Goal: Task Accomplishment & Management: Manage account settings

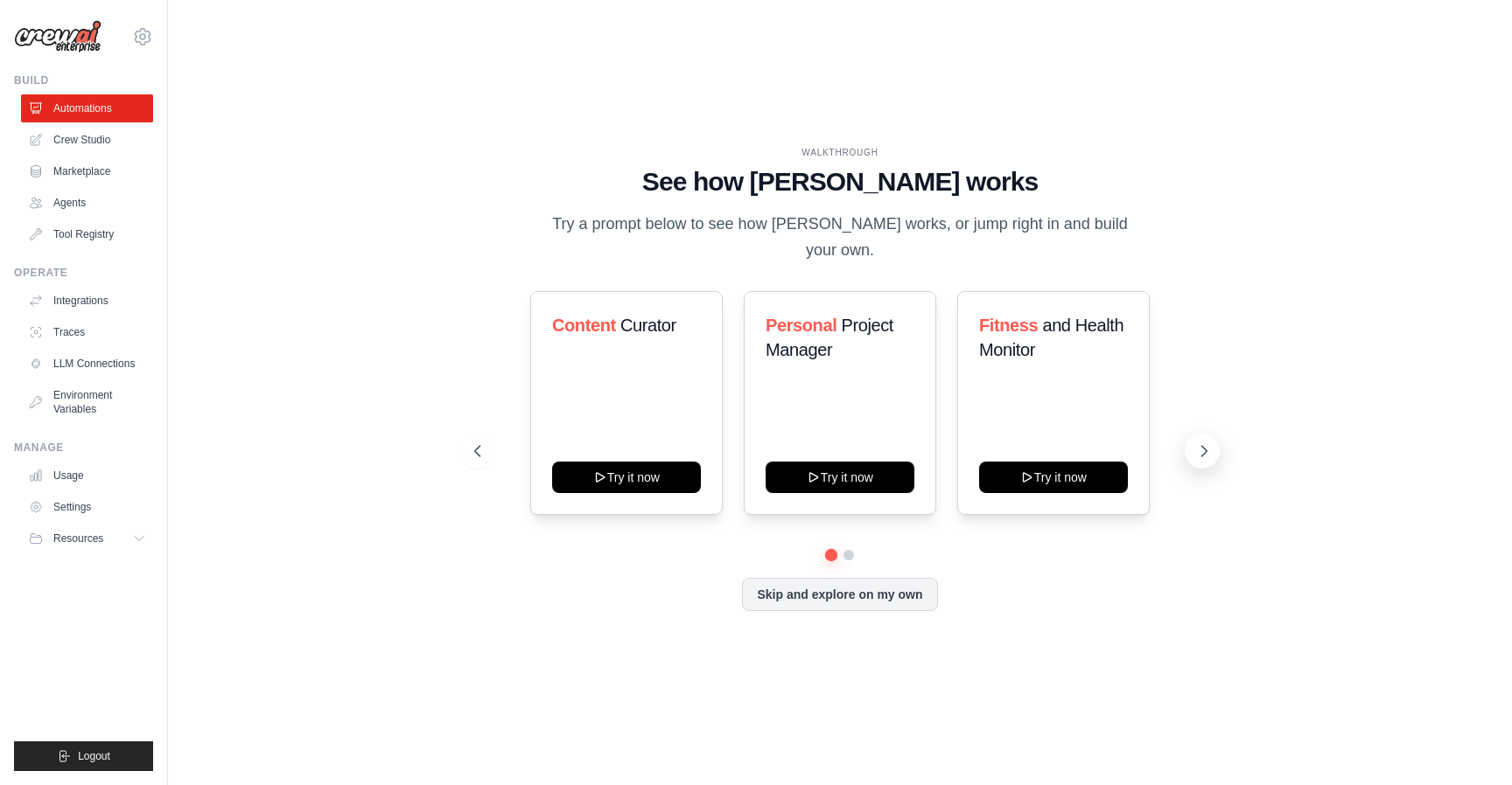
click at [1199, 444] on icon at bounding box center [1204, 452] width 18 height 18
click at [114, 145] on link "Crew Studio" at bounding box center [88, 140] width 132 height 28
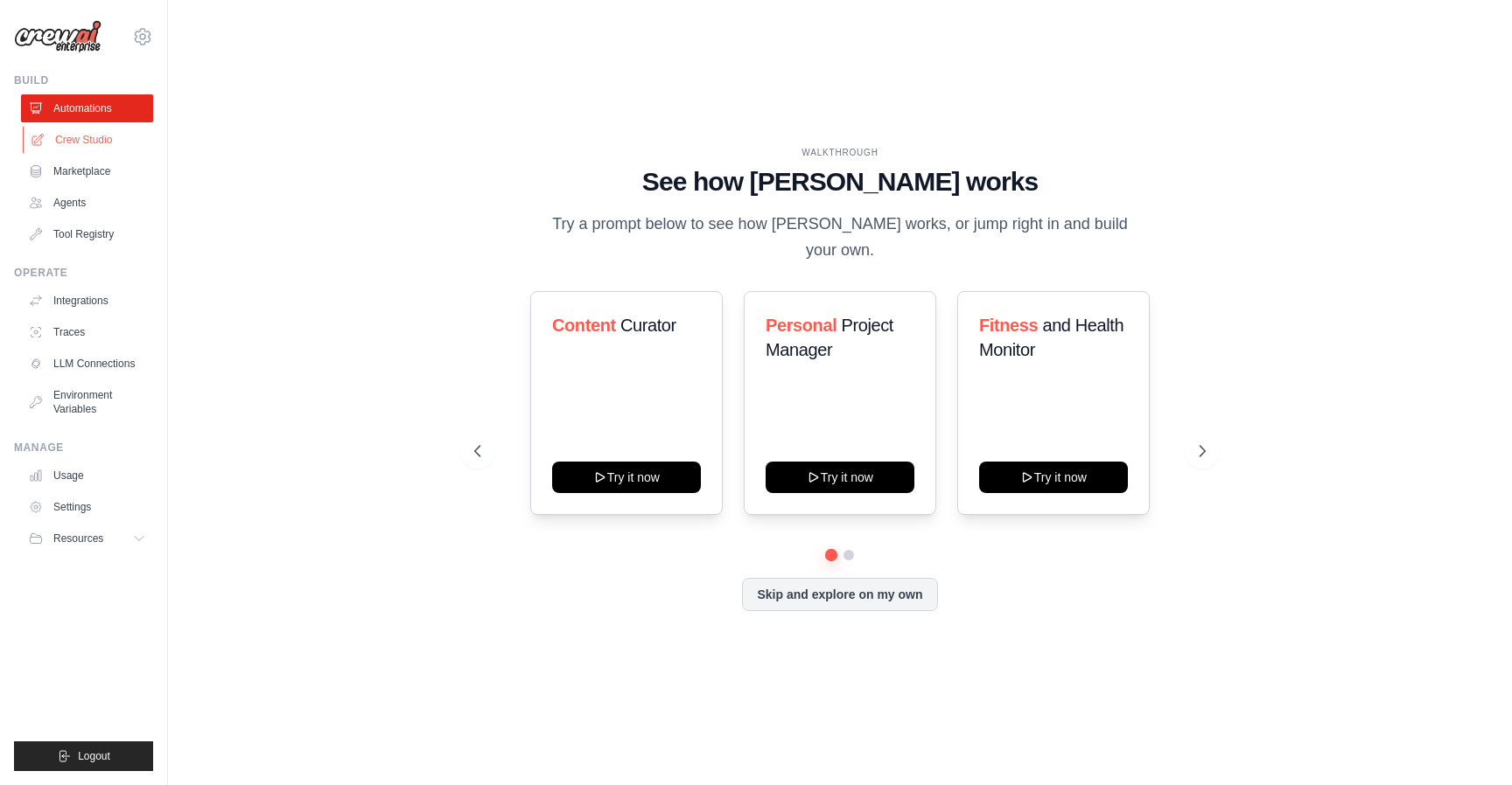
click at [66, 144] on link "Crew Studio" at bounding box center [88, 140] width 132 height 28
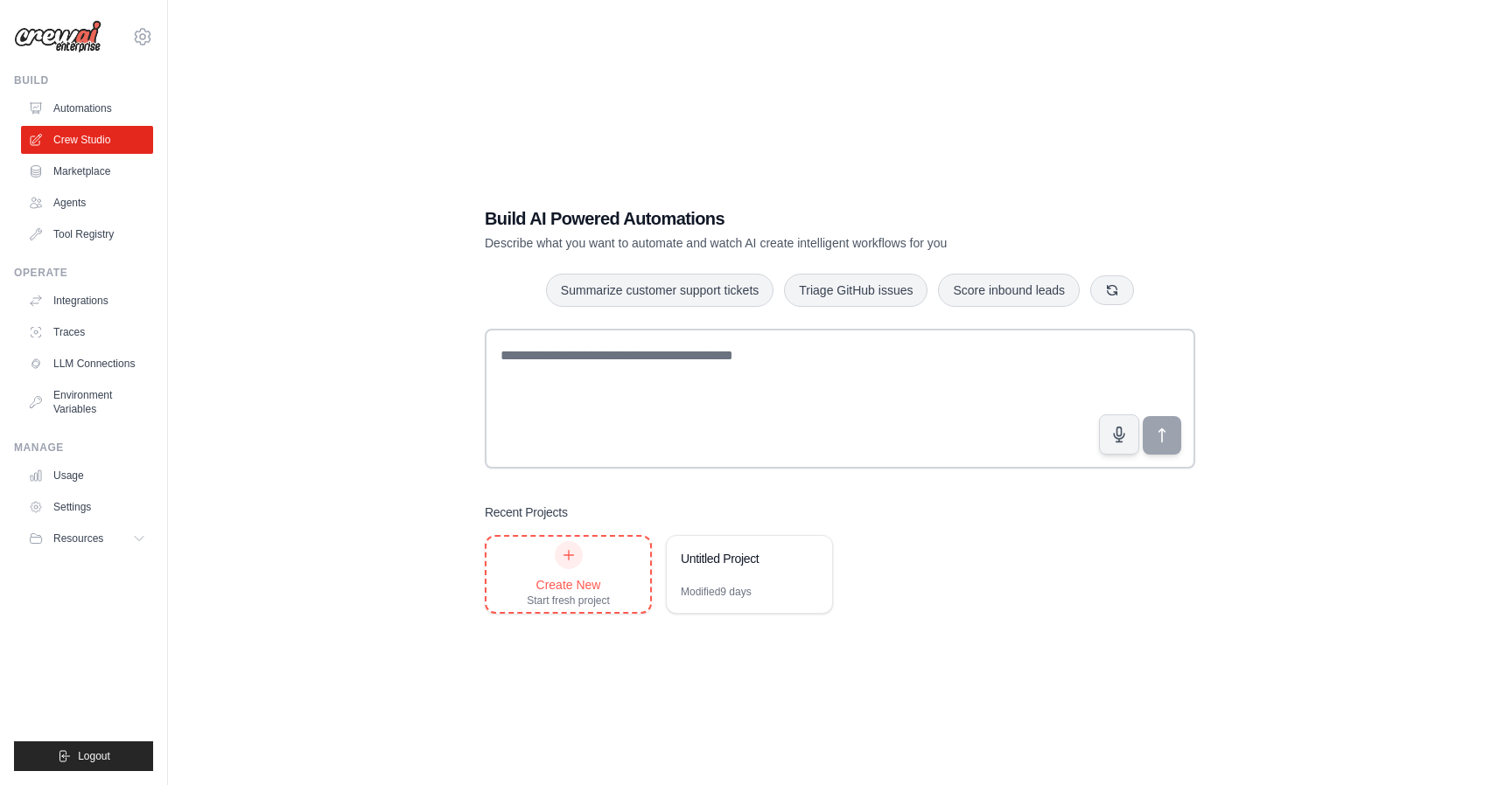
click at [599, 571] on div "Create New Start fresh project" at bounding box center [567, 575] width 83 height 66
click at [83, 167] on link "Marketplace" at bounding box center [88, 171] width 132 height 28
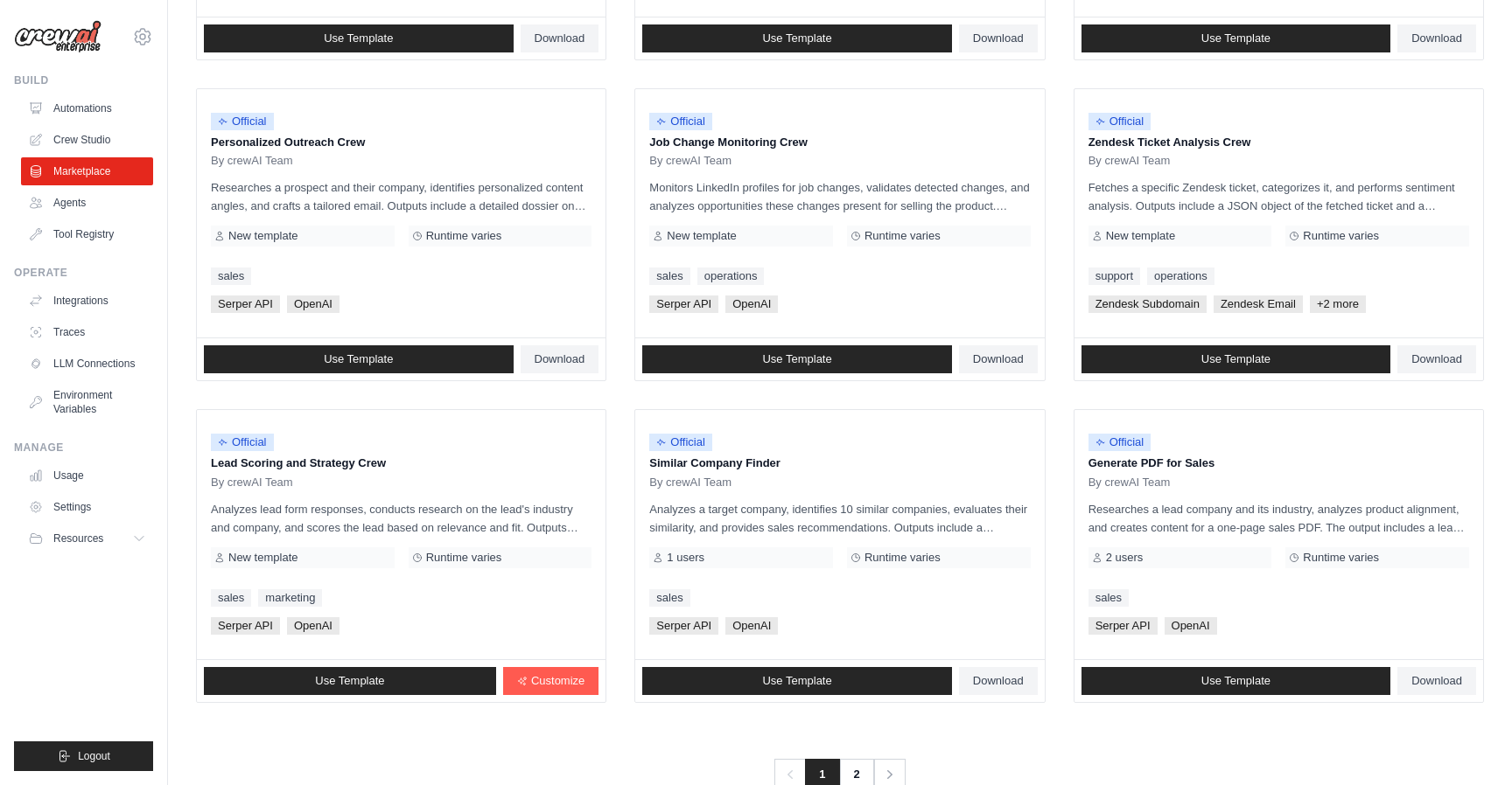
scroll to position [835, 0]
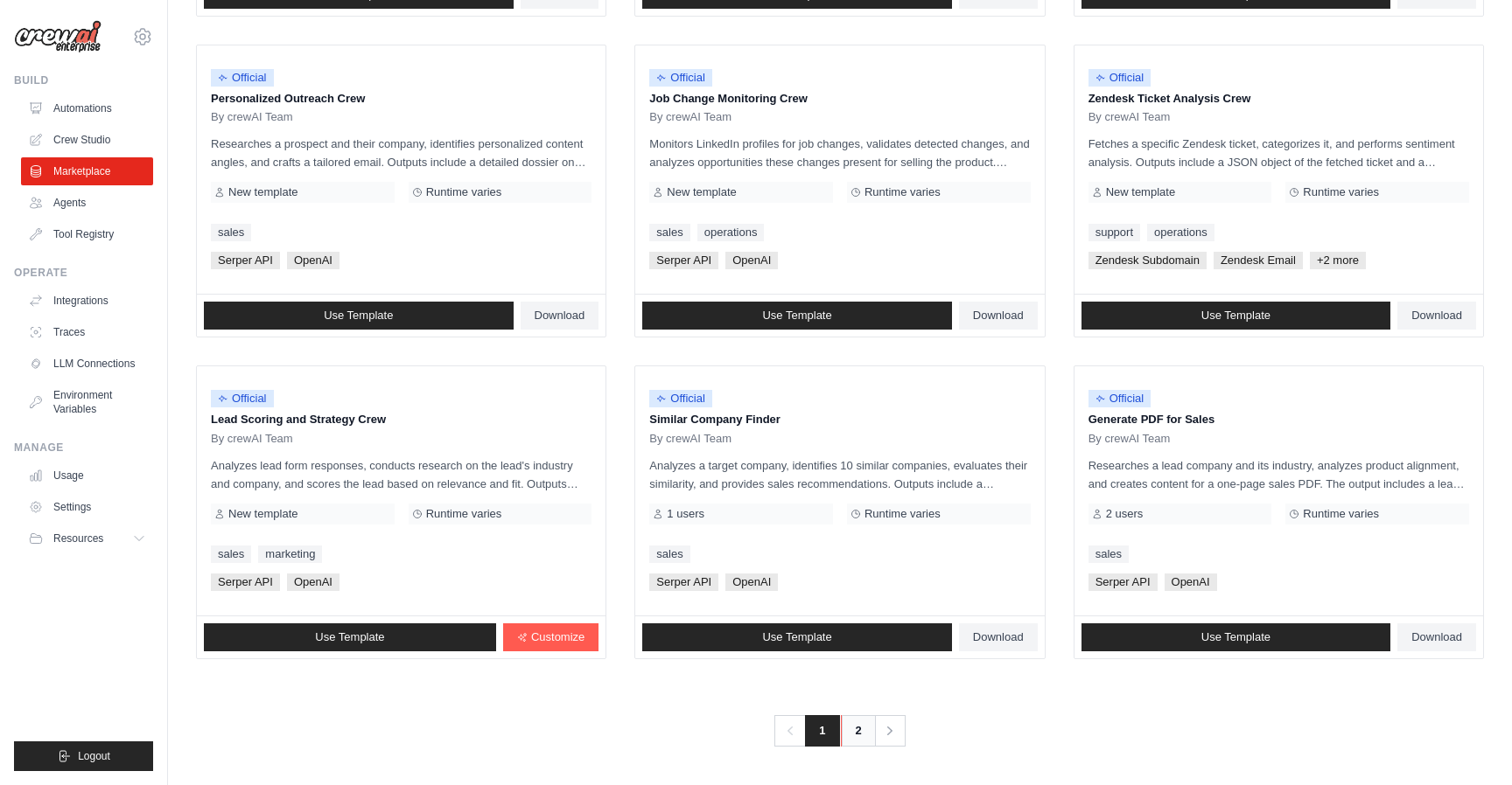
click at [862, 739] on link "2" at bounding box center [859, 731] width 35 height 31
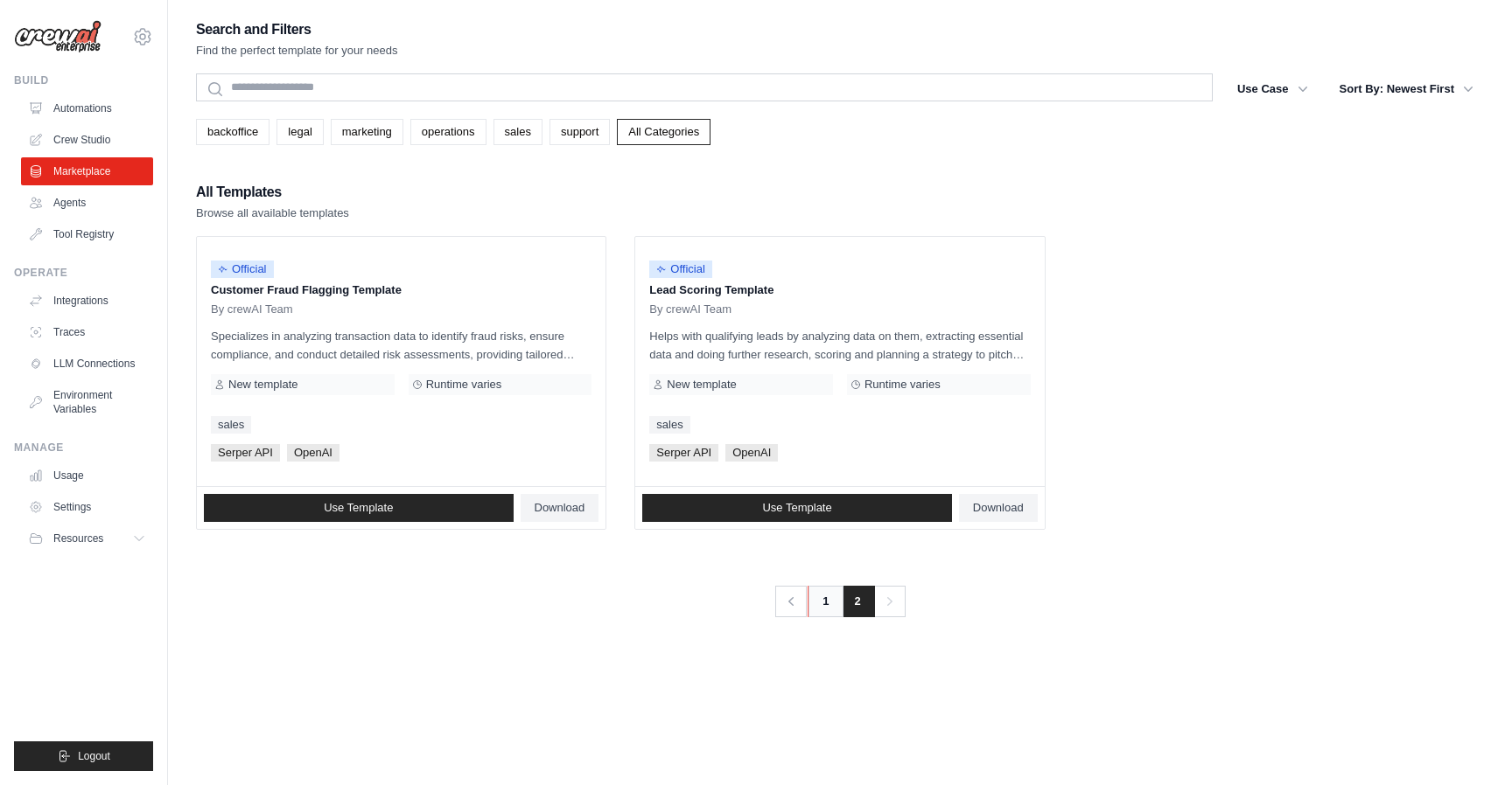
click at [833, 609] on link "1" at bounding box center [825, 601] width 35 height 31
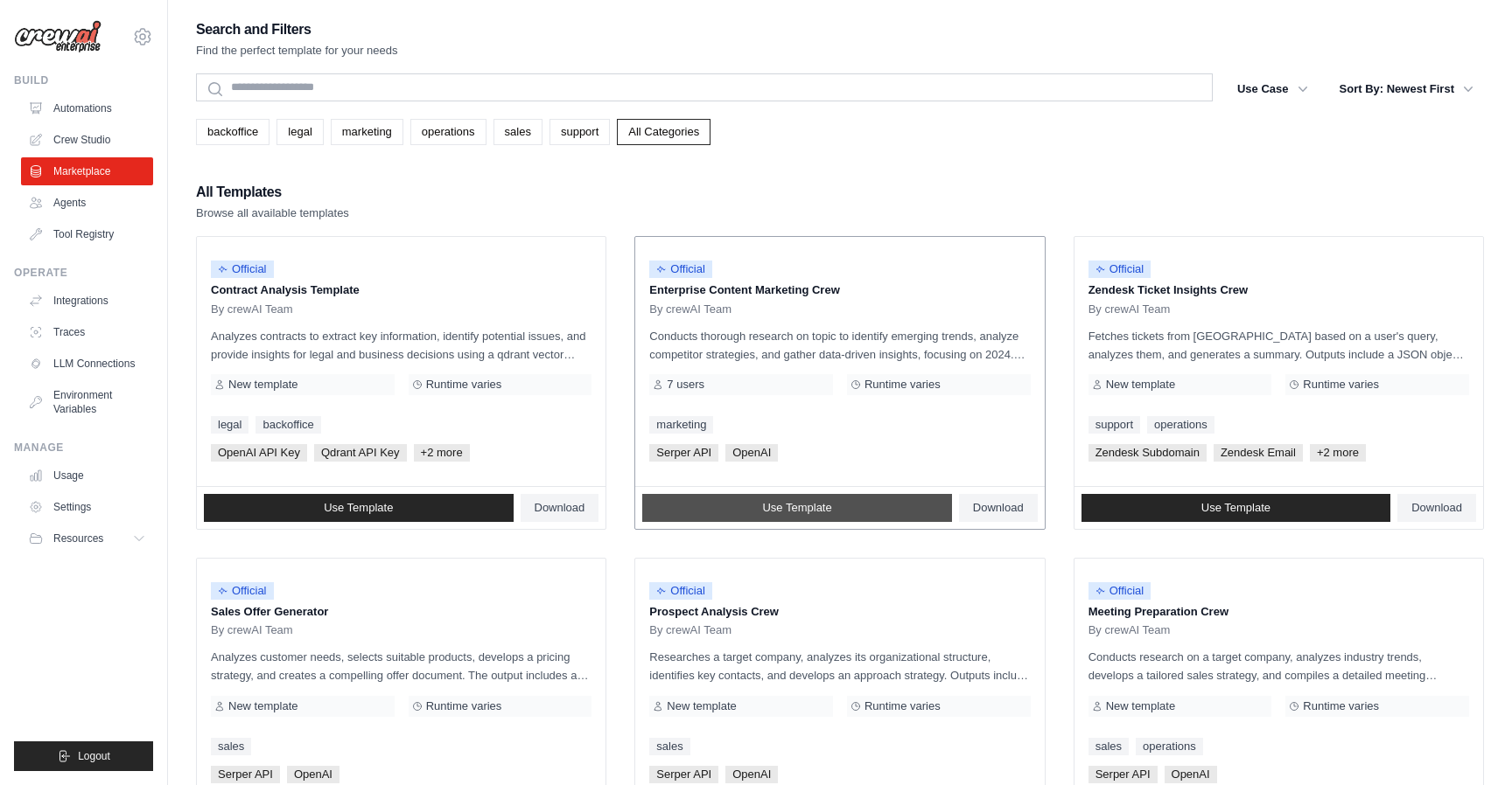
click at [856, 513] on link "Use Template" at bounding box center [797, 507] width 310 height 28
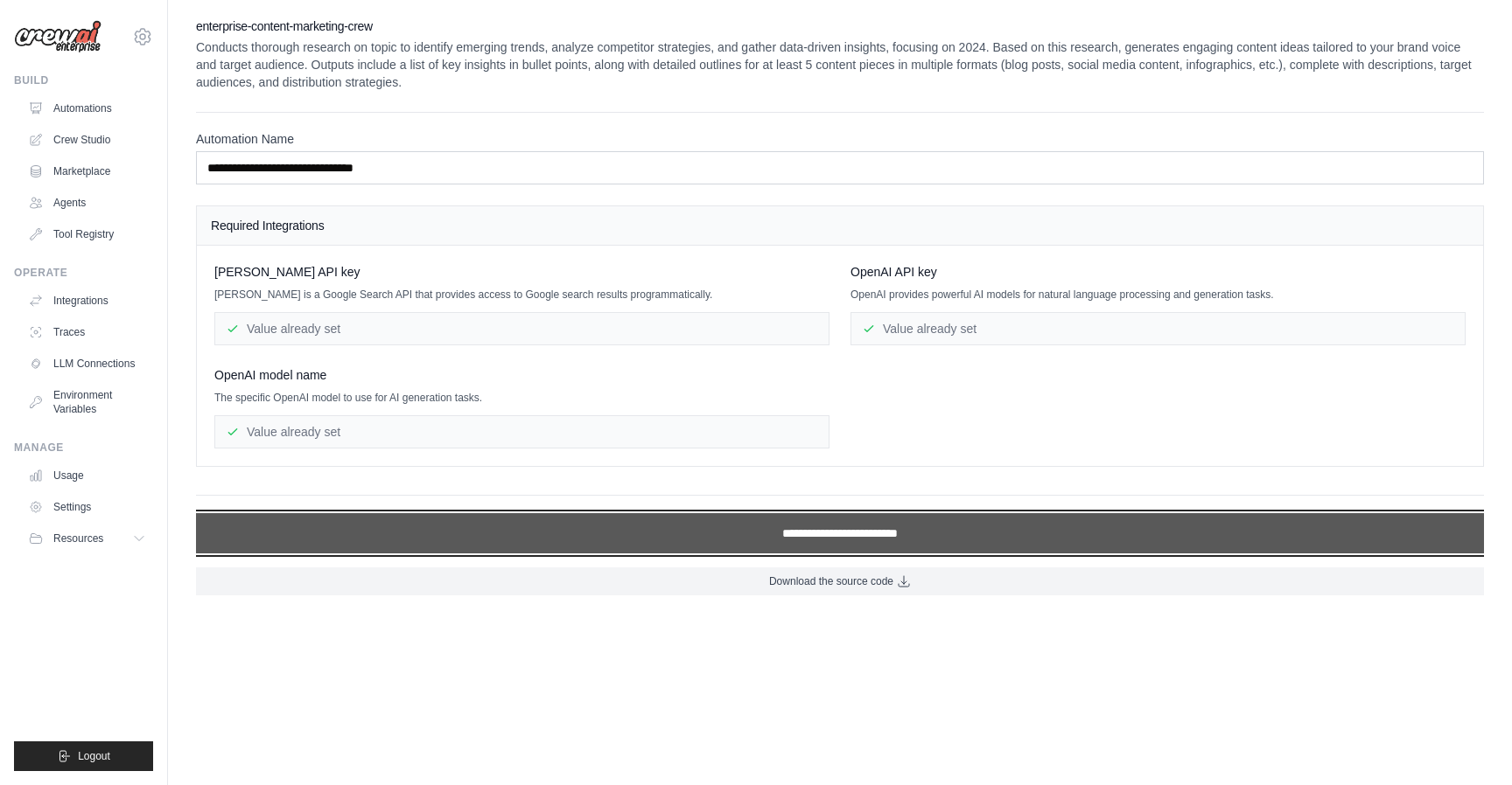
click at [833, 532] on input "**********" at bounding box center [839, 533] width 1288 height 40
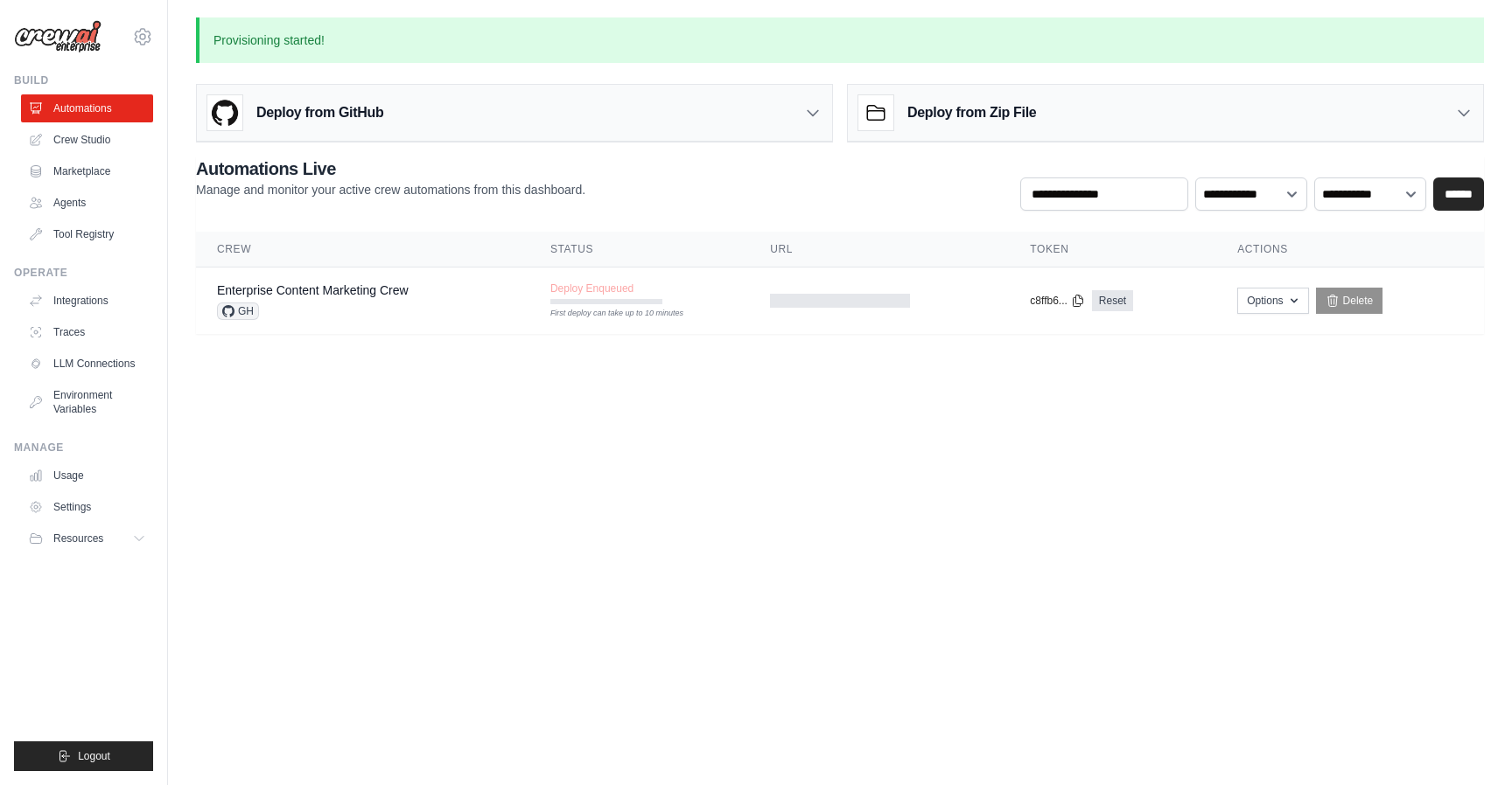
click at [813, 132] on div "Deploy from GitHub" at bounding box center [513, 113] width 635 height 57
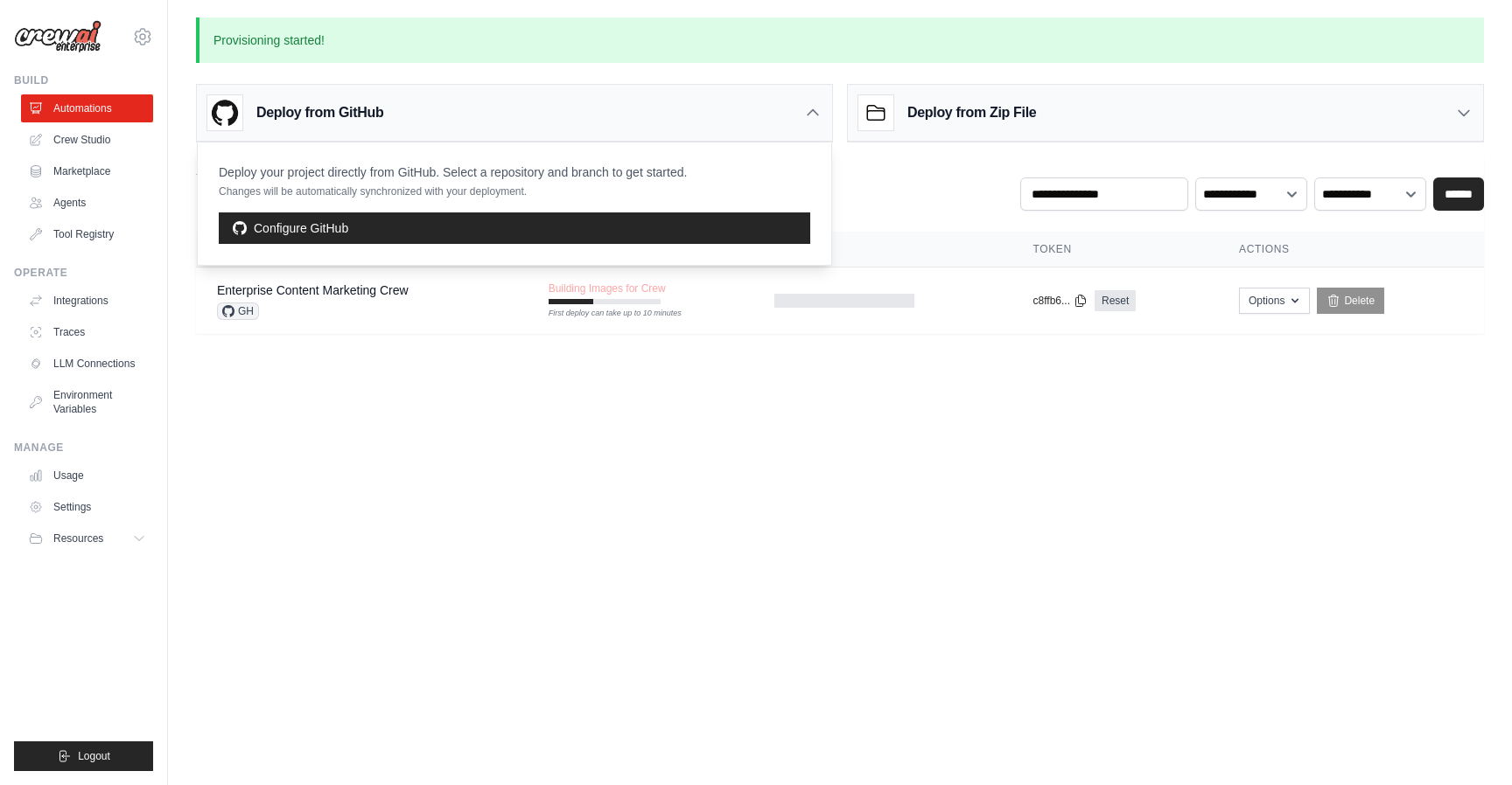
click at [813, 132] on div "Deploy from GitHub" at bounding box center [513, 113] width 635 height 57
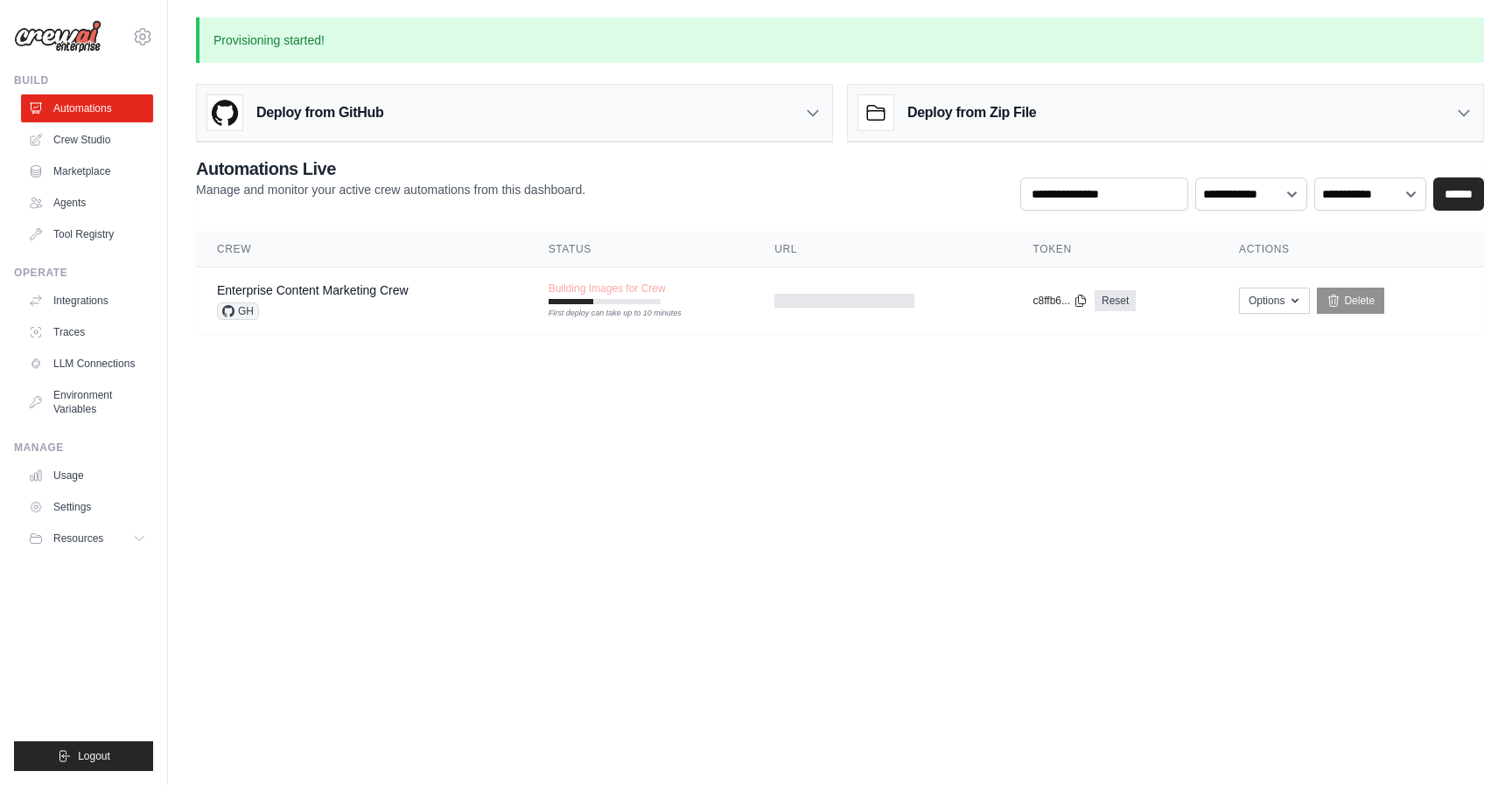
click at [1405, 126] on div "Deploy from Zip File" at bounding box center [1165, 113] width 635 height 57
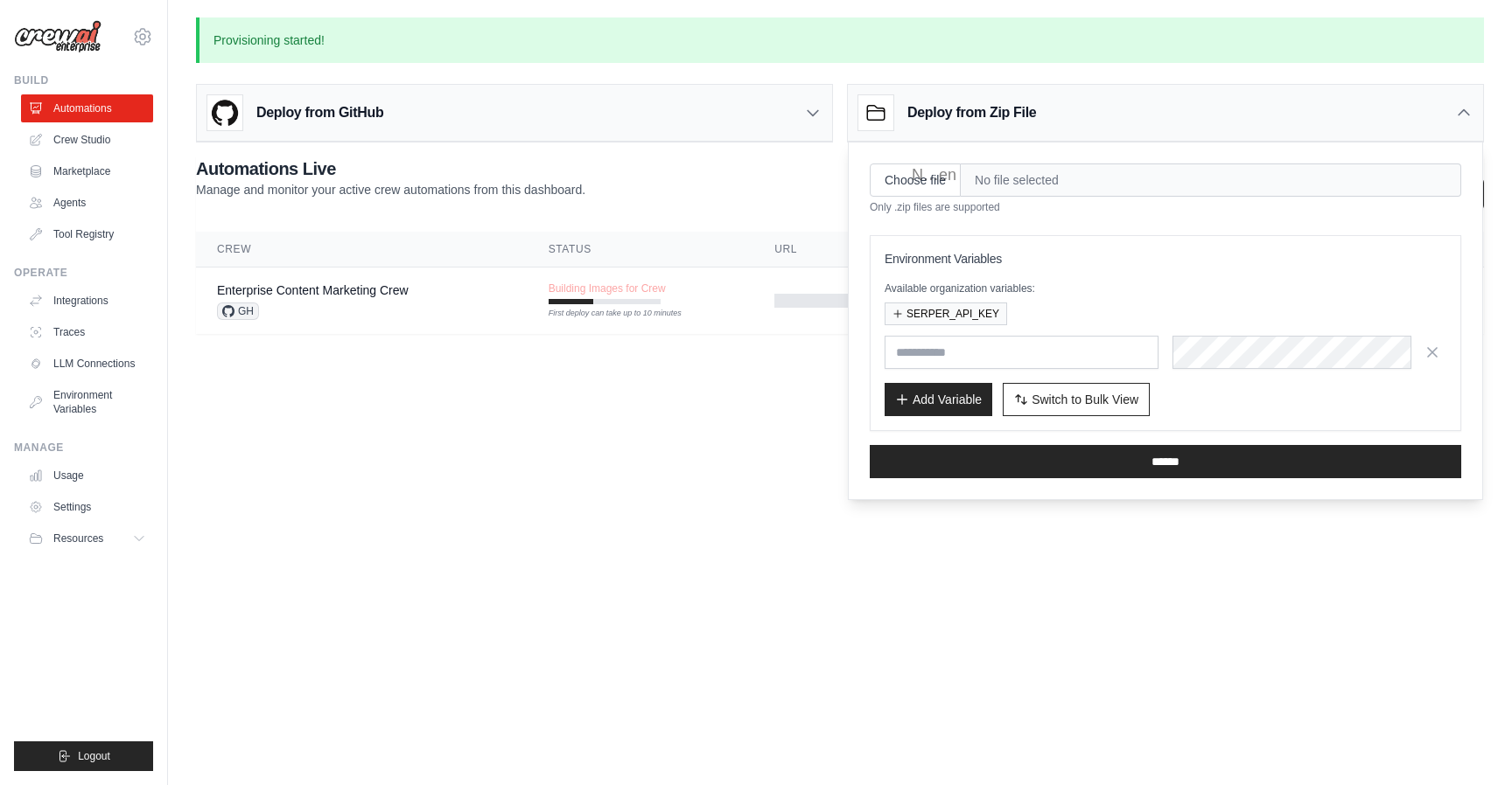
click at [1405, 126] on div "Deploy from Zip File" at bounding box center [1165, 113] width 635 height 57
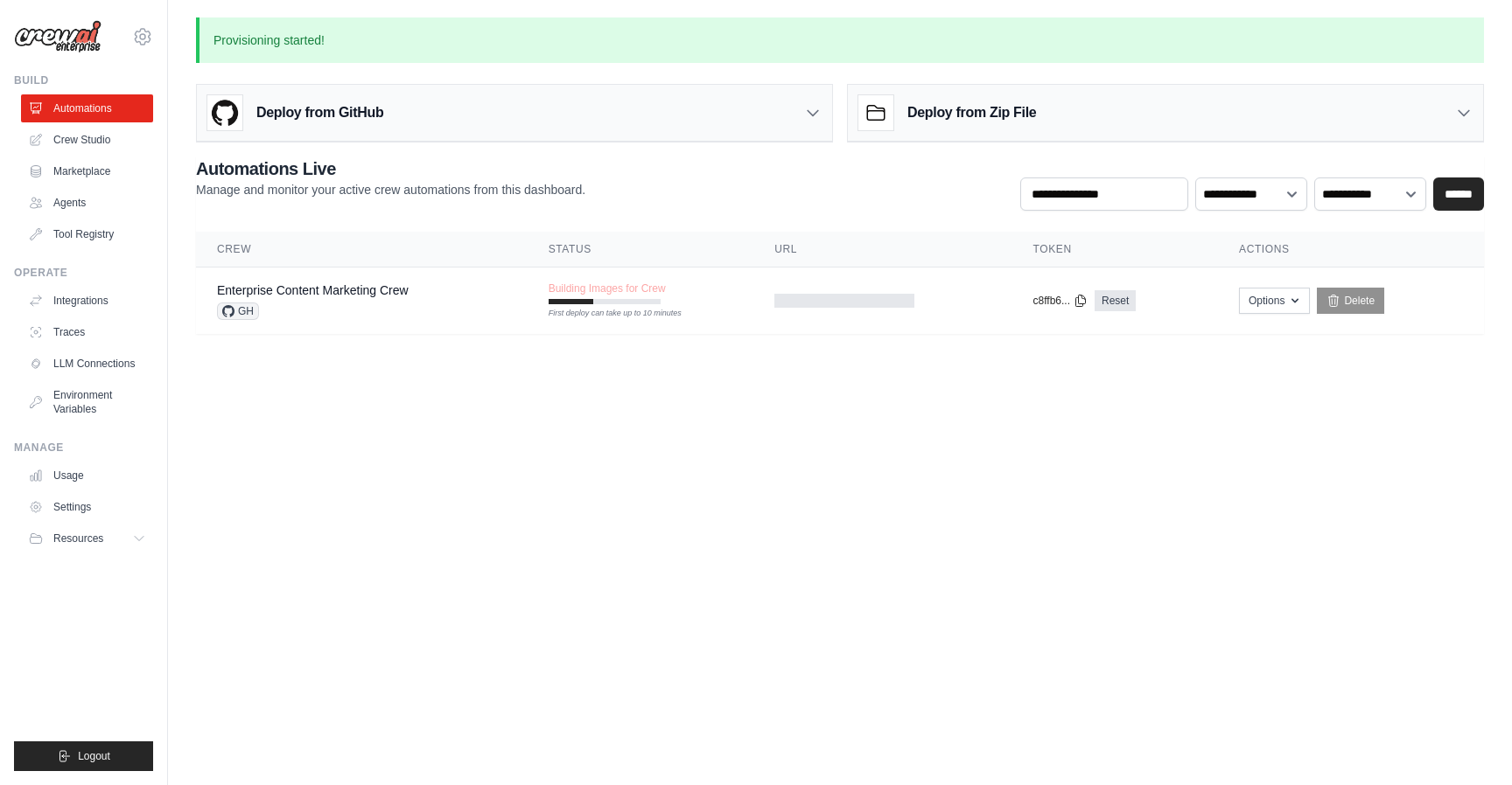
click at [385, 113] on div "Deploy from GitHub" at bounding box center [513, 113] width 635 height 57
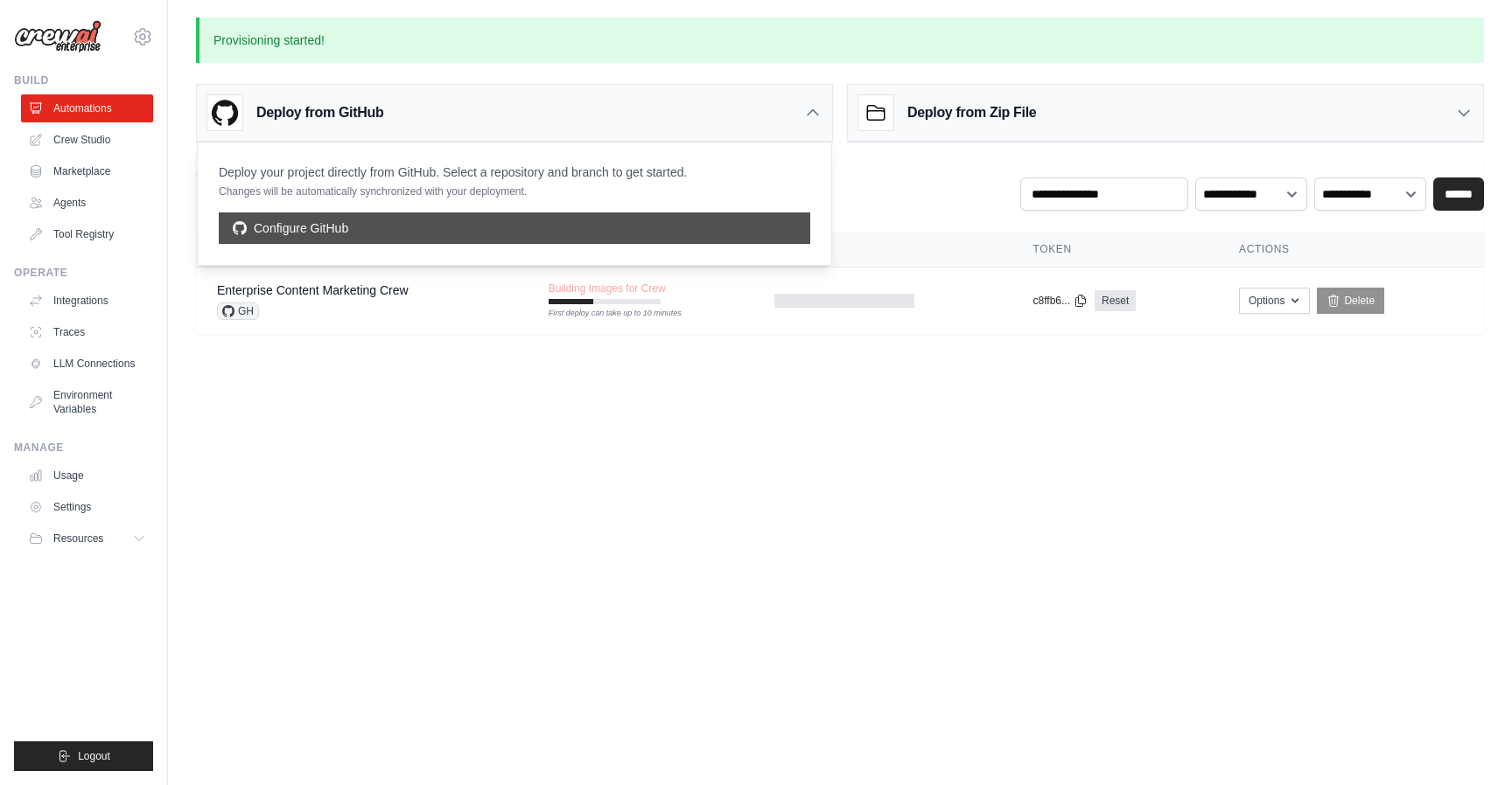
click at [315, 229] on link "Configure GitHub" at bounding box center [514, 228] width 592 height 31
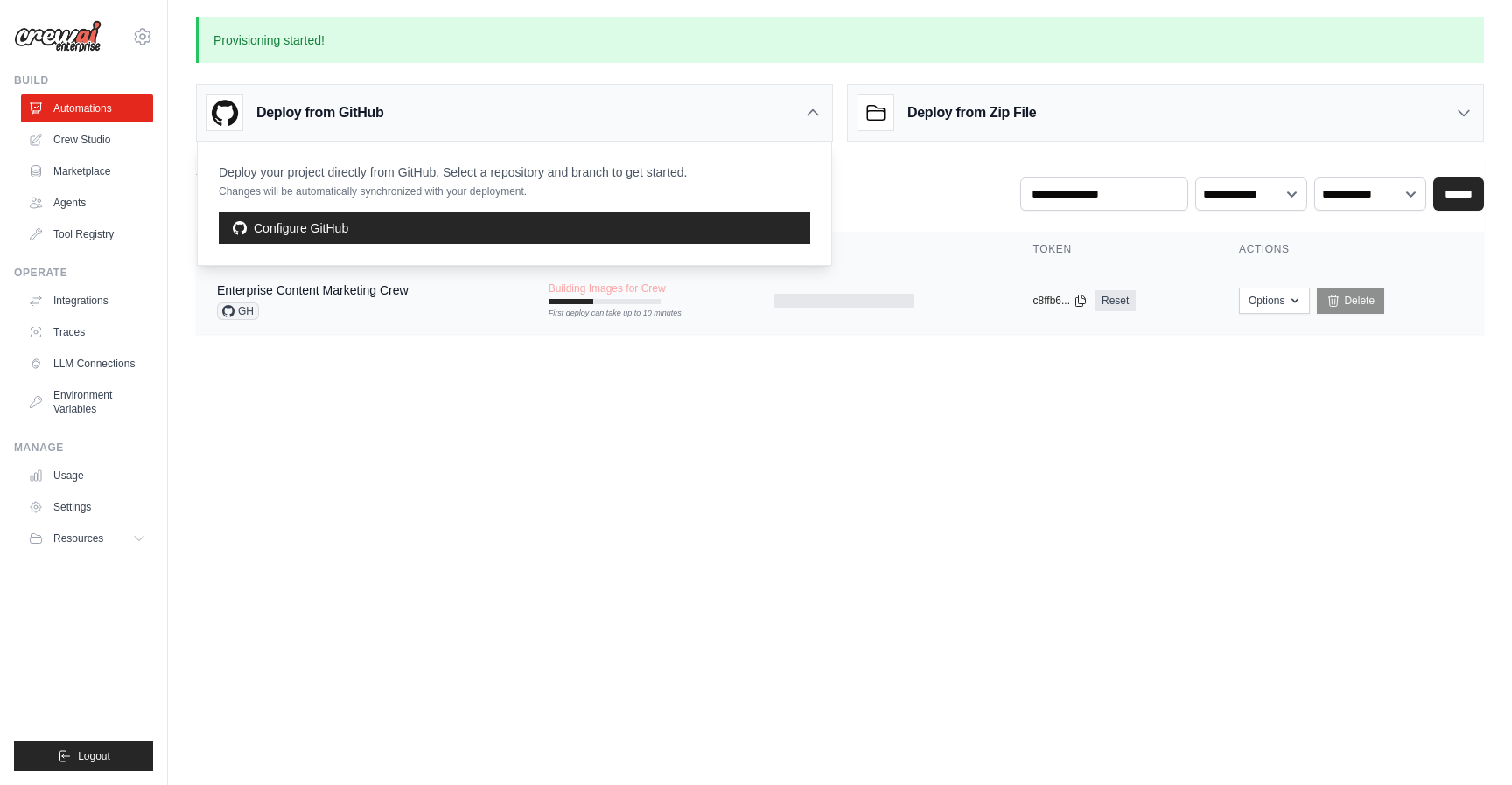
click at [373, 299] on div "Enterprise Content Marketing Crew GH" at bounding box center [313, 300] width 192 height 38
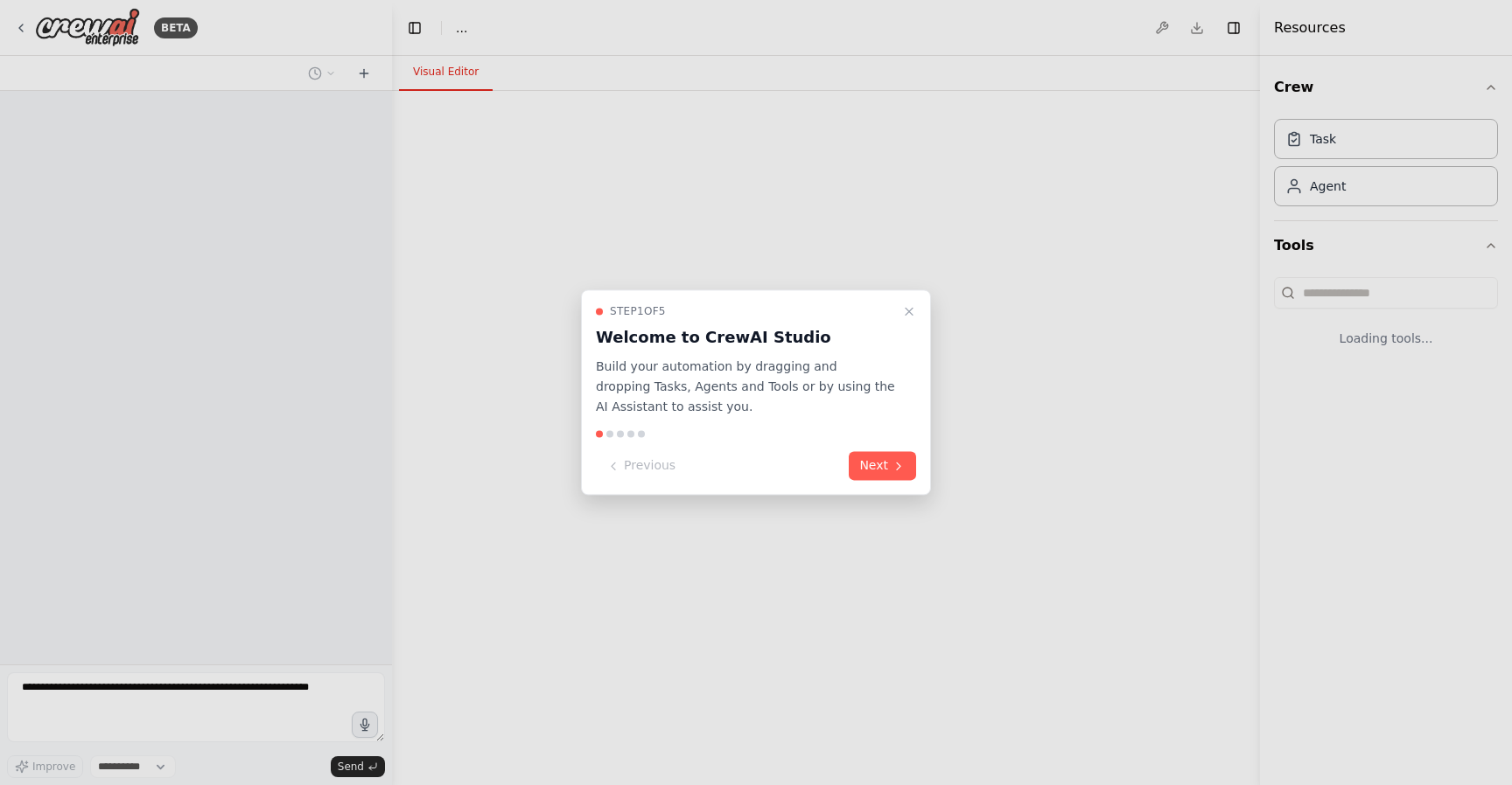
select select "****"
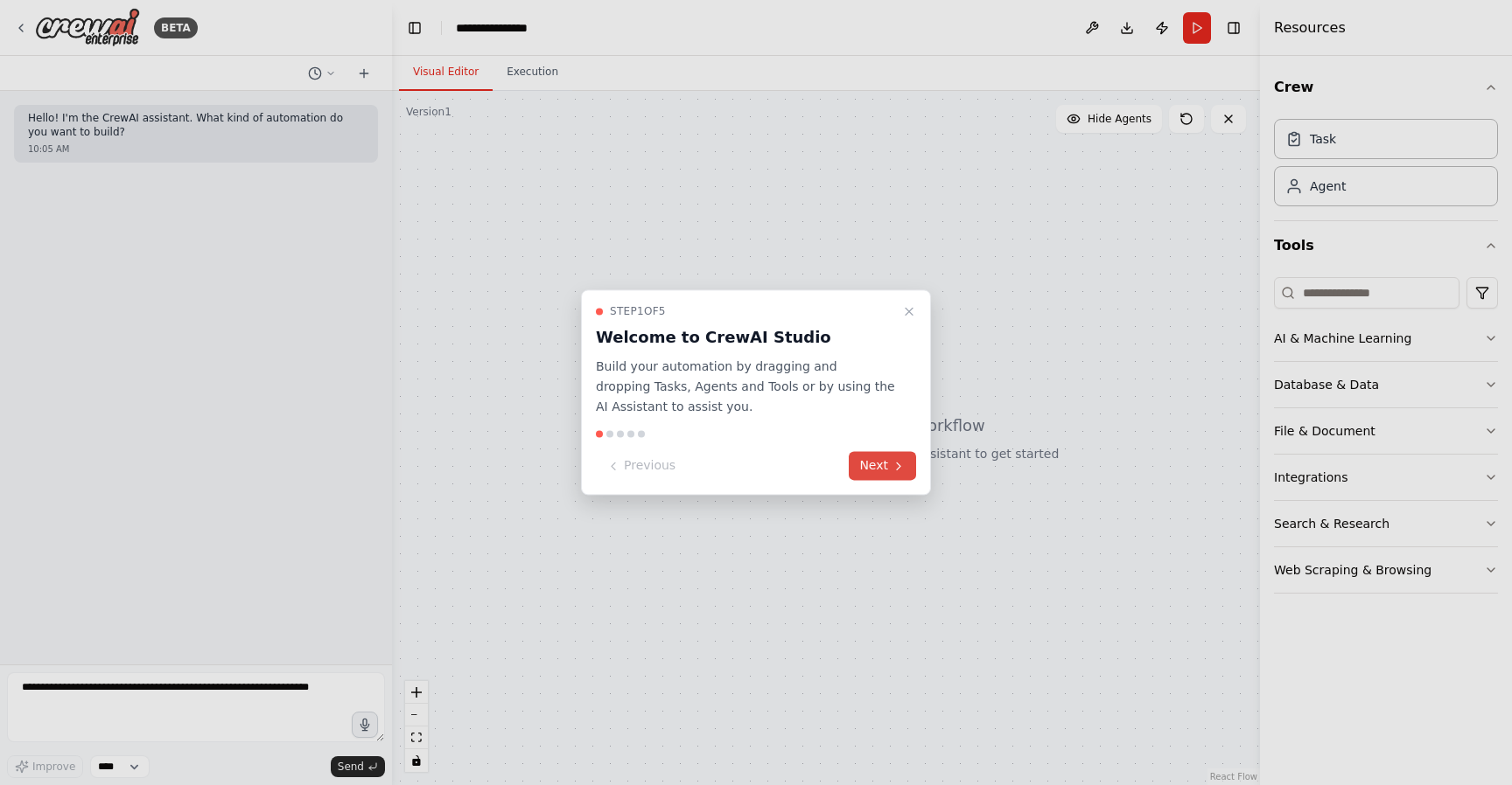
click at [893, 463] on icon at bounding box center [898, 466] width 14 height 14
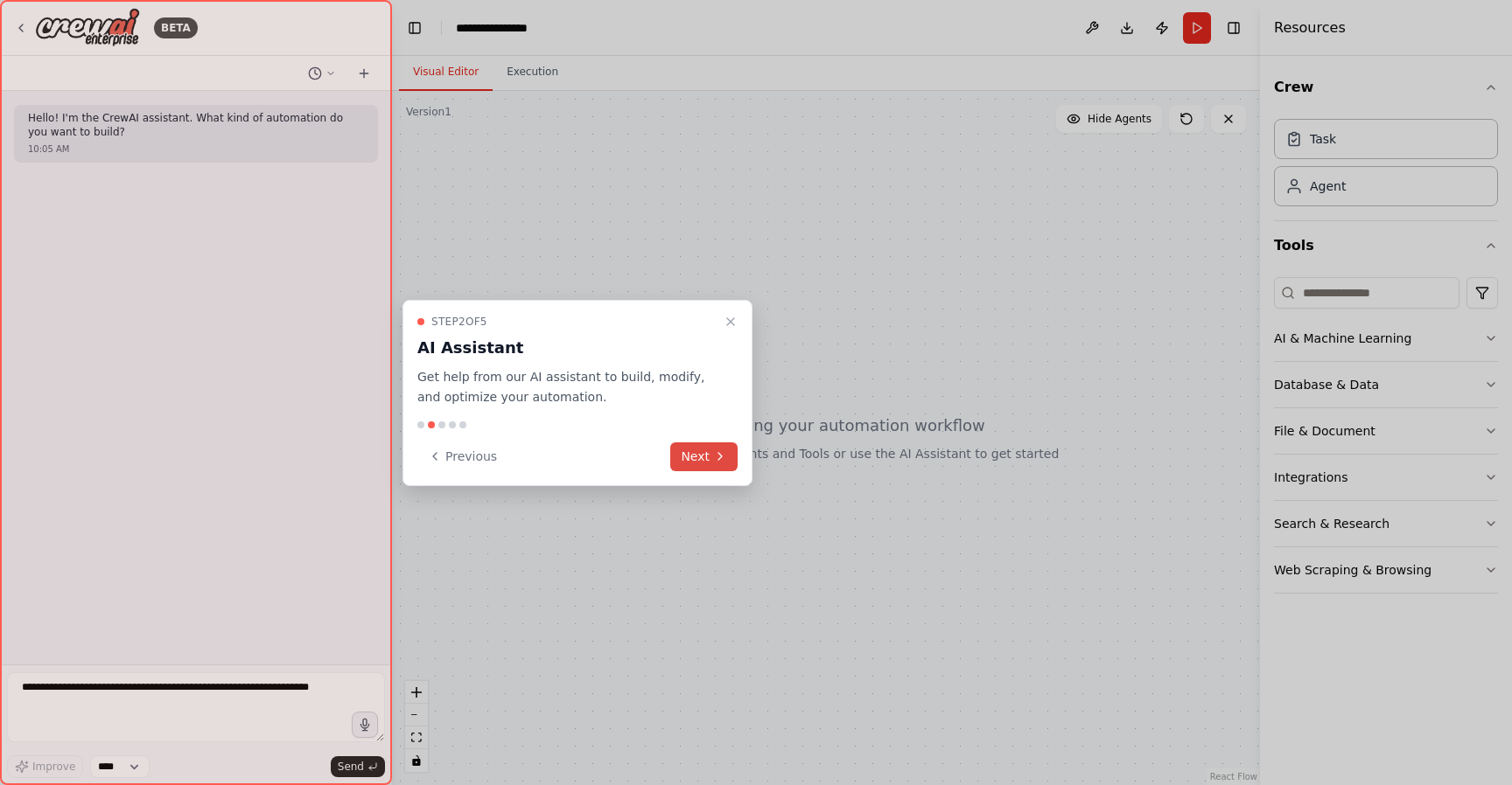
click at [701, 458] on button "Next" at bounding box center [703, 458] width 67 height 29
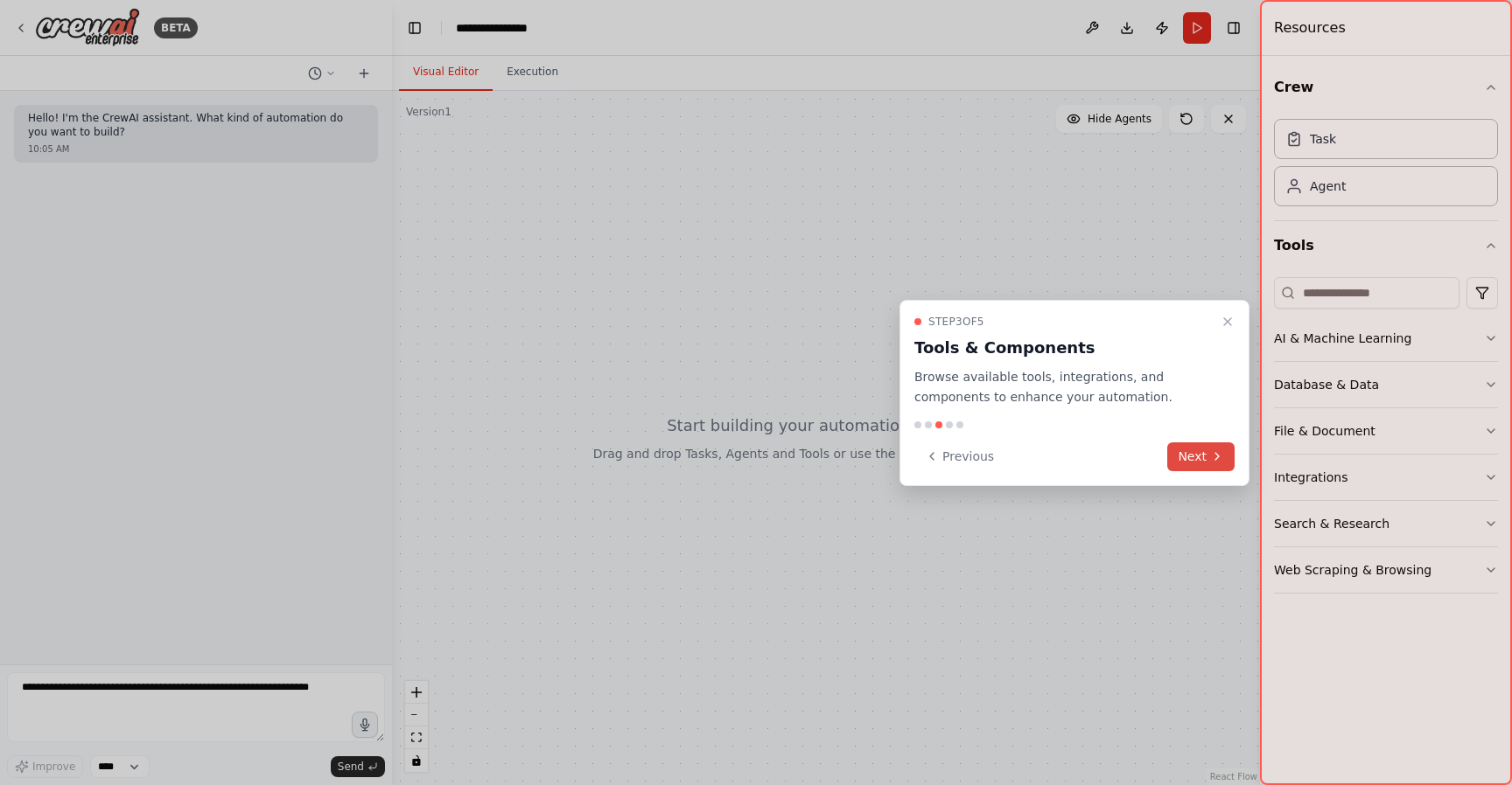
click at [701, 458] on div at bounding box center [756, 392] width 1512 height 785
click at [1204, 450] on button "Next" at bounding box center [1200, 458] width 67 height 29
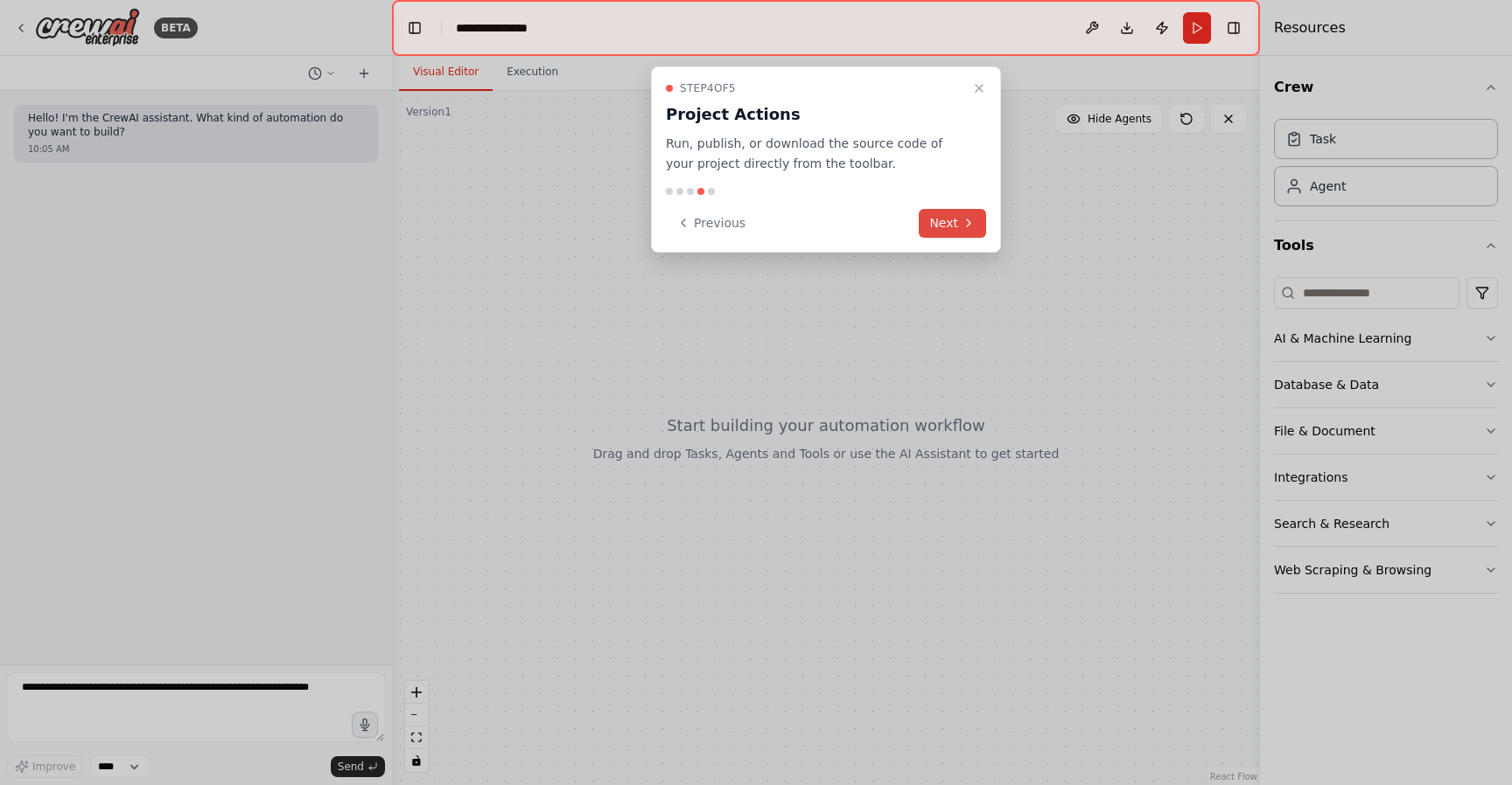
click at [979, 235] on button "Next" at bounding box center [952, 224] width 67 height 29
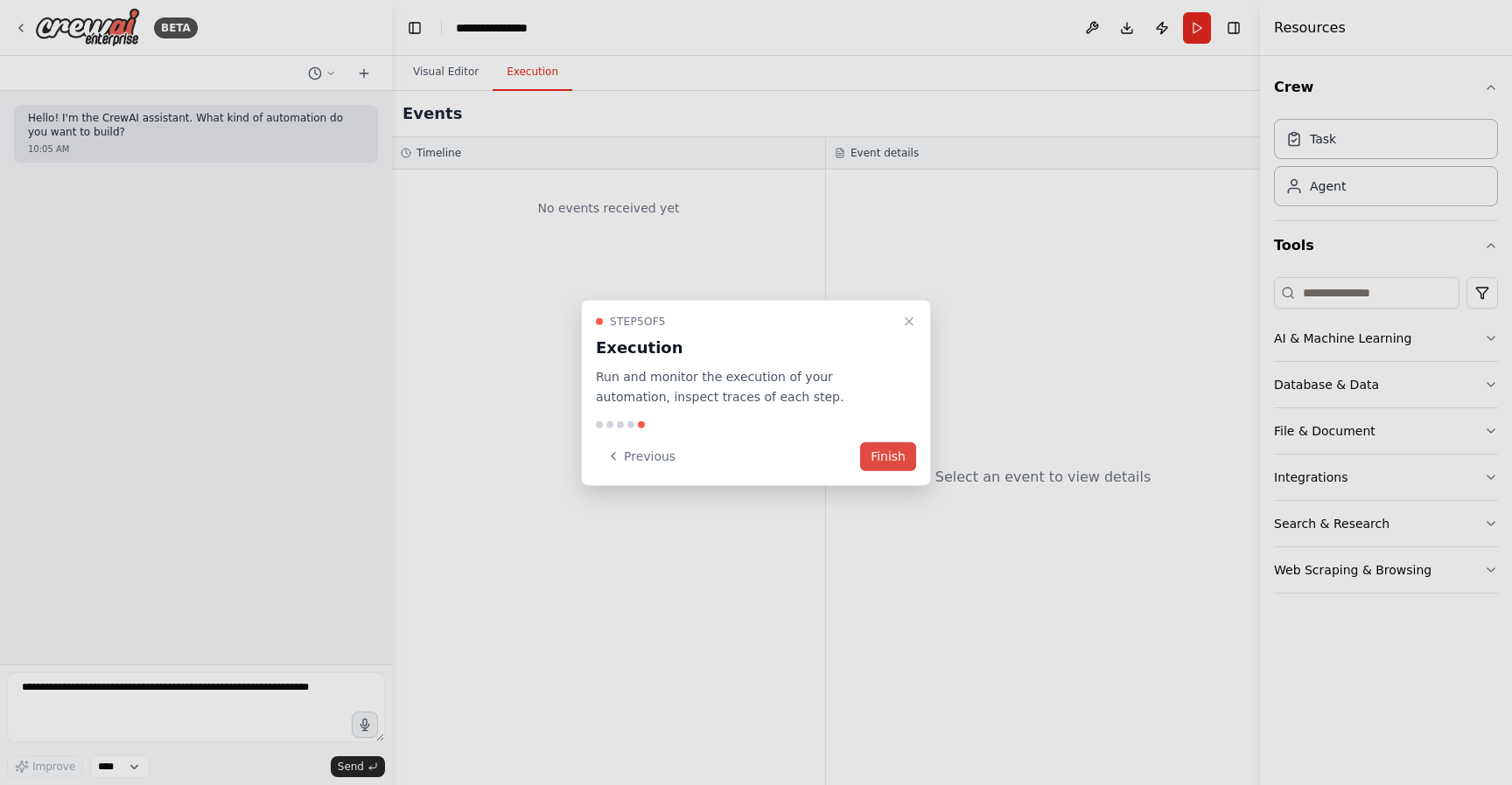
click at [900, 456] on button "Finish" at bounding box center [887, 457] width 56 height 29
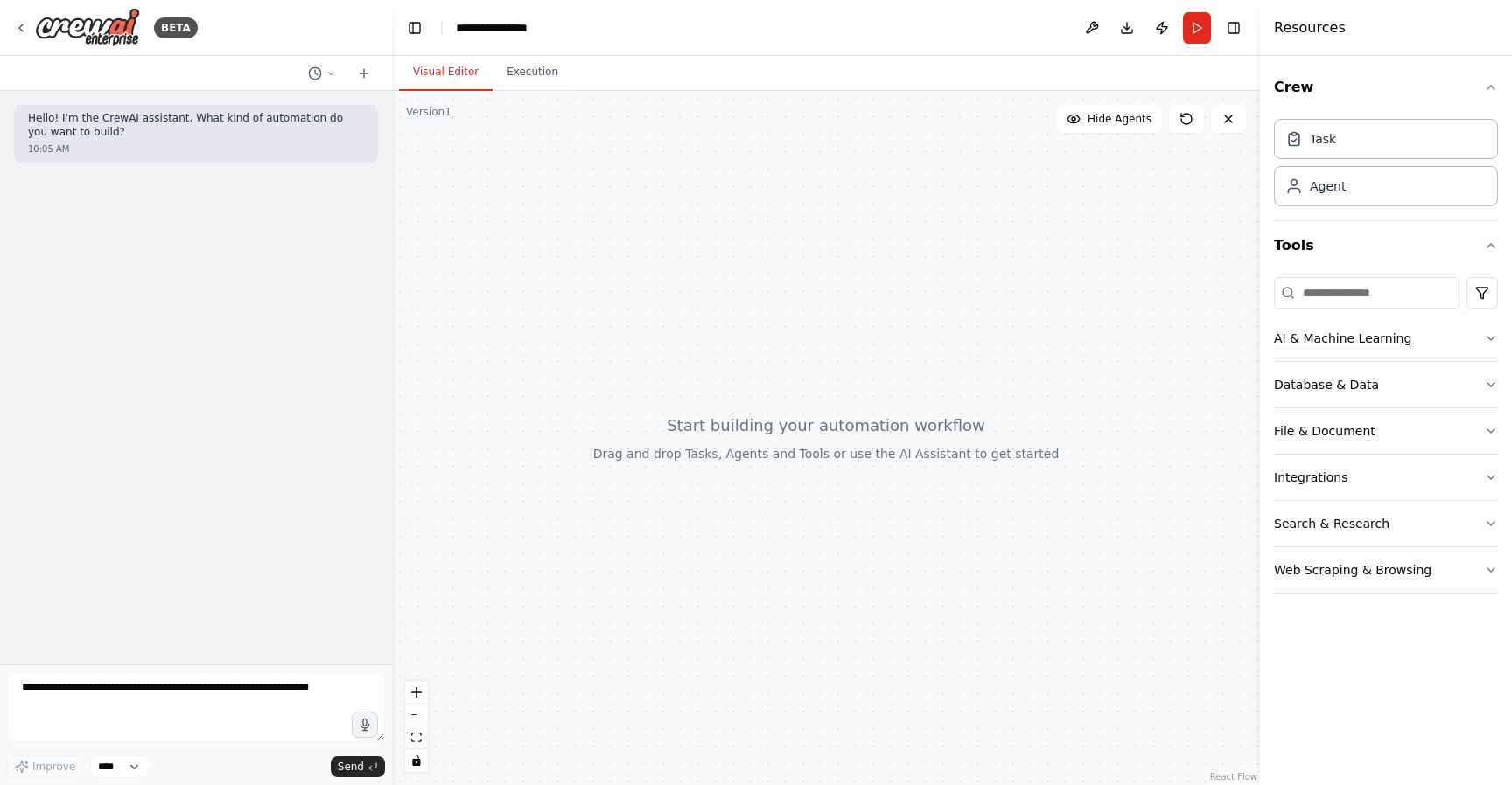
click at [1496, 352] on button "AI & Machine Learning" at bounding box center [1385, 338] width 224 height 46
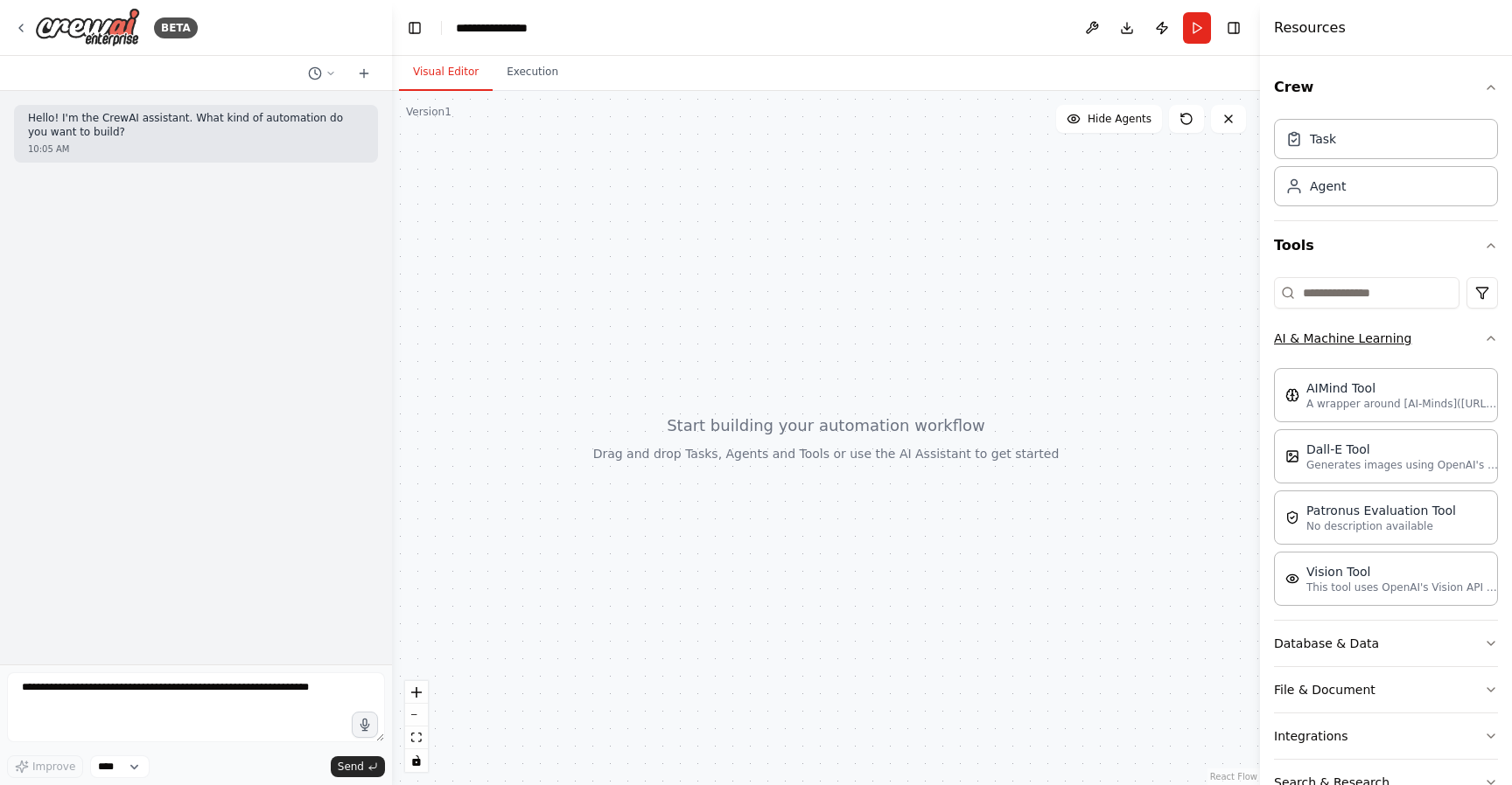
click at [1496, 352] on button "AI & Machine Learning" at bounding box center [1385, 338] width 224 height 46
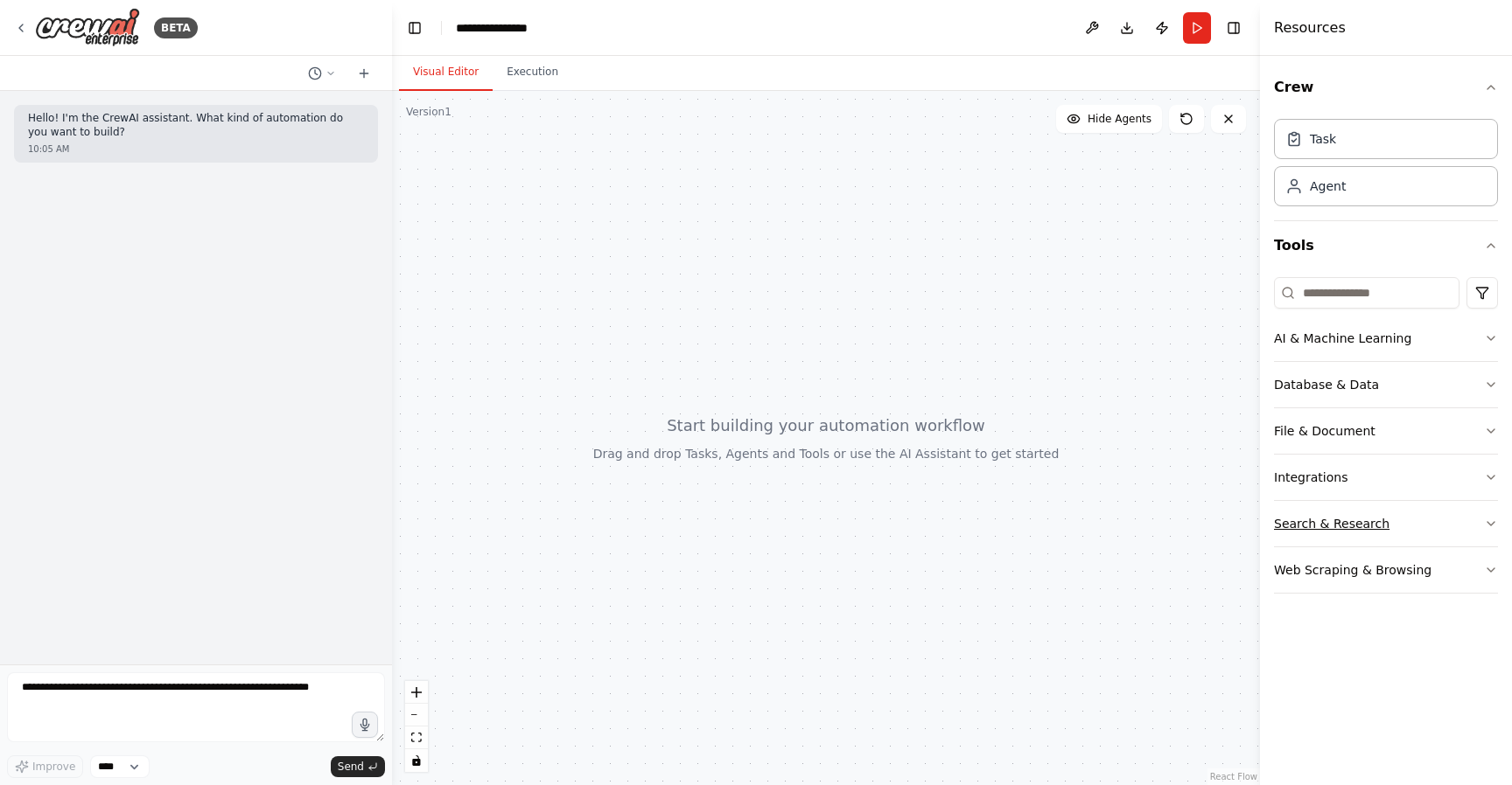
click at [1495, 527] on icon "button" at bounding box center [1490, 524] width 14 height 14
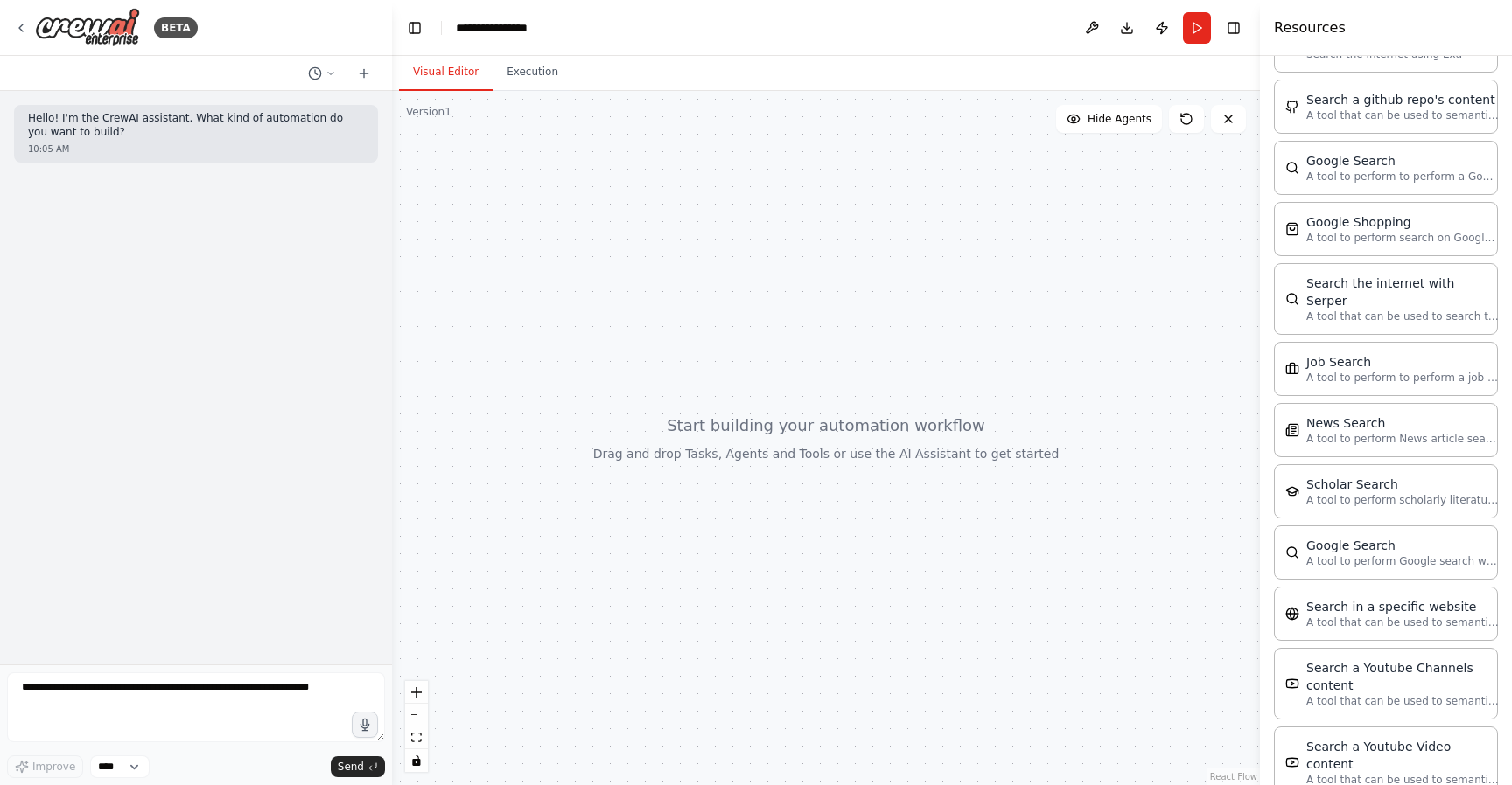
scroll to position [725, 0]
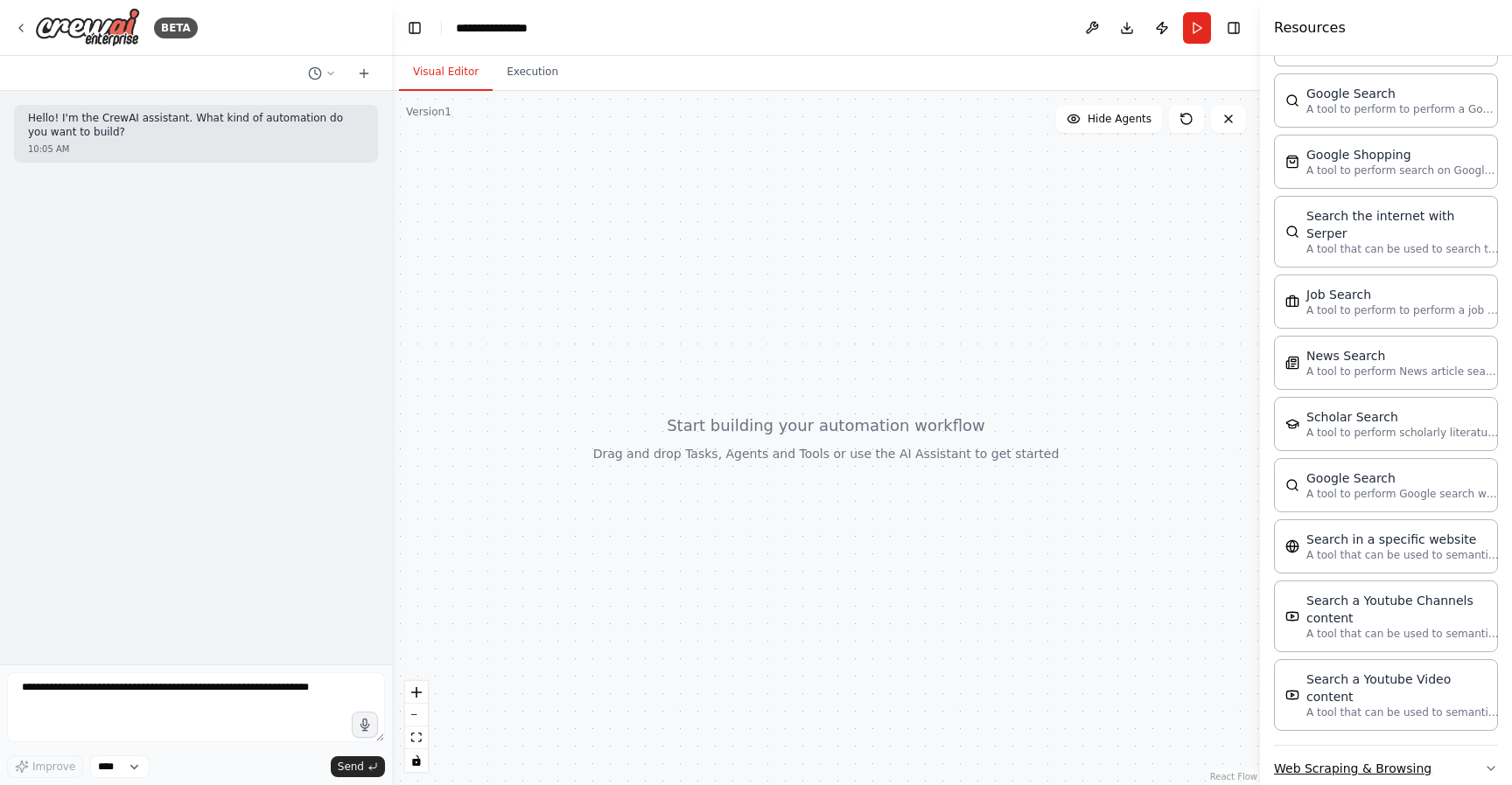
click at [1486, 746] on button "Web Scraping & Browsing" at bounding box center [1385, 768] width 224 height 46
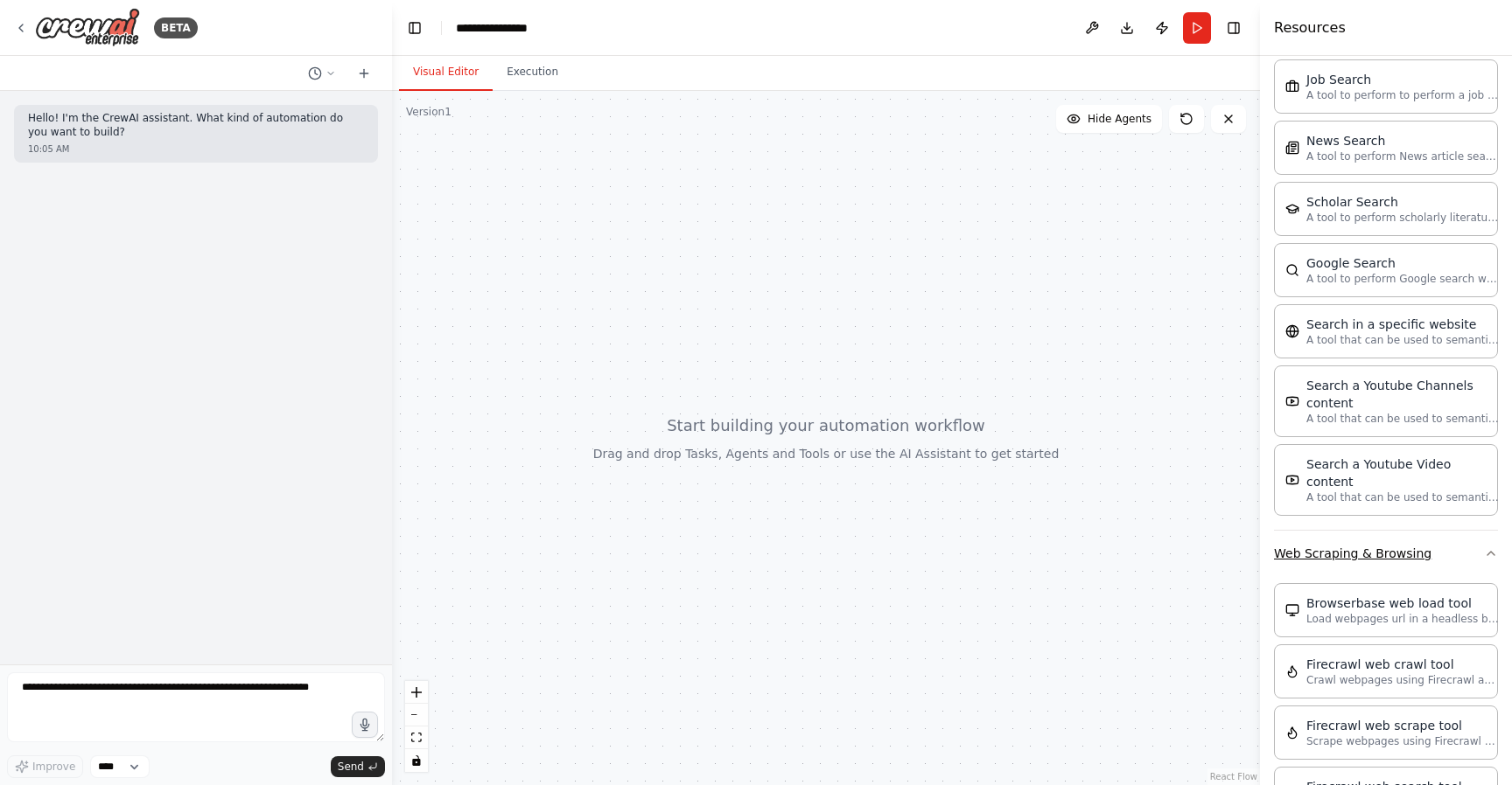
scroll to position [1275, 0]
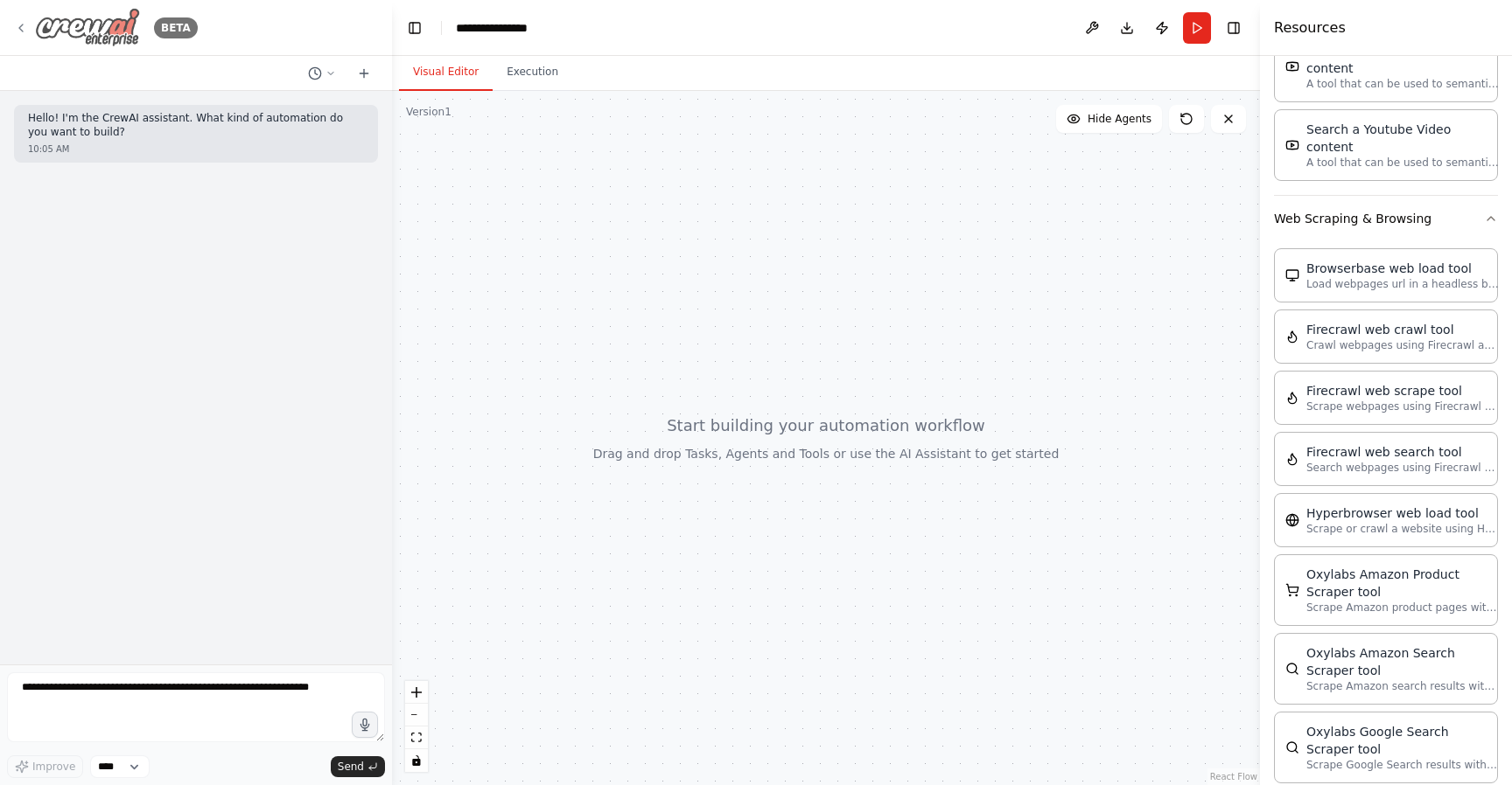
click at [27, 27] on icon at bounding box center [21, 27] width 14 height 14
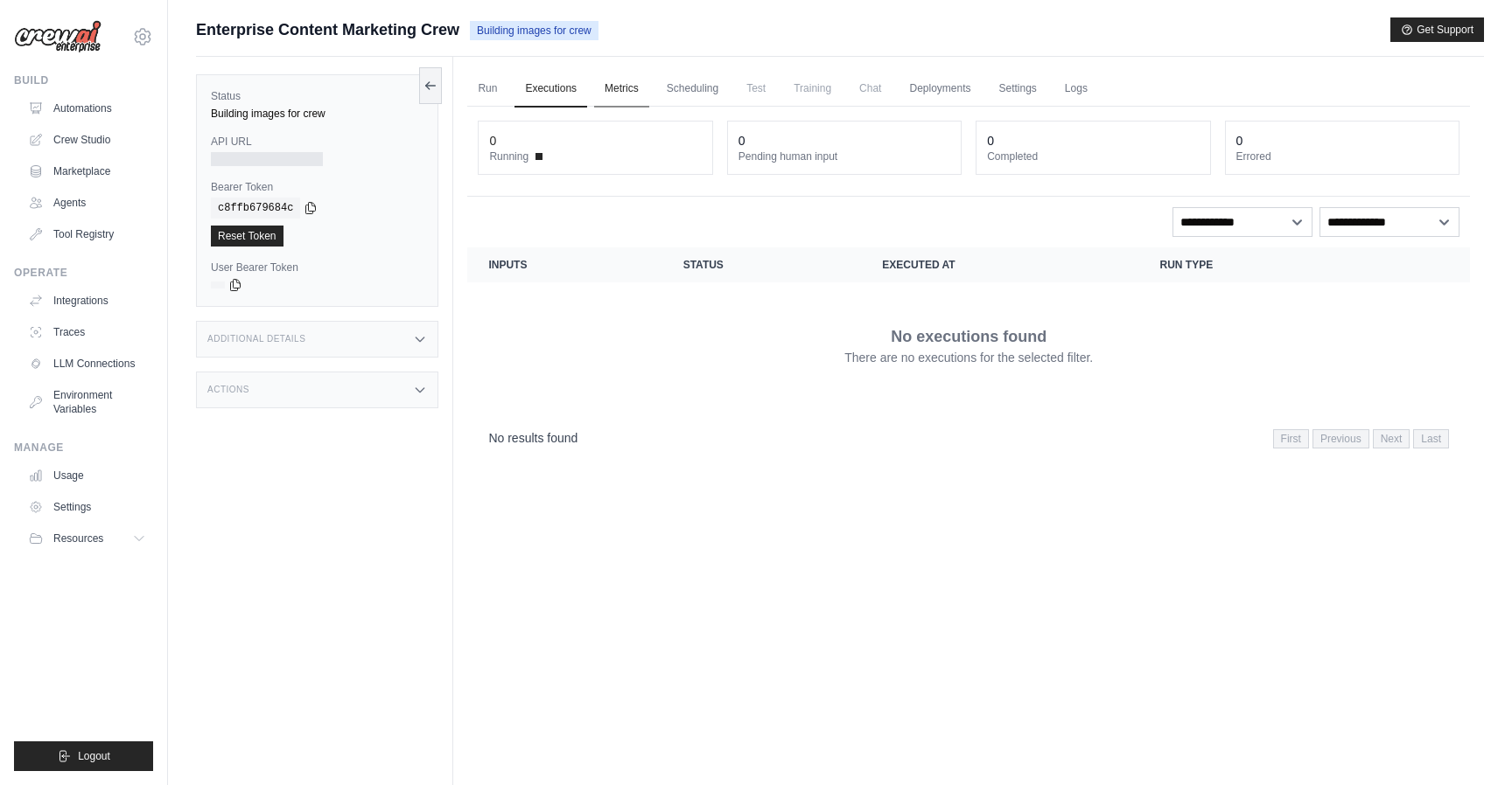
click at [623, 95] on link "Metrics" at bounding box center [621, 89] width 55 height 37
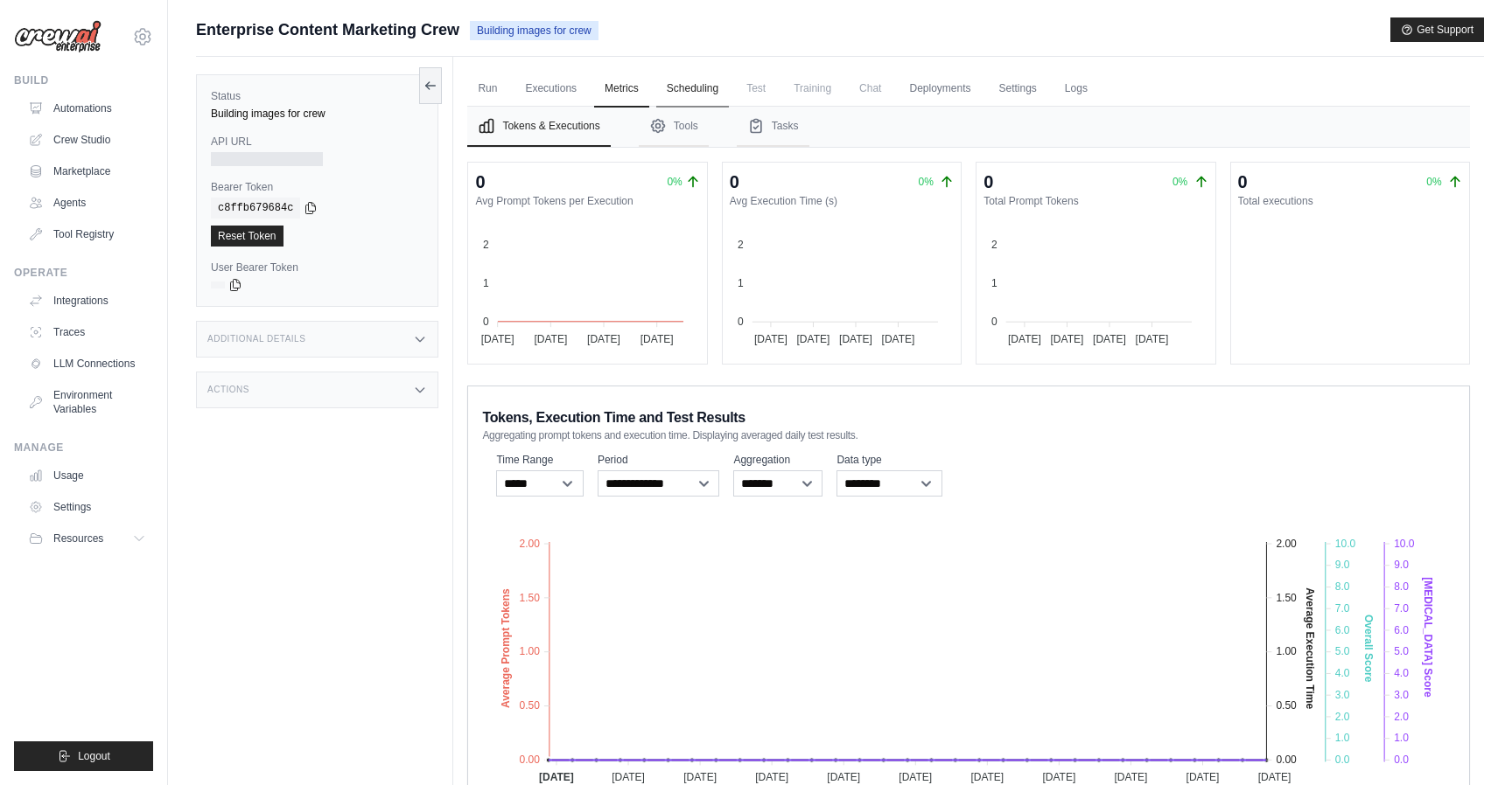
click at [681, 93] on link "Scheduling" at bounding box center [692, 89] width 72 height 37
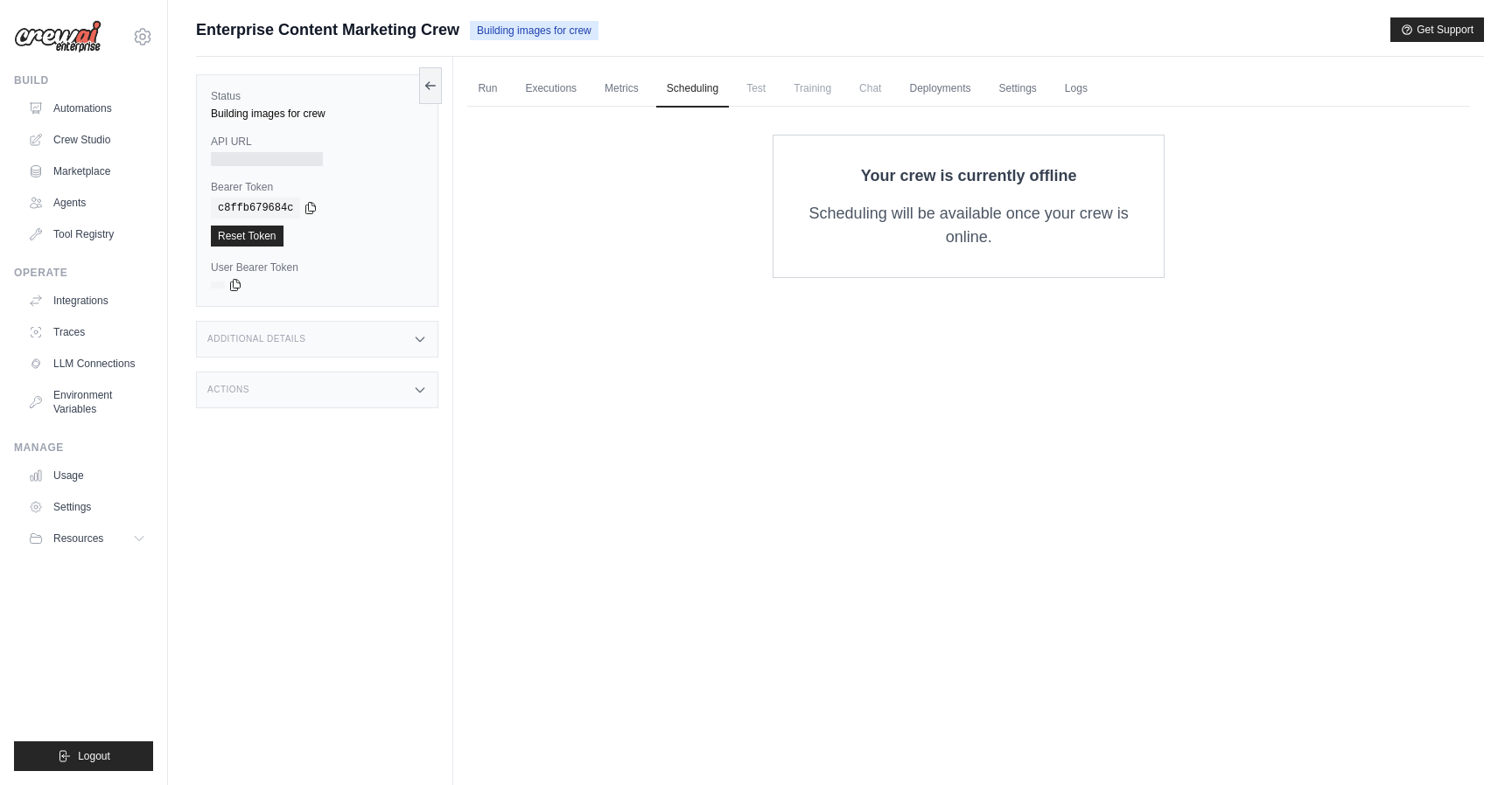
click at [752, 98] on span "Test" at bounding box center [755, 88] width 40 height 35
click at [812, 96] on span "Training" at bounding box center [813, 88] width 59 height 35
click at [623, 91] on link "Metrics" at bounding box center [621, 89] width 55 height 37
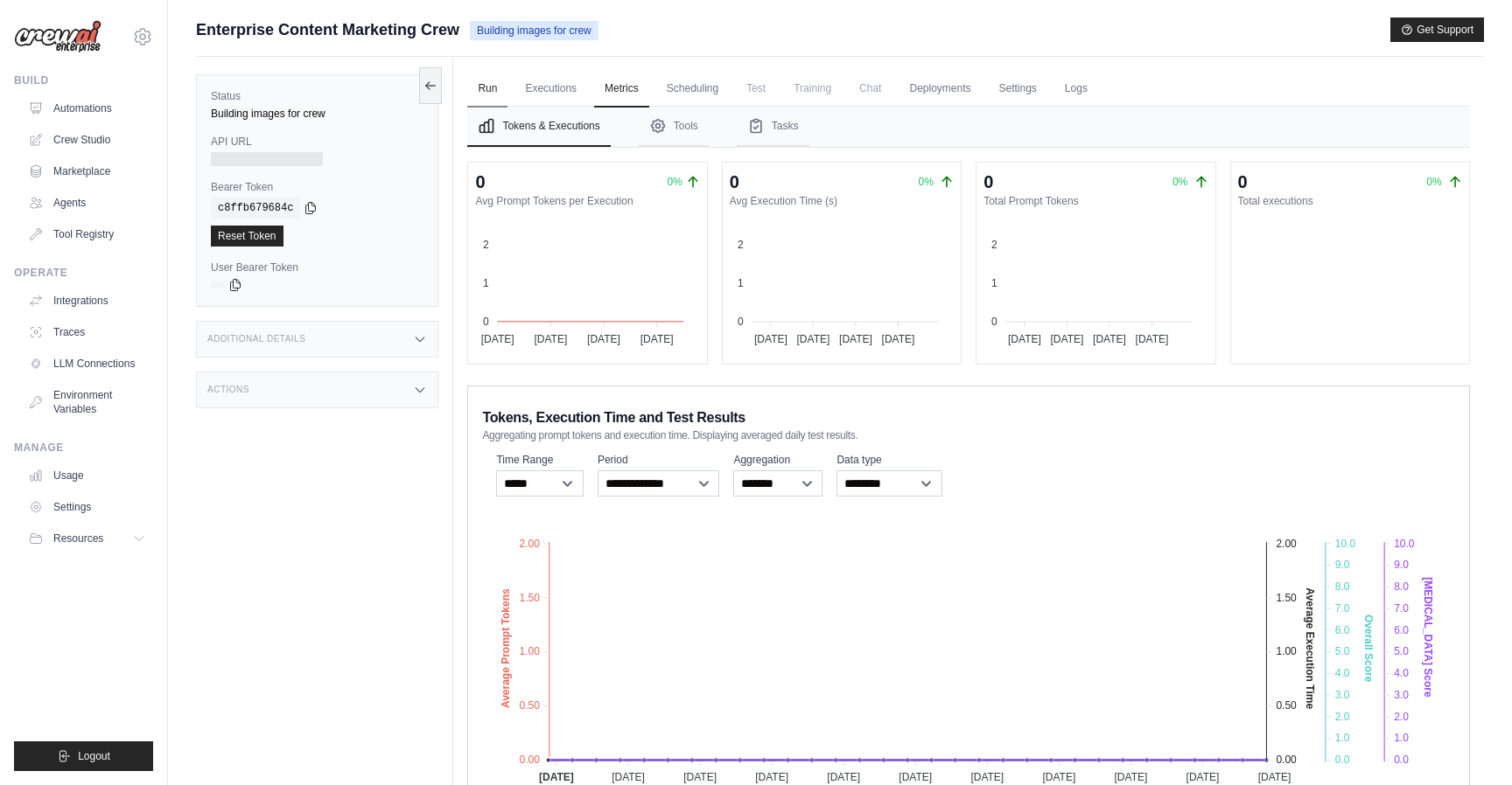
click at [503, 94] on link "Run" at bounding box center [487, 89] width 40 height 37
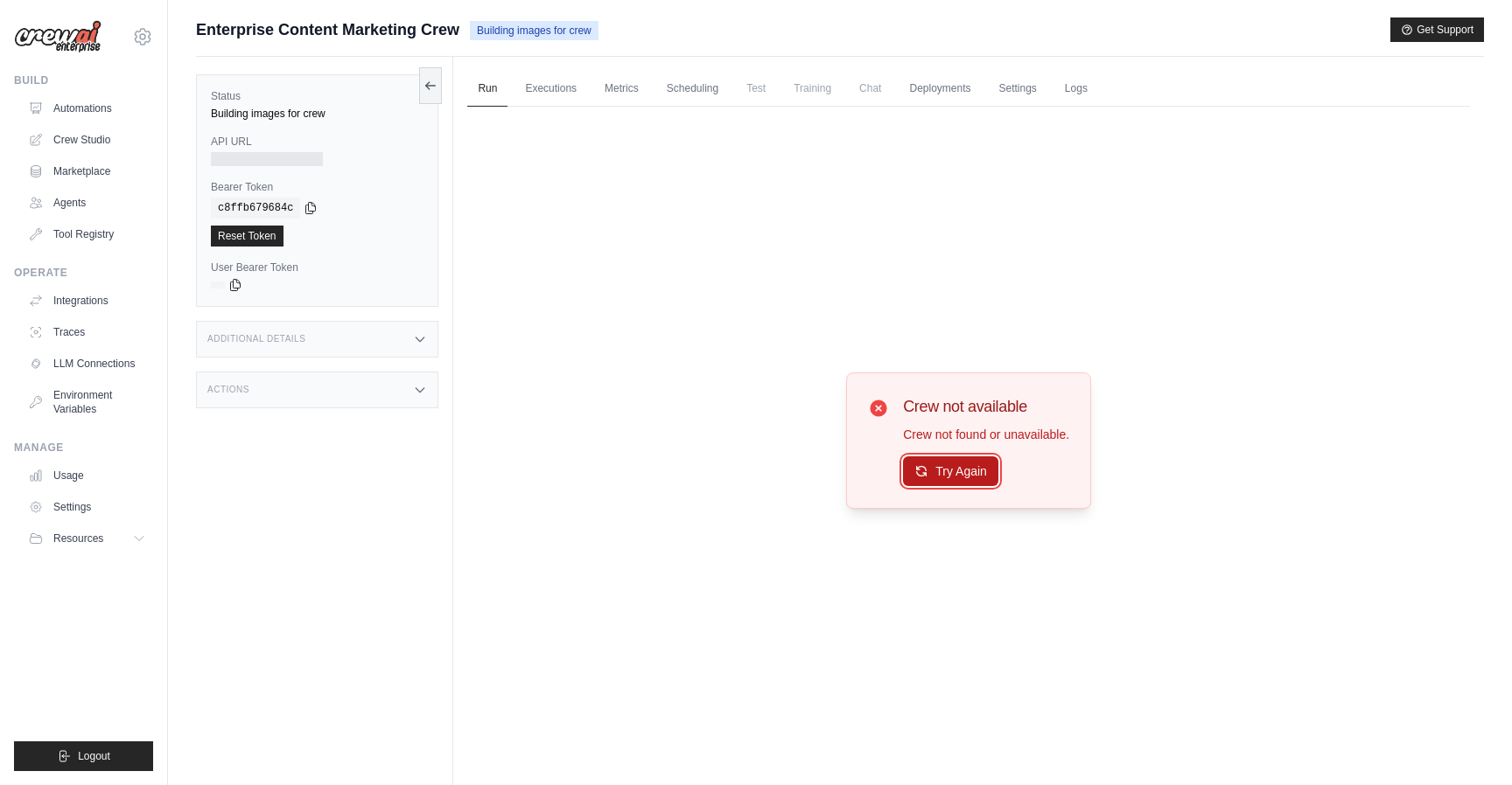
click at [950, 466] on button "Try Again" at bounding box center [950, 471] width 95 height 29
click at [317, 114] on div "Building images for crew" at bounding box center [317, 113] width 212 height 14
click at [288, 31] on span "Enterprise Content Marketing Crew" at bounding box center [327, 29] width 263 height 24
click at [408, 342] on div "Additional Details" at bounding box center [317, 339] width 243 height 37
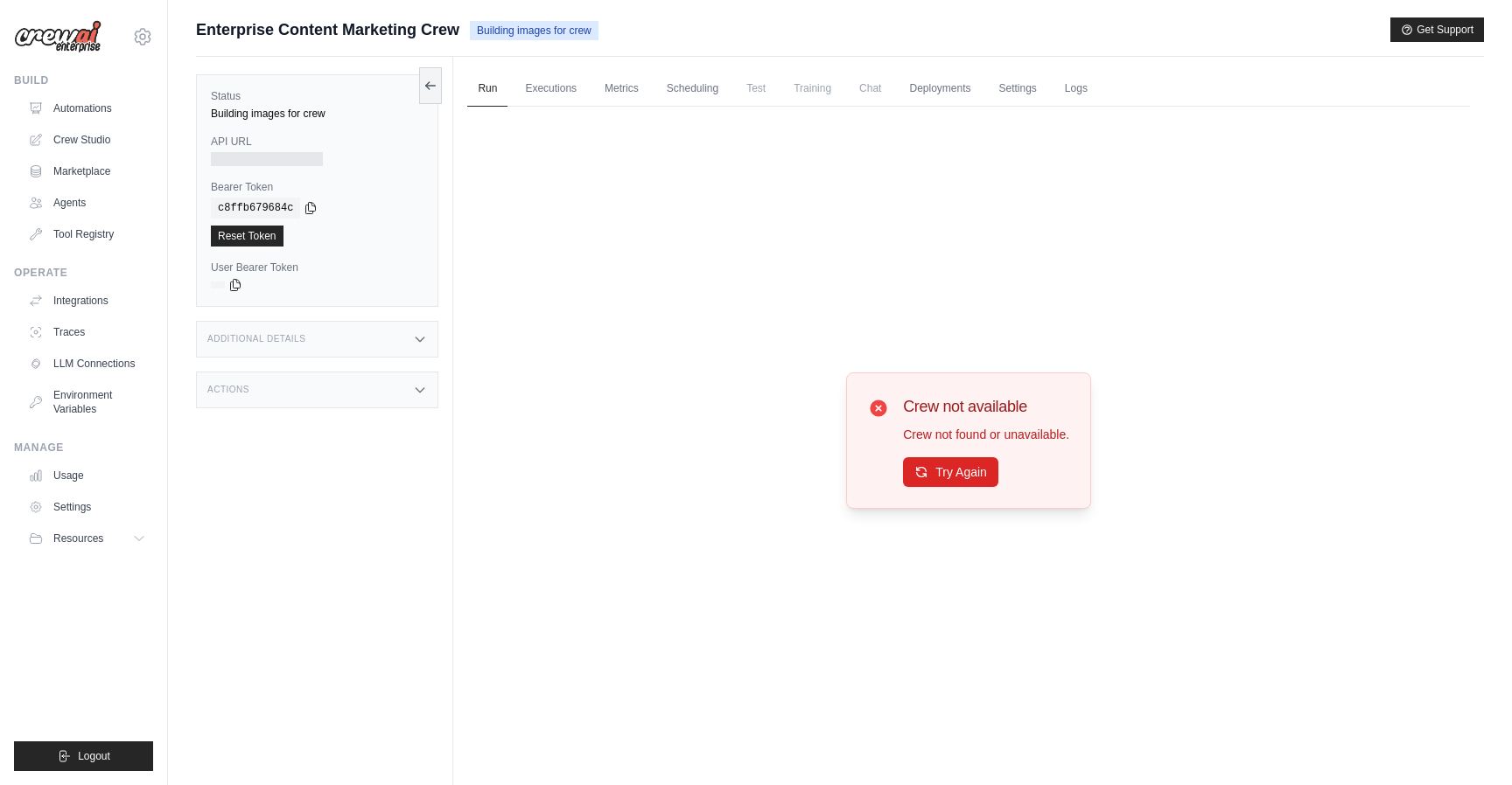
click at [403, 391] on div "Actions" at bounding box center [317, 390] width 243 height 37
click at [546, 388] on div "Crew not available Crew not found or unavailable. Try Again" at bounding box center [968, 440] width 1002 height 667
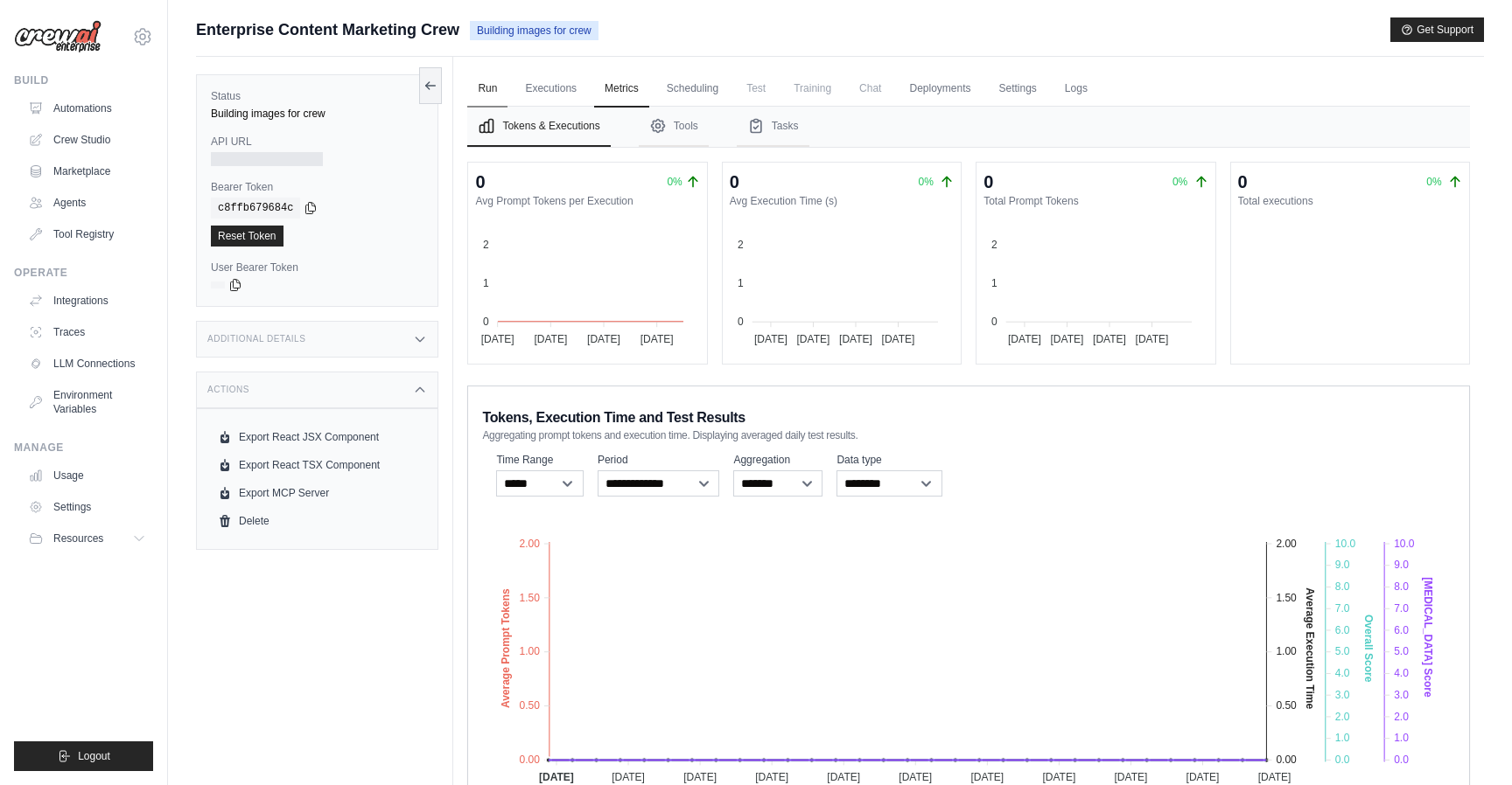
click at [490, 93] on link "Run" at bounding box center [487, 89] width 40 height 37
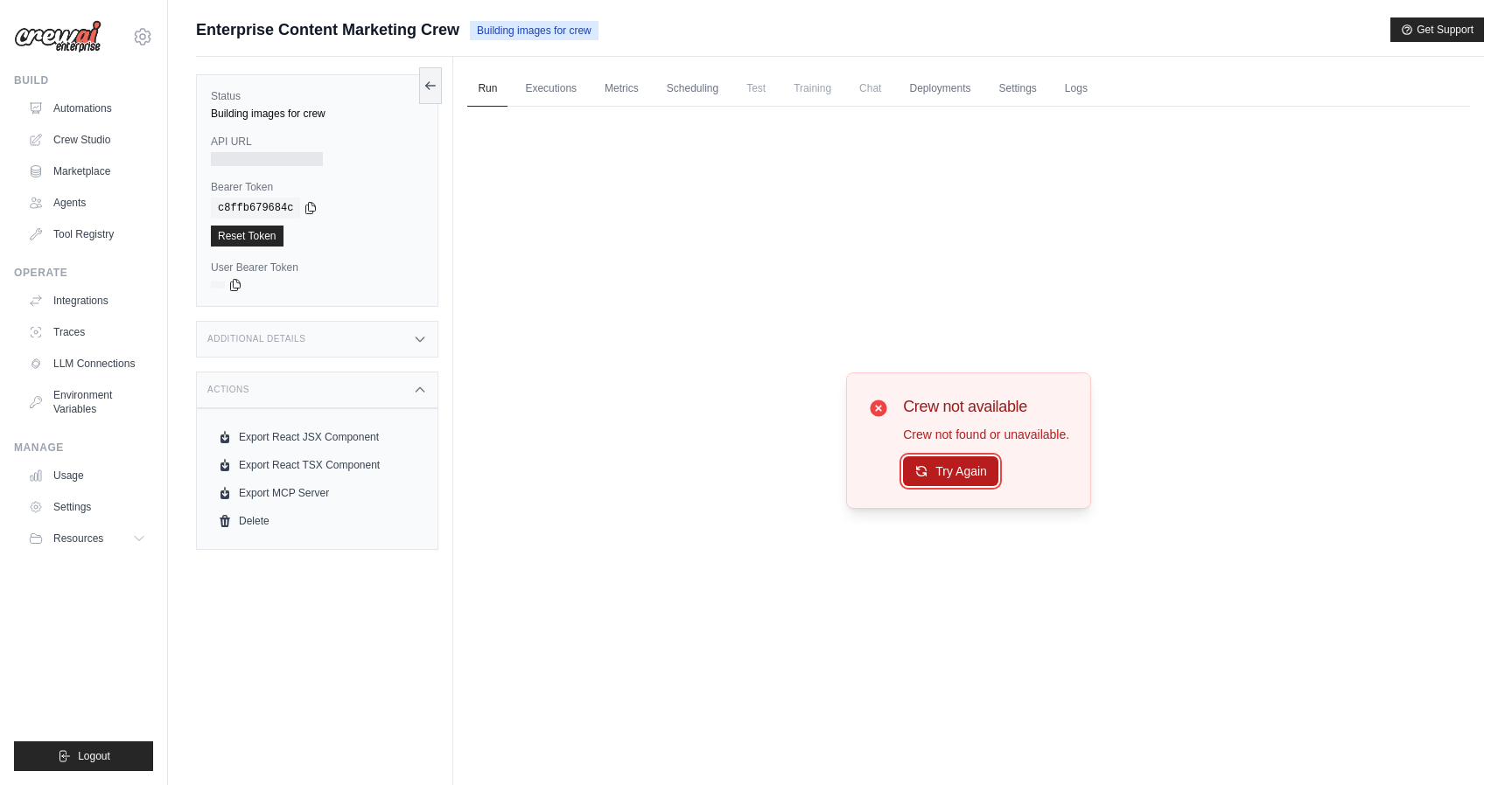
click at [971, 475] on button "Try Again" at bounding box center [950, 471] width 95 height 29
click at [430, 89] on icon at bounding box center [430, 85] width 14 height 14
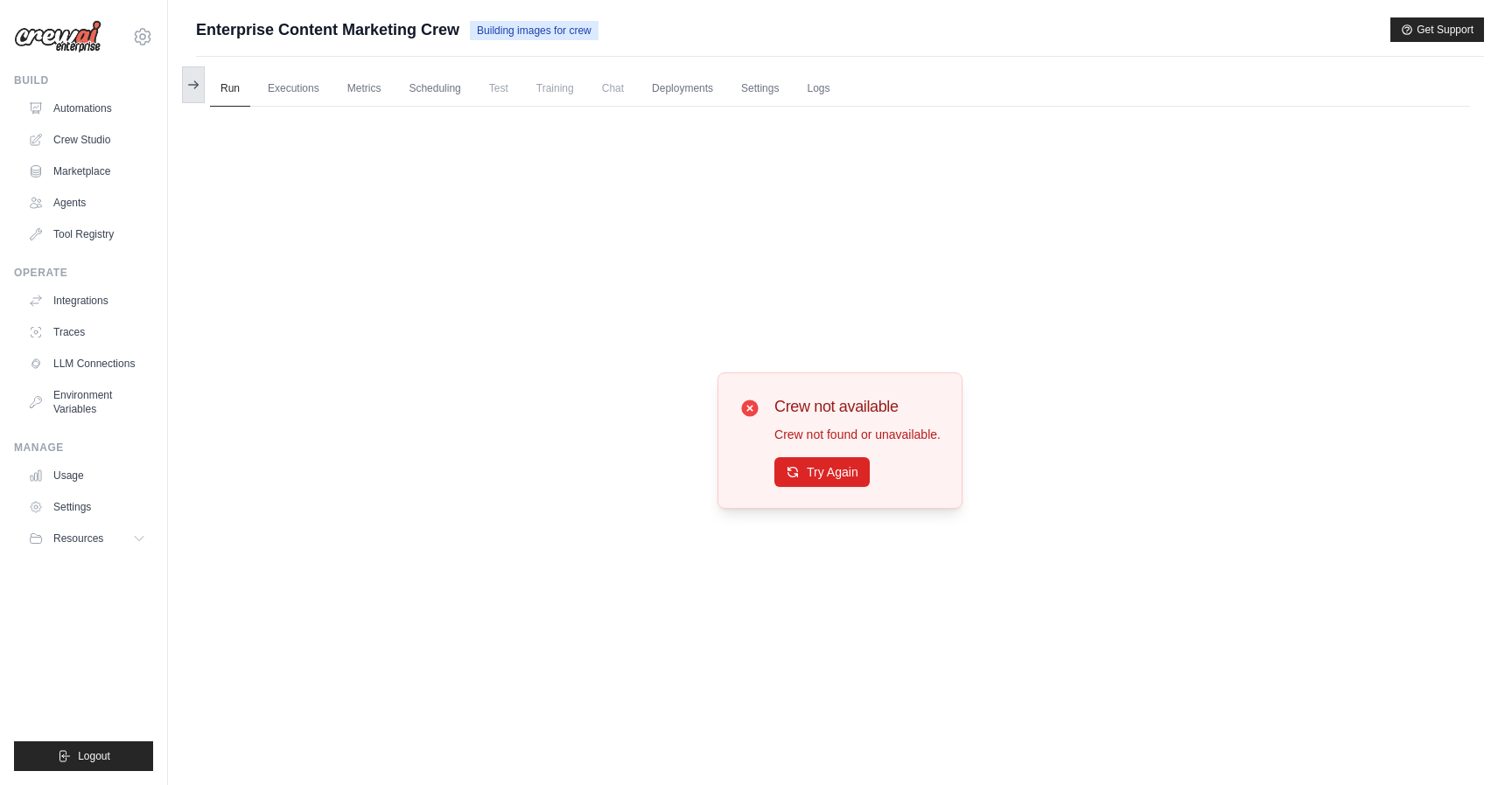
click at [203, 90] on button at bounding box center [193, 85] width 22 height 37
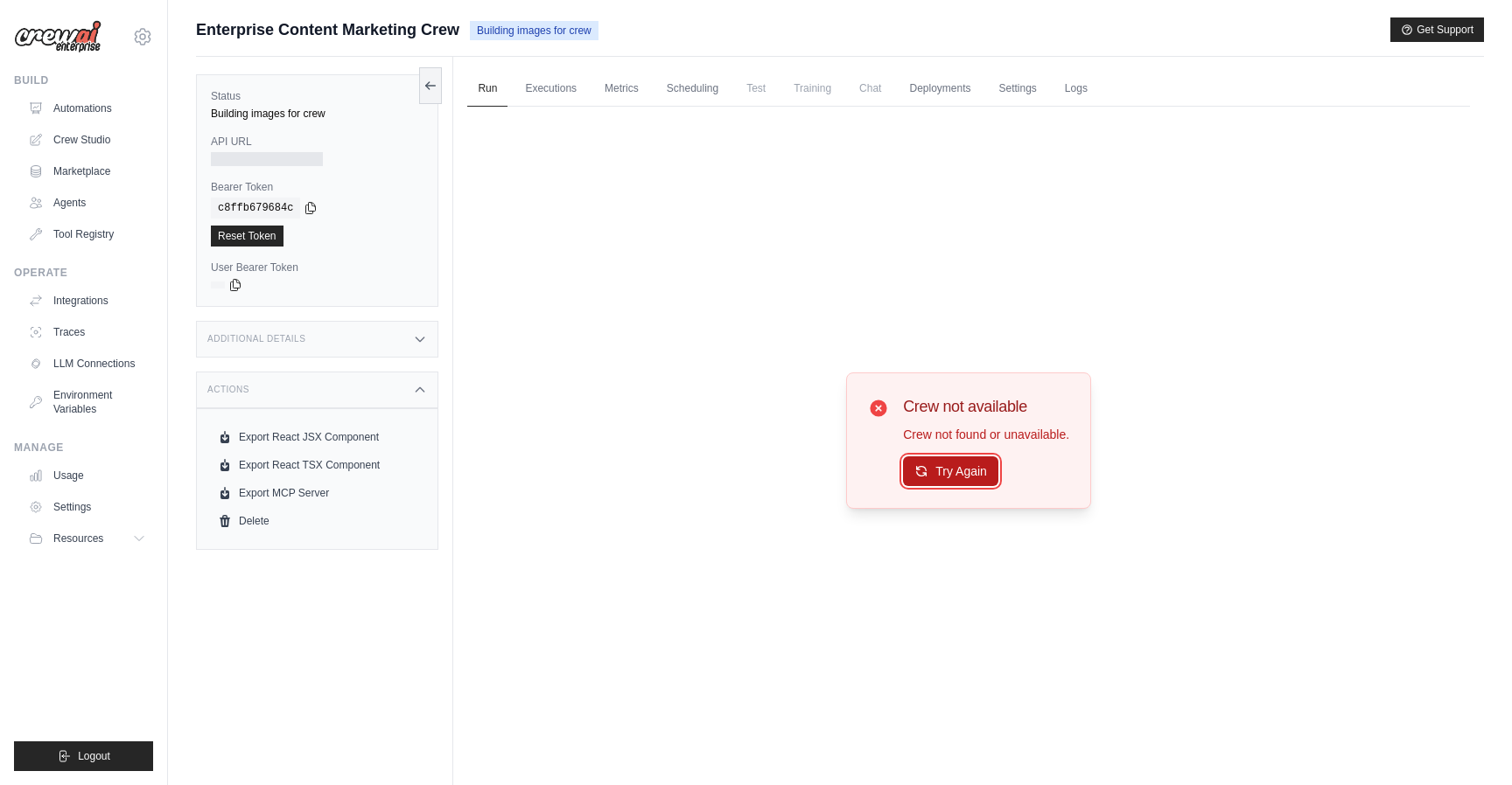
click at [956, 468] on button "Try Again" at bounding box center [950, 471] width 95 height 29
click at [553, 34] on span "Building images for crew" at bounding box center [533, 30] width 128 height 20
click at [416, 32] on span "Enterprise Content Marketing Crew" at bounding box center [327, 29] width 263 height 24
click at [315, 110] on div "Building images for crew" at bounding box center [317, 113] width 212 height 14
click at [120, 145] on link "Crew Studio" at bounding box center [88, 140] width 132 height 28
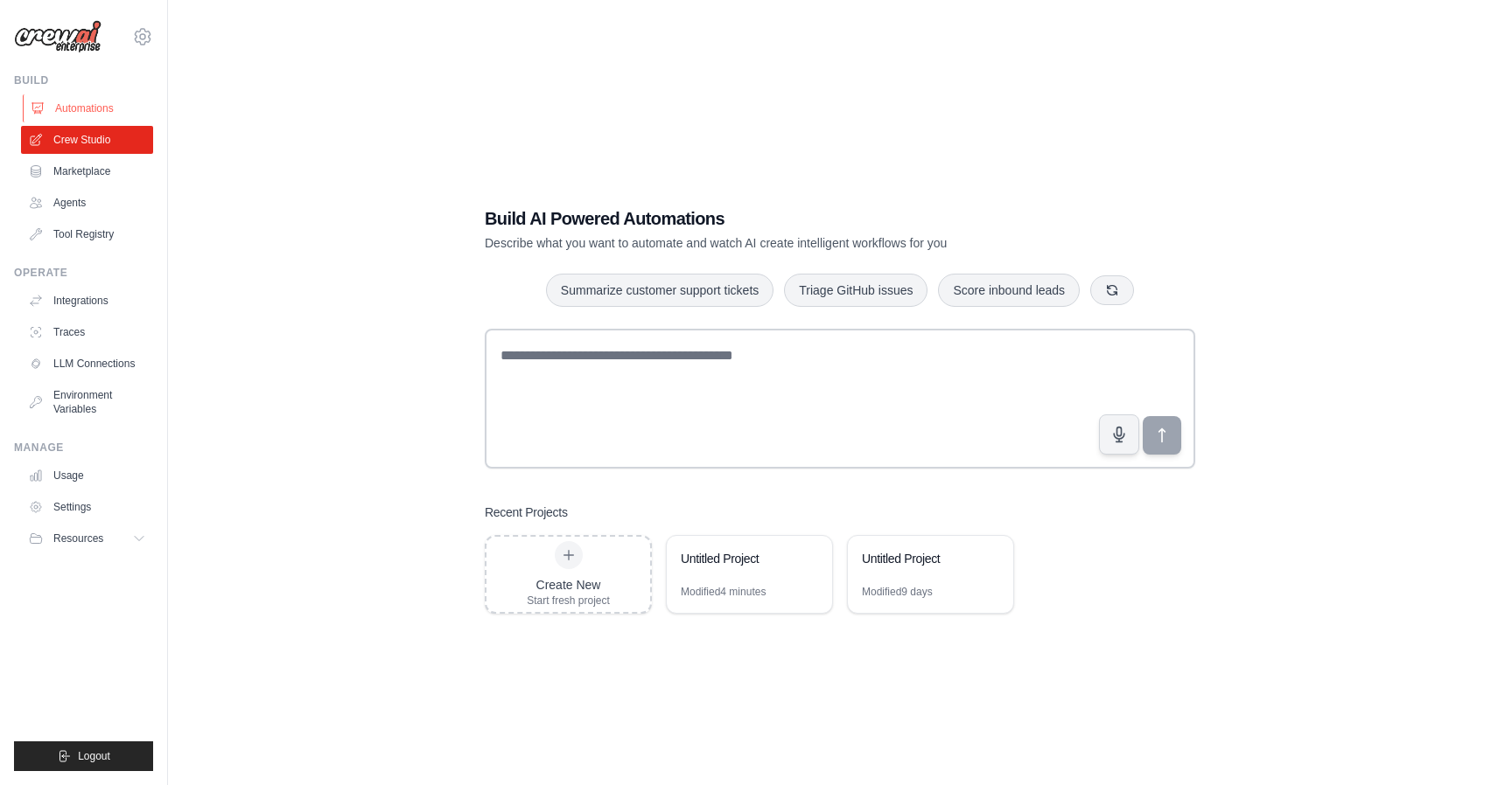
click at [108, 104] on link "Automations" at bounding box center [88, 109] width 132 height 28
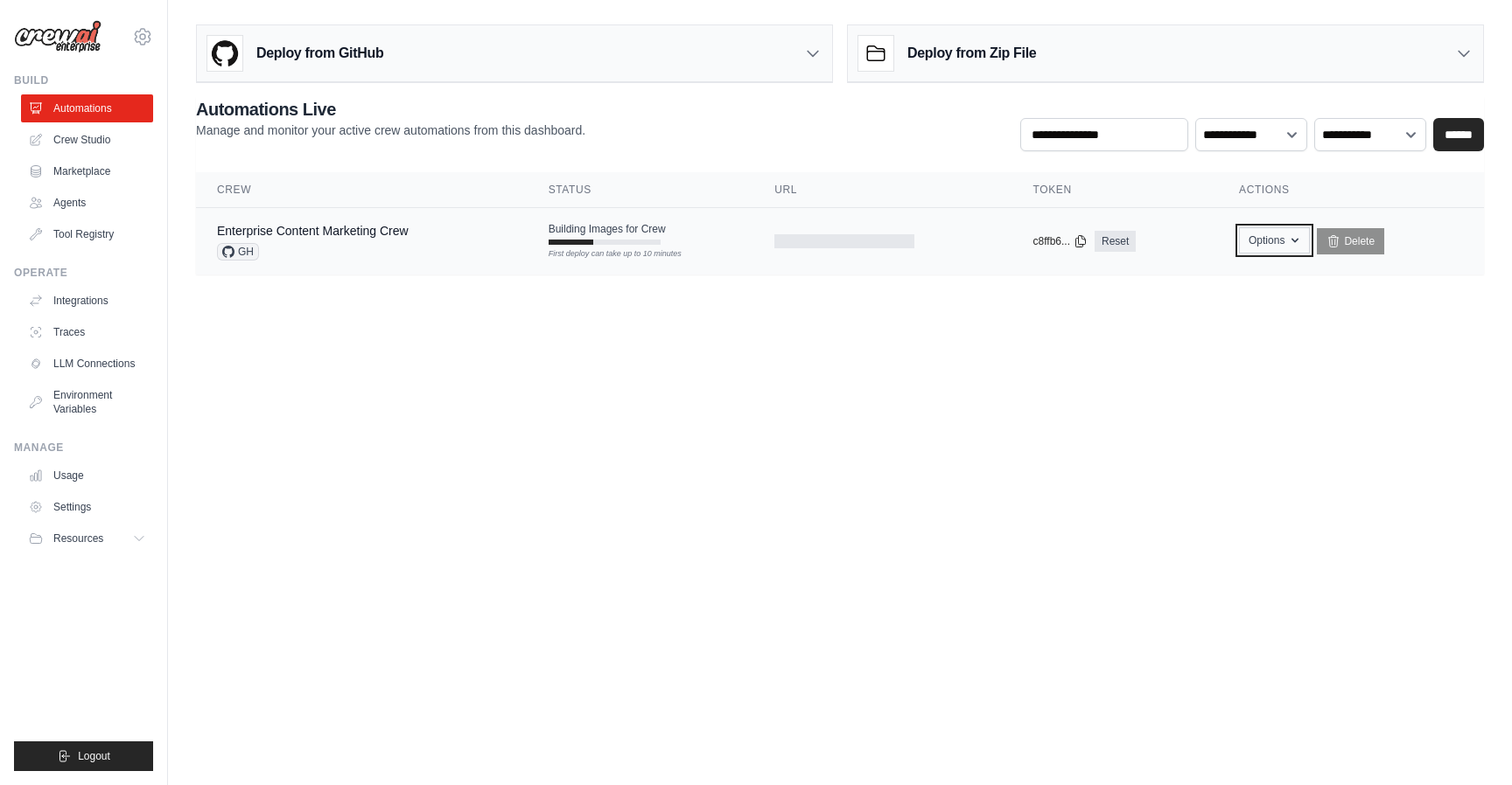
click at [1292, 248] on button "Options" at bounding box center [1274, 240] width 70 height 26
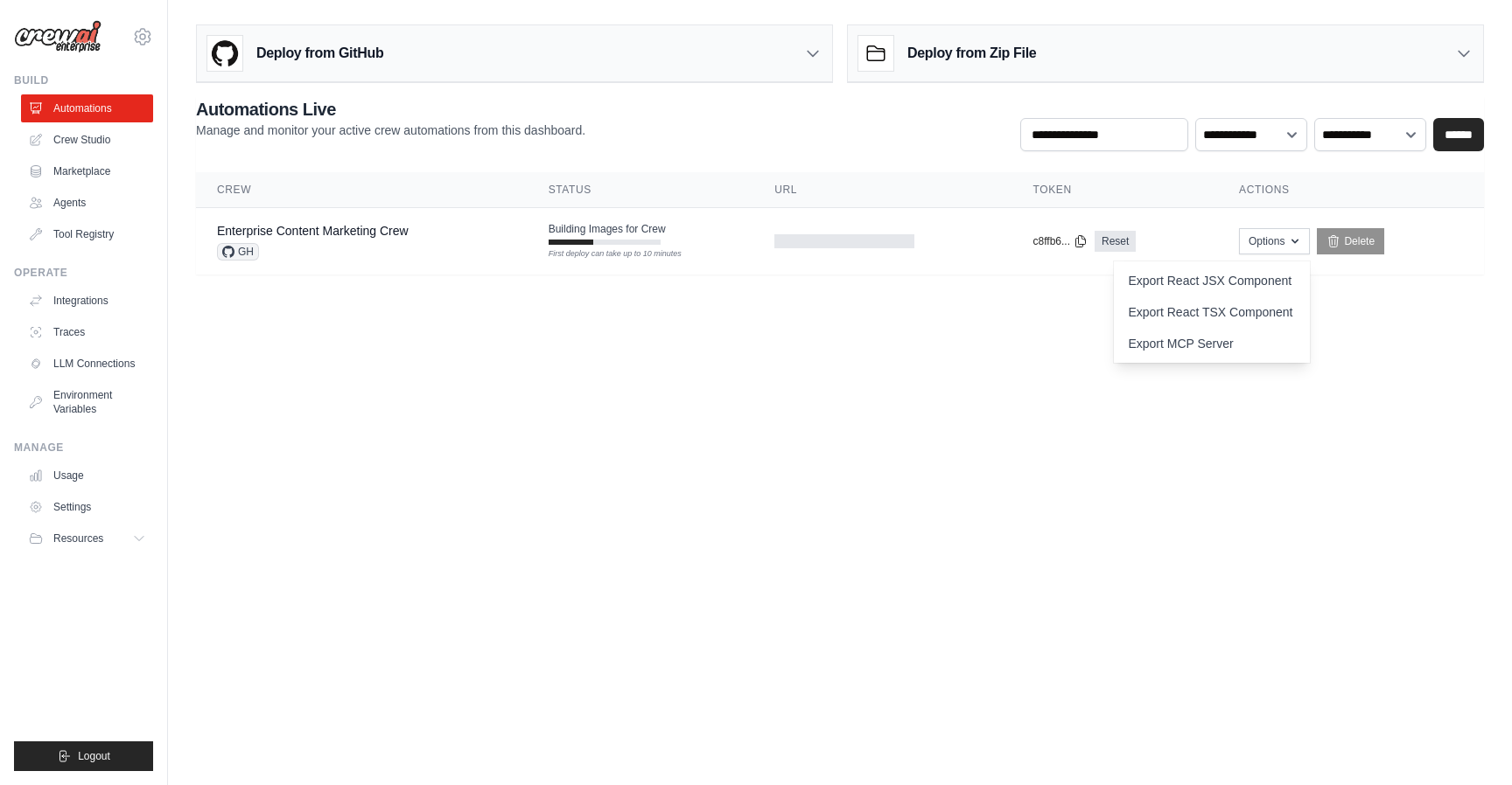
click at [980, 328] on body "[EMAIL_ADDRESS][DOMAIN_NAME] Settings Build Automations Crew Studio" at bounding box center [756, 392] width 1512 height 785
click at [409, 239] on div "Enterprise Content Marketing Crew GH" at bounding box center [362, 240] width 289 height 38
click at [816, 63] on div "Deploy from GitHub" at bounding box center [513, 54] width 635 height 57
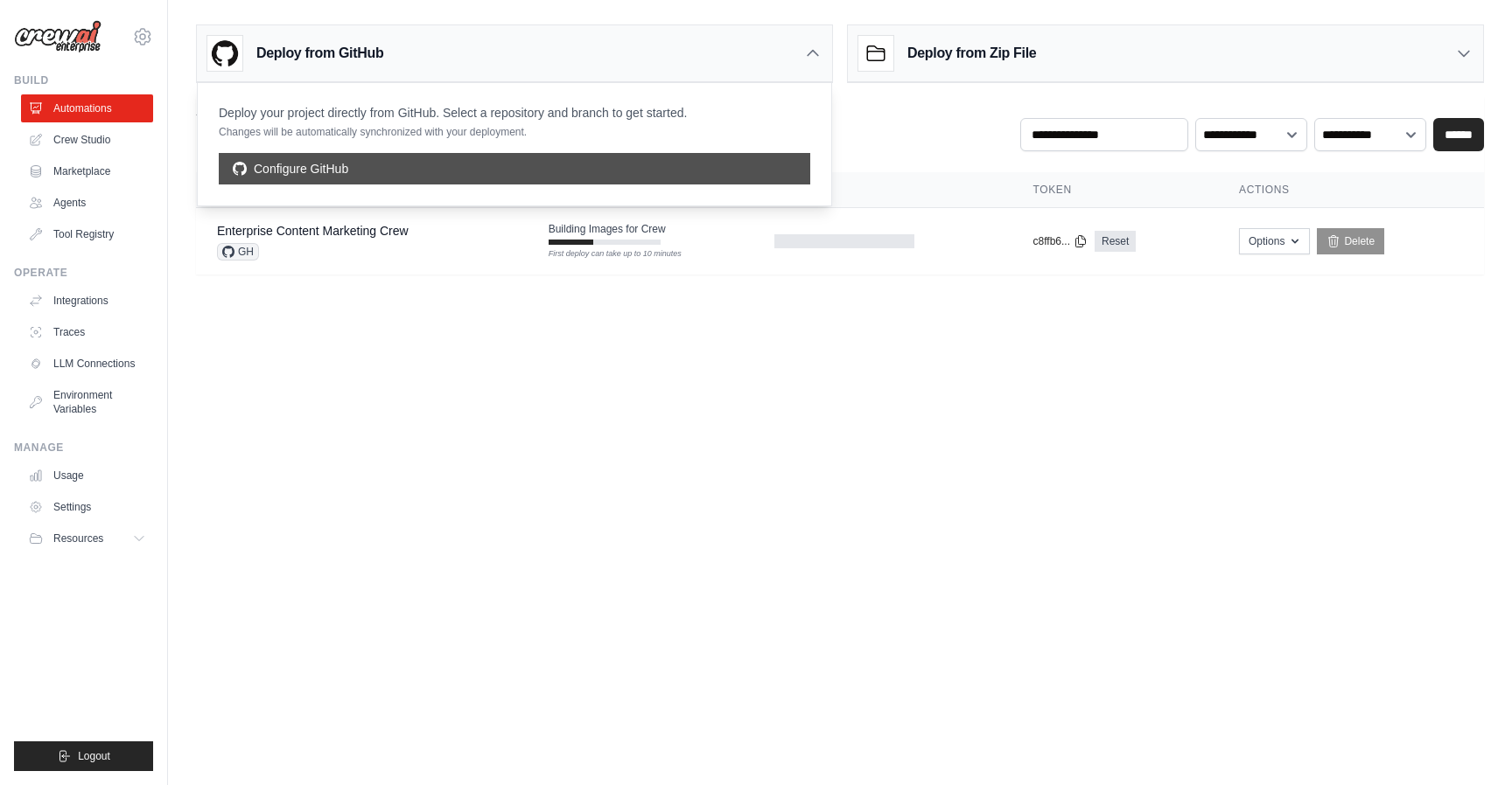
click at [644, 173] on link "Configure GitHub" at bounding box center [514, 169] width 592 height 31
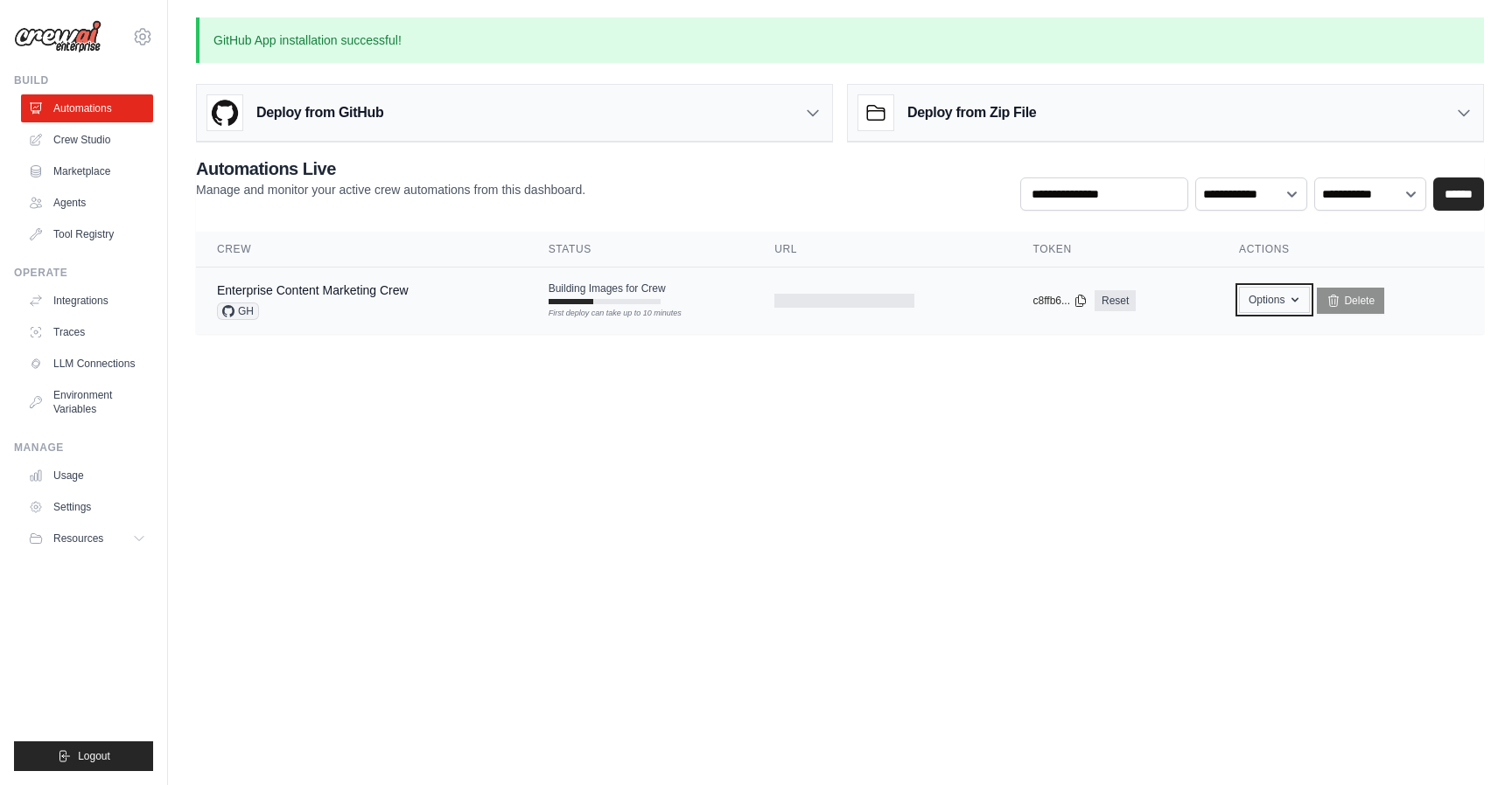
click at [1299, 297] on icon "button" at bounding box center [1295, 300] width 14 height 14
click at [933, 399] on body "[EMAIL_ADDRESS][DOMAIN_NAME] Settings Build Automations Crew Studio" at bounding box center [756, 392] width 1512 height 785
click at [344, 302] on div "GH" at bounding box center [313, 311] width 192 height 18
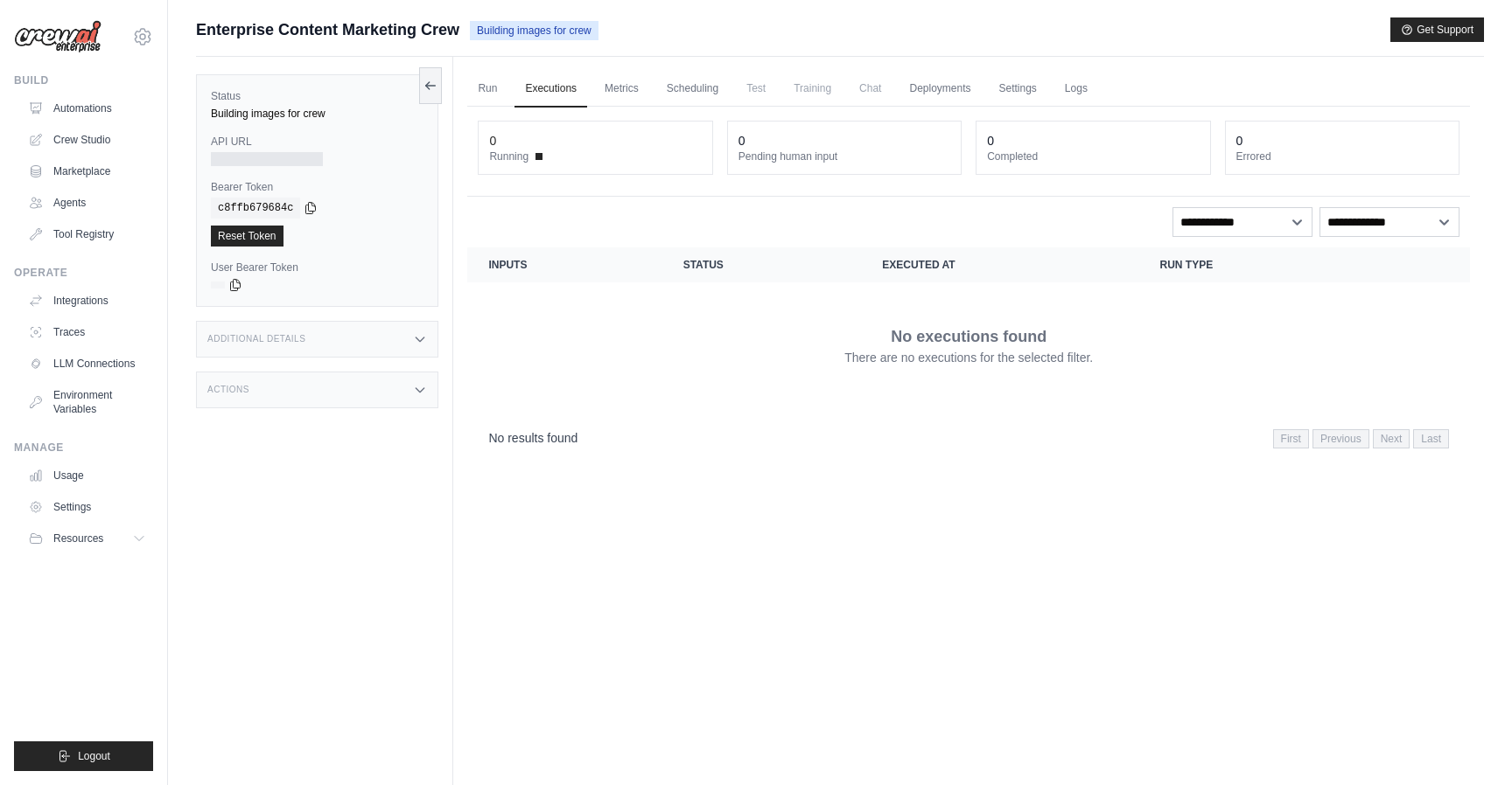
click at [312, 111] on div "Building images for crew" at bounding box center [317, 113] width 212 height 14
click at [490, 96] on link "Run" at bounding box center [487, 89] width 40 height 37
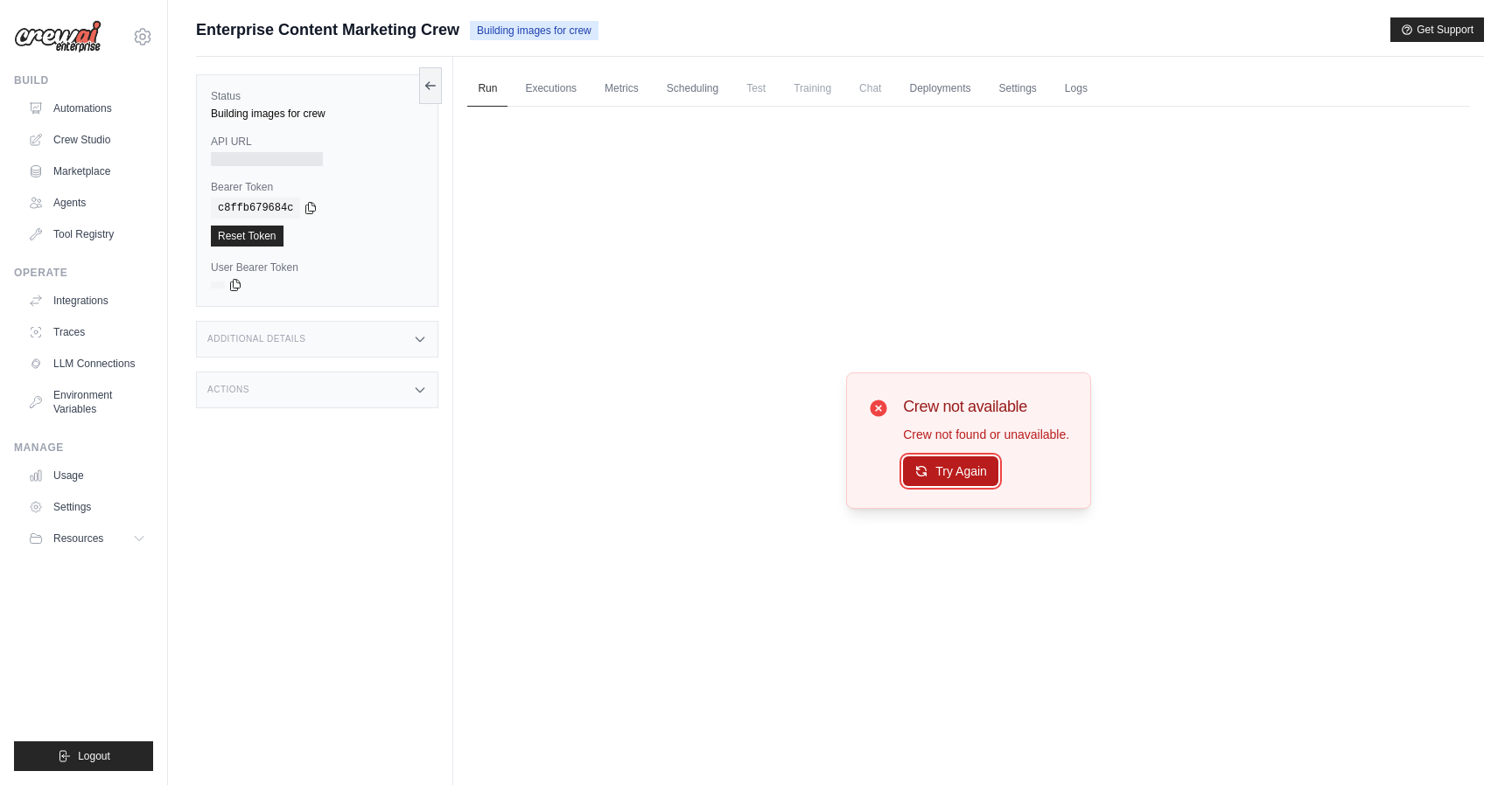
click at [964, 463] on button "Try Again" at bounding box center [950, 471] width 95 height 29
click at [964, 463] on button "Try Again" at bounding box center [950, 472] width 95 height 29
click at [537, 96] on link "Executions" at bounding box center [551, 89] width 72 height 37
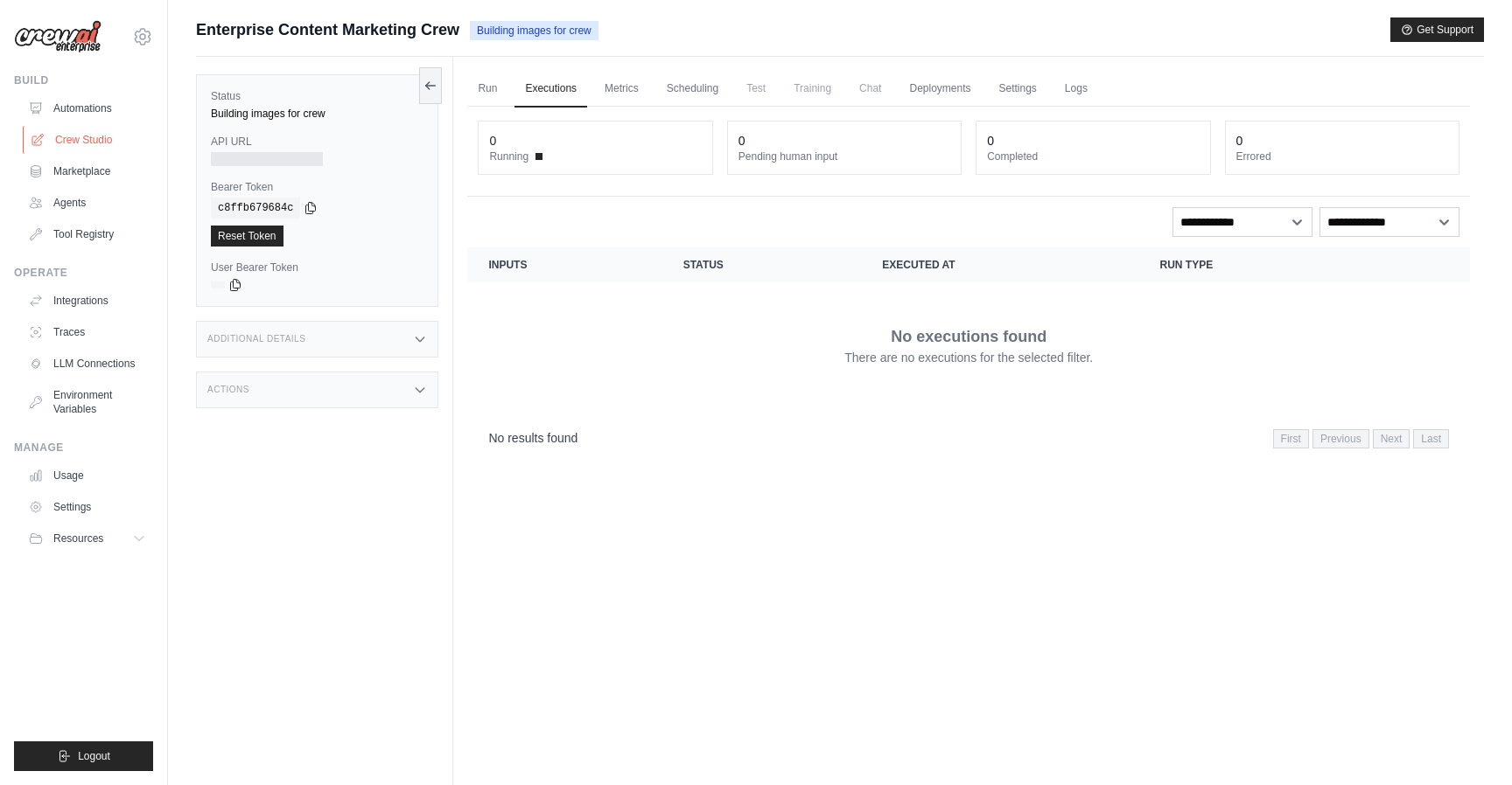
click at [127, 147] on link "Crew Studio" at bounding box center [88, 140] width 132 height 28
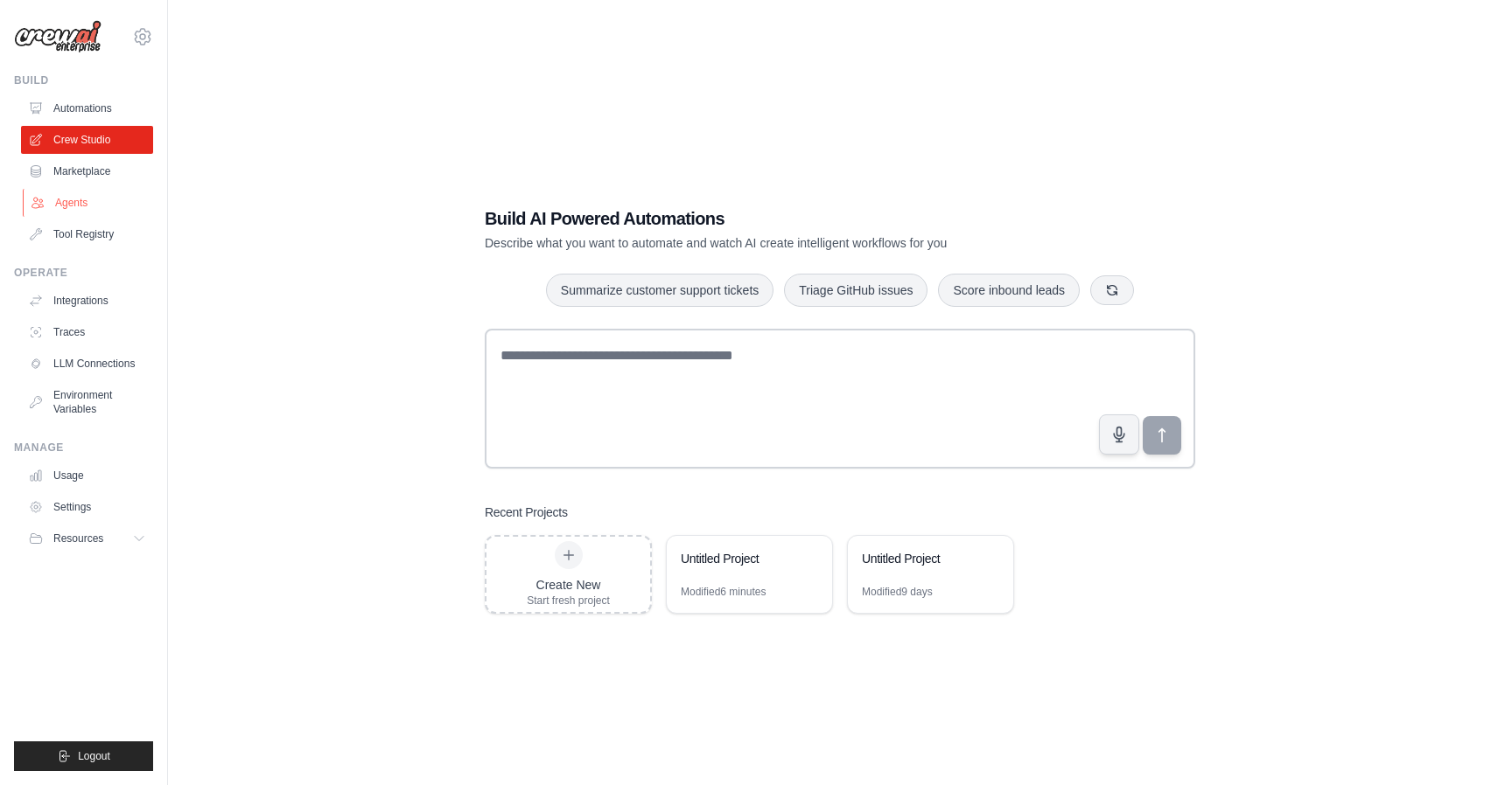
click at [88, 203] on link "Agents" at bounding box center [88, 202] width 132 height 28
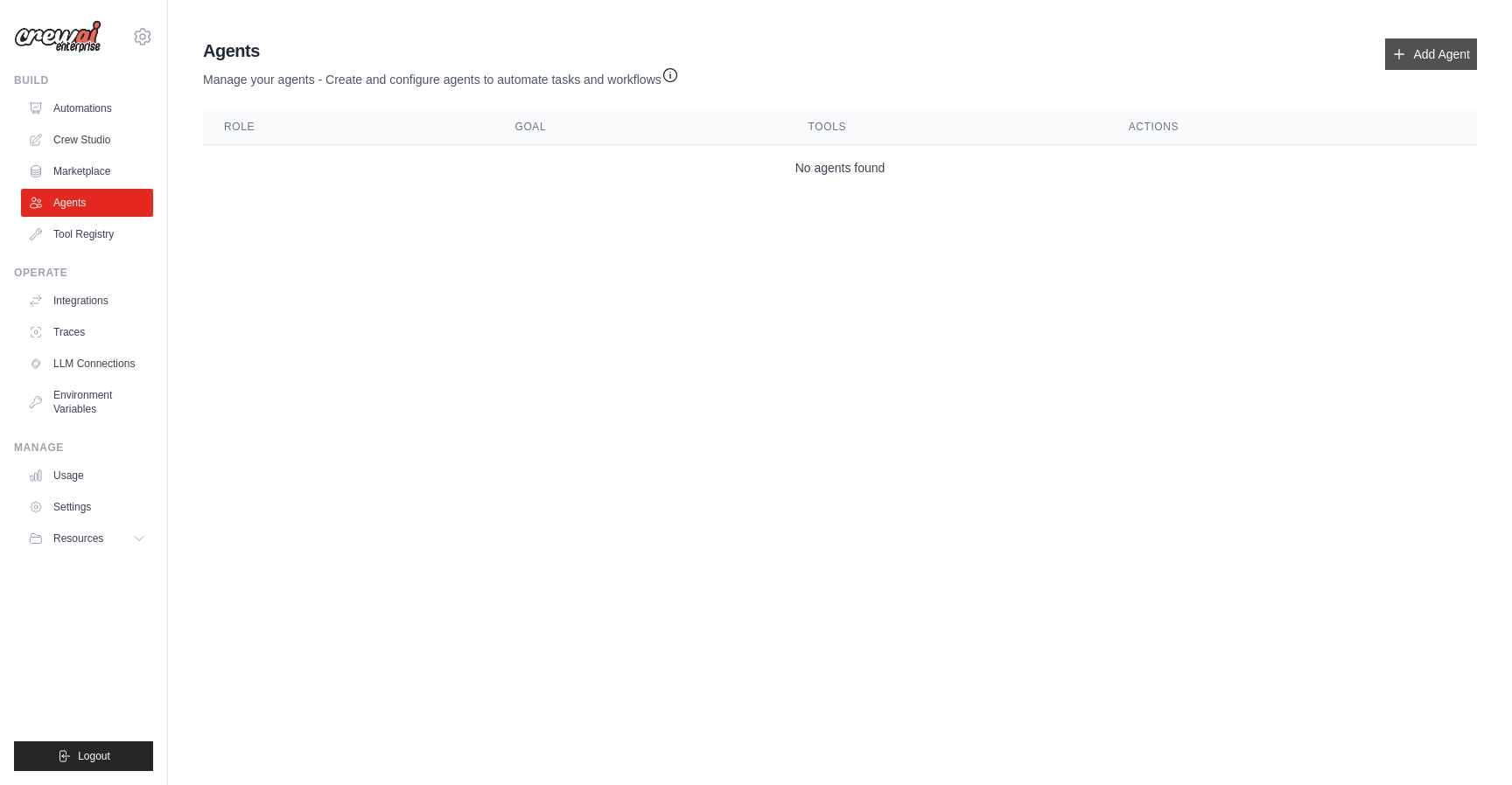
click at [1442, 58] on link "Add Agent" at bounding box center [1431, 54] width 92 height 31
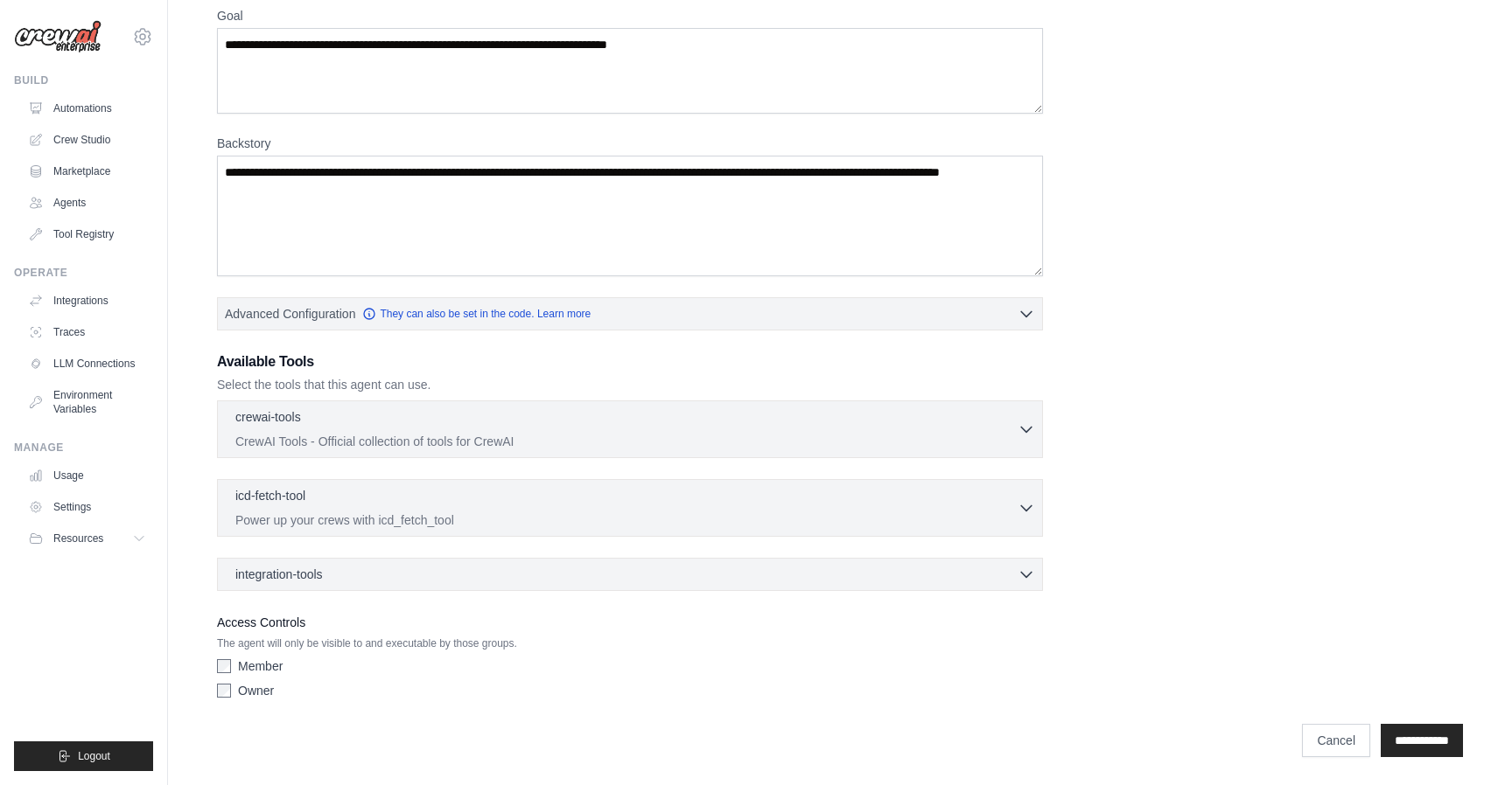
scroll to position [149, 0]
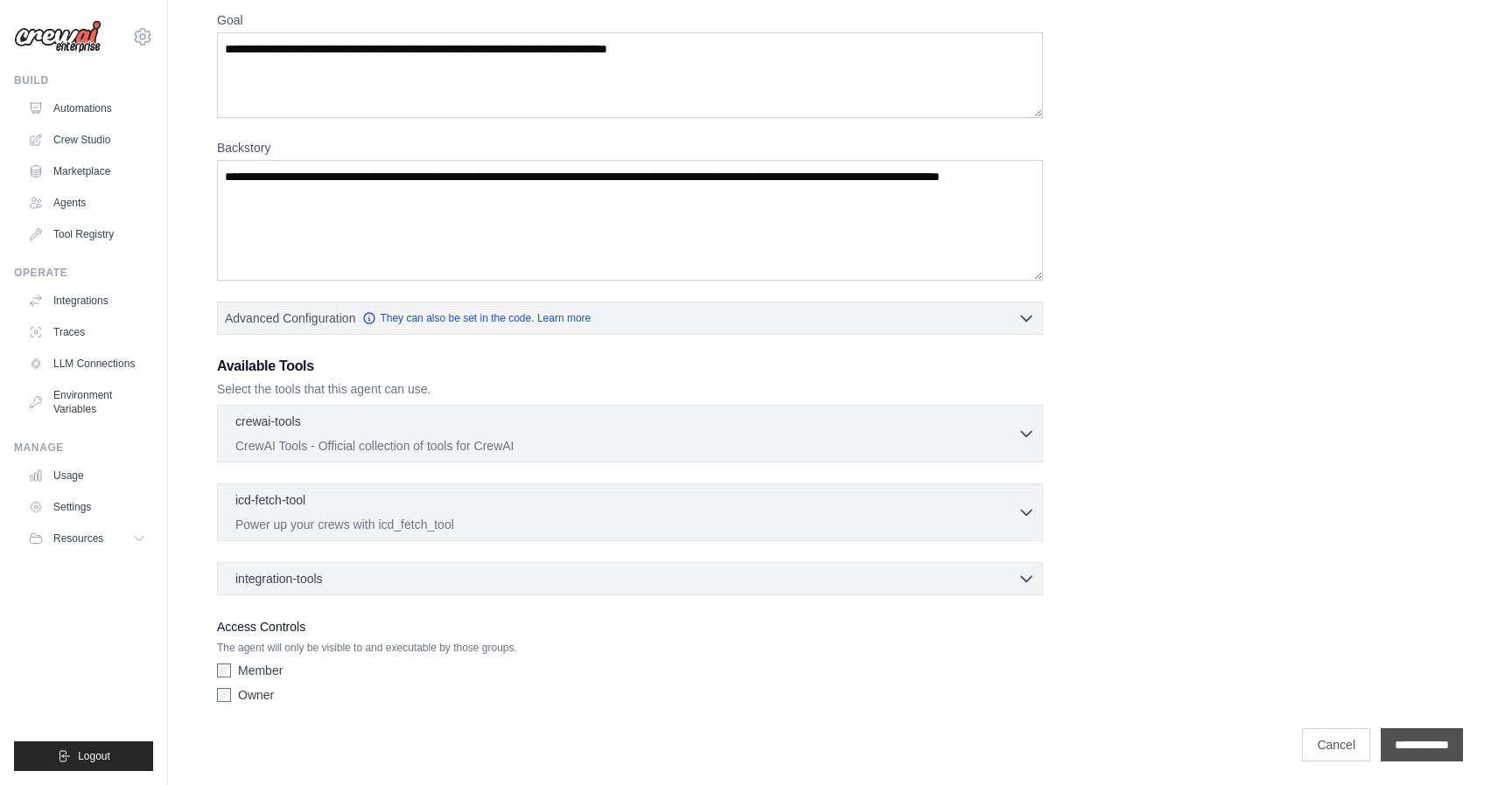
click at [1416, 739] on input "**********" at bounding box center [1422, 745] width 82 height 33
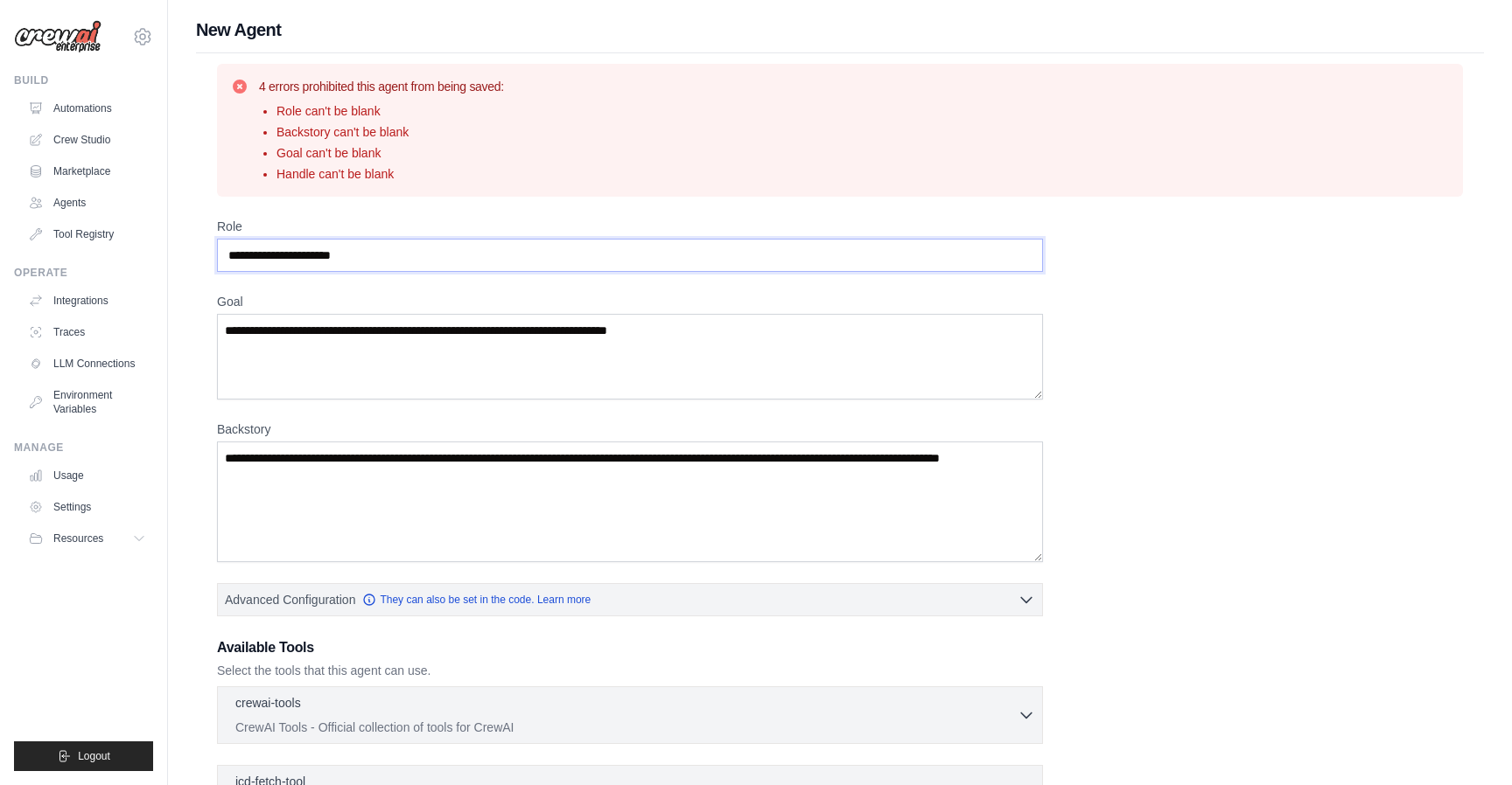
click at [1032, 255] on input "Role" at bounding box center [630, 255] width 825 height 33
click at [753, 335] on textarea "Goal" at bounding box center [630, 357] width 825 height 86
click at [748, 335] on textarea "Goal" at bounding box center [630, 357] width 825 height 86
type textarea "*"
click at [746, 336] on textarea "Goal" at bounding box center [630, 357] width 825 height 86
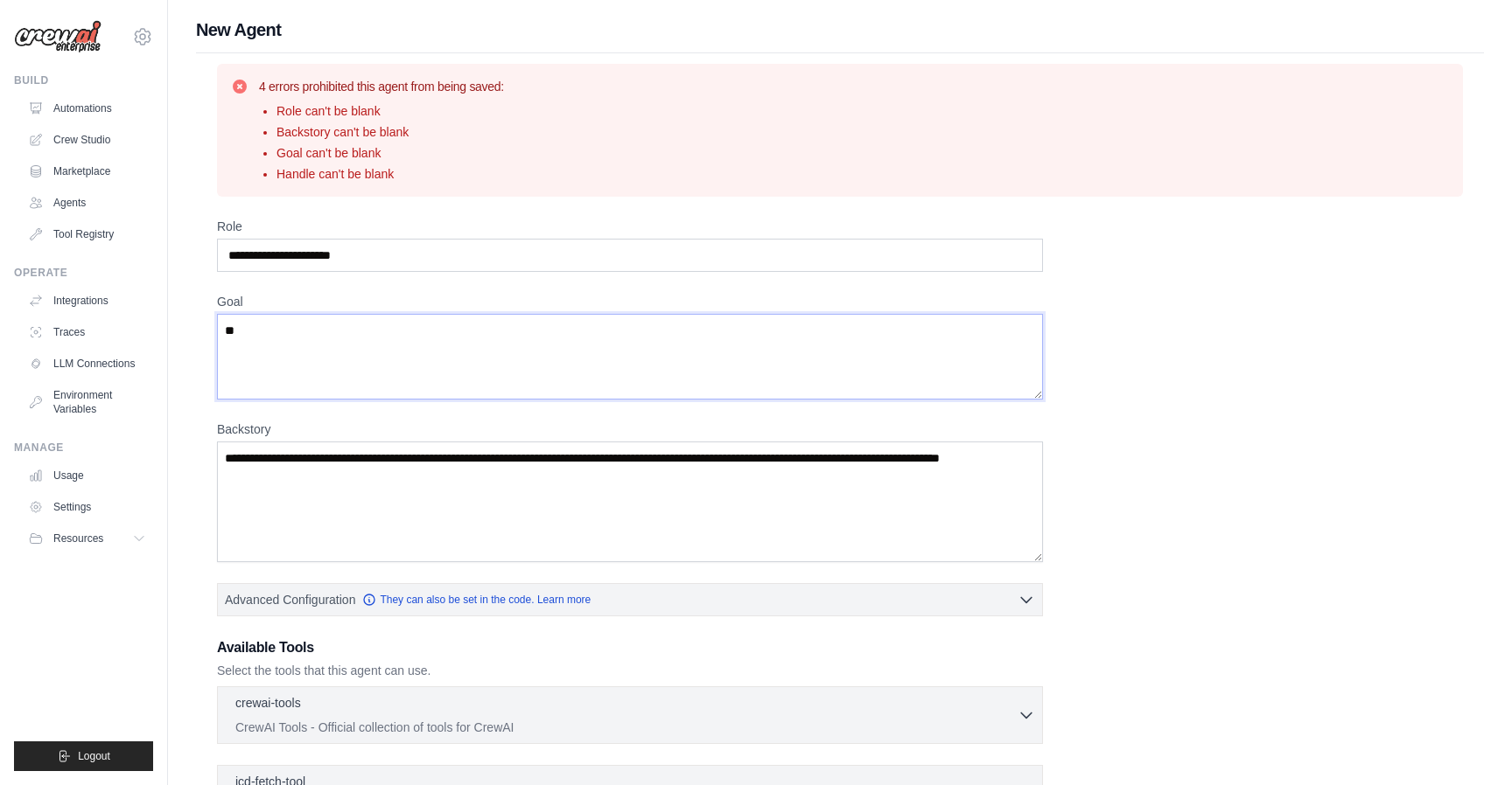
type textarea "*"
type textarea "**********"
click at [760, 487] on textarea "Backstory" at bounding box center [630, 502] width 825 height 120
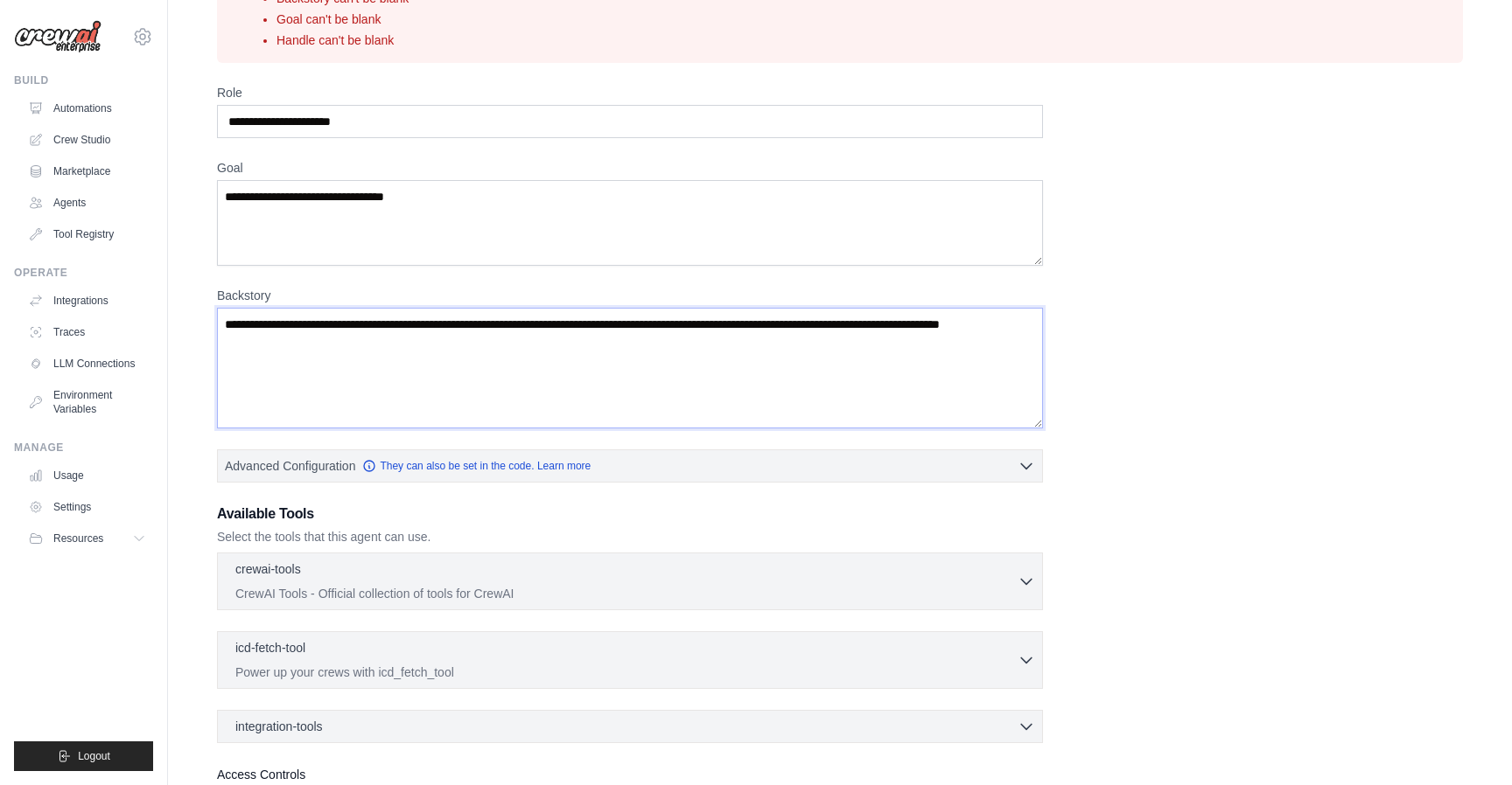
scroll to position [135, 0]
click at [1050, 472] on div "**********" at bounding box center [840, 470] width 1246 height 775
click at [1029, 470] on icon "button" at bounding box center [1026, 464] width 18 height 18
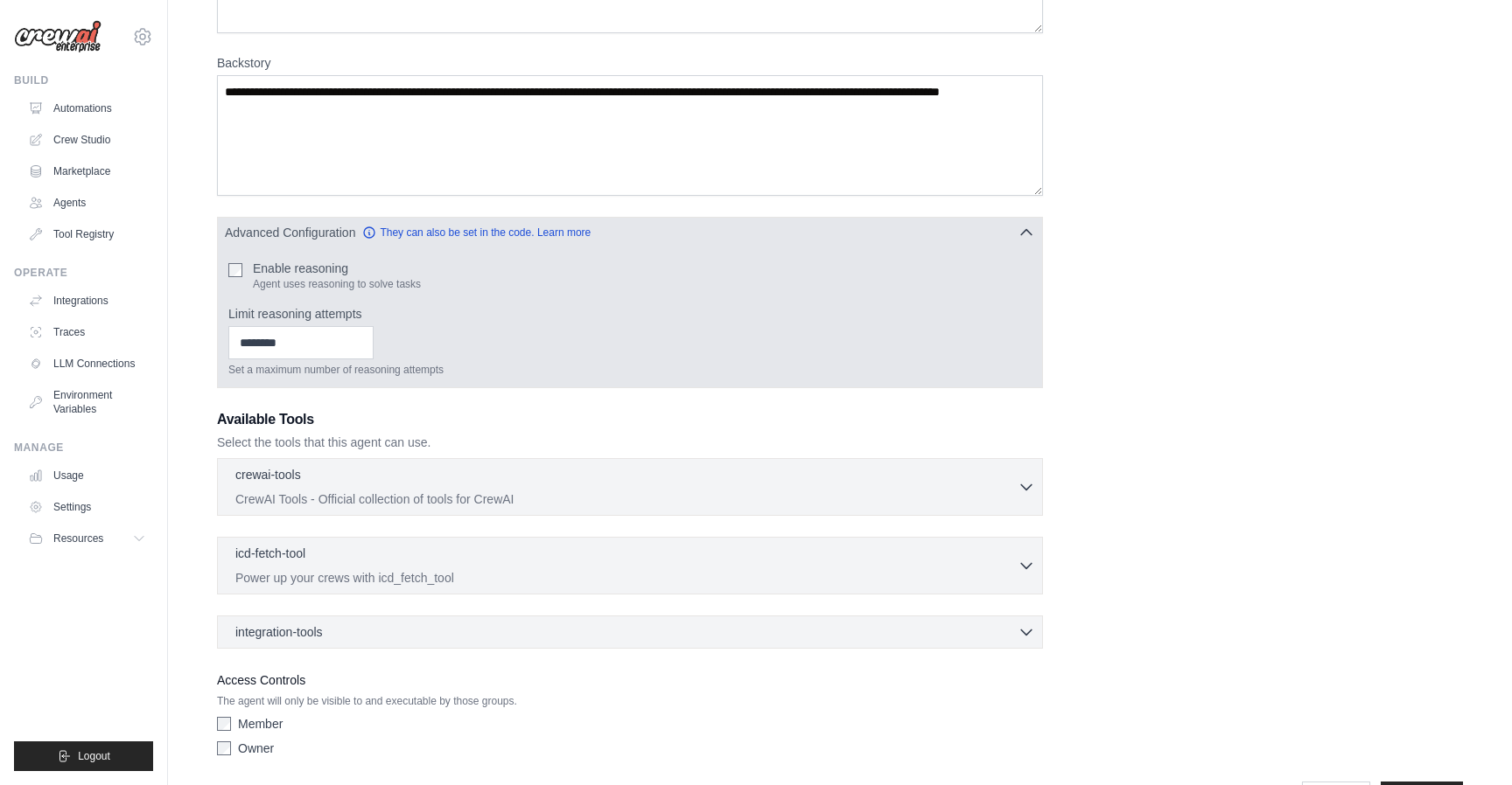
scroll to position [424, 0]
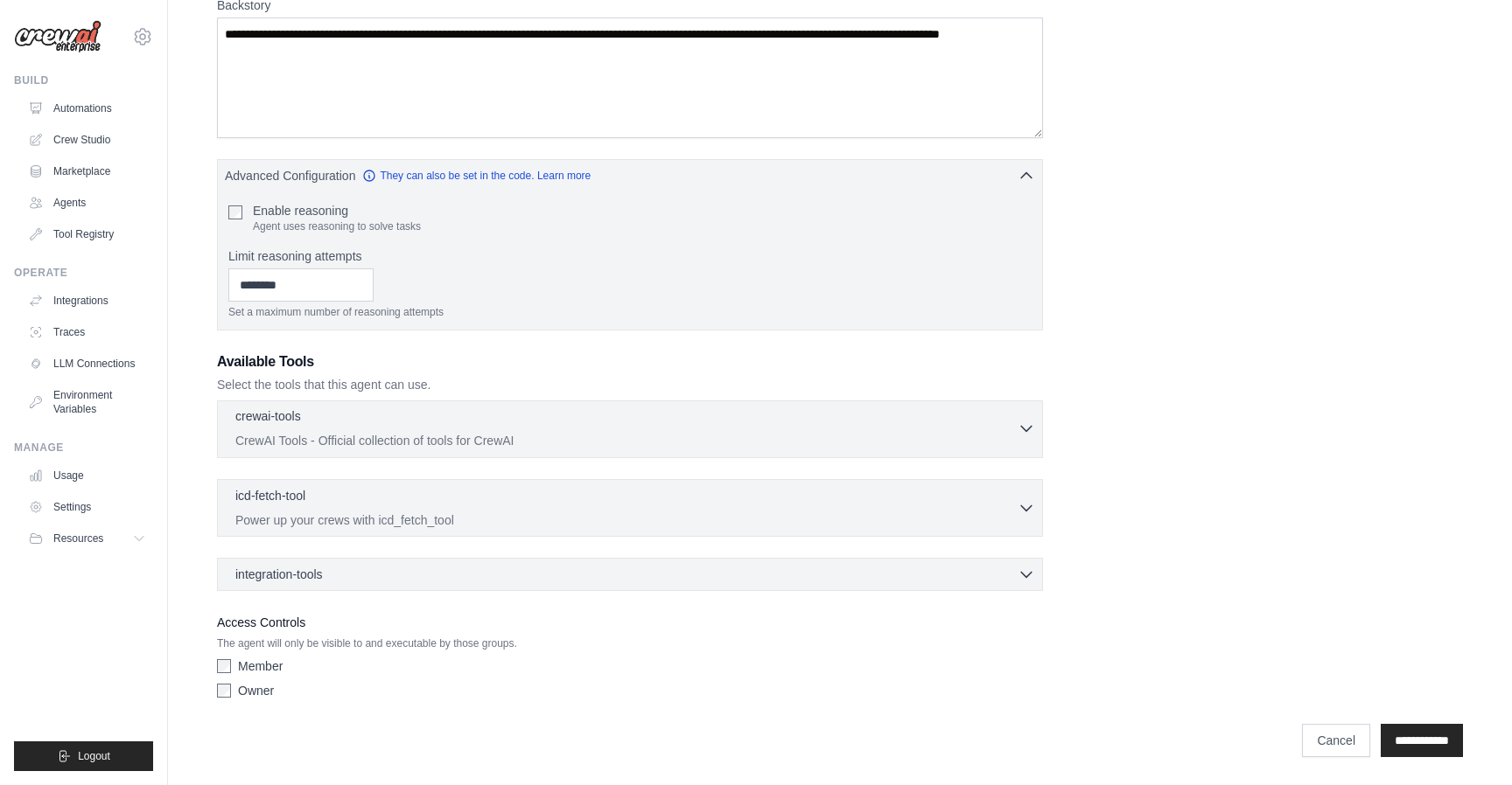
click at [1020, 447] on button "crewai-tools 0 selected CrewAI Tools - Official collection of tools for CrewAI" at bounding box center [630, 428] width 810 height 42
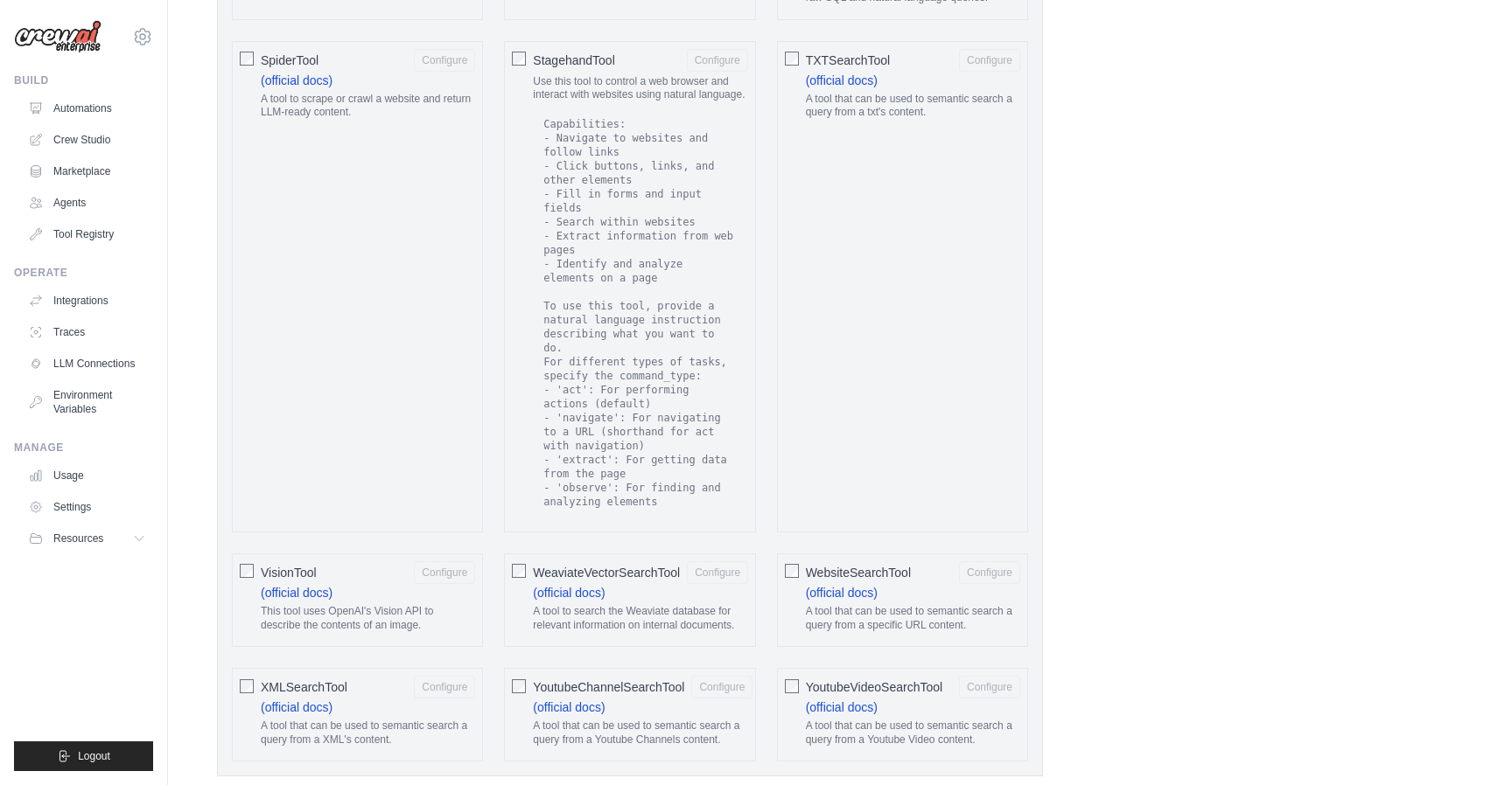
scroll to position [3479, 0]
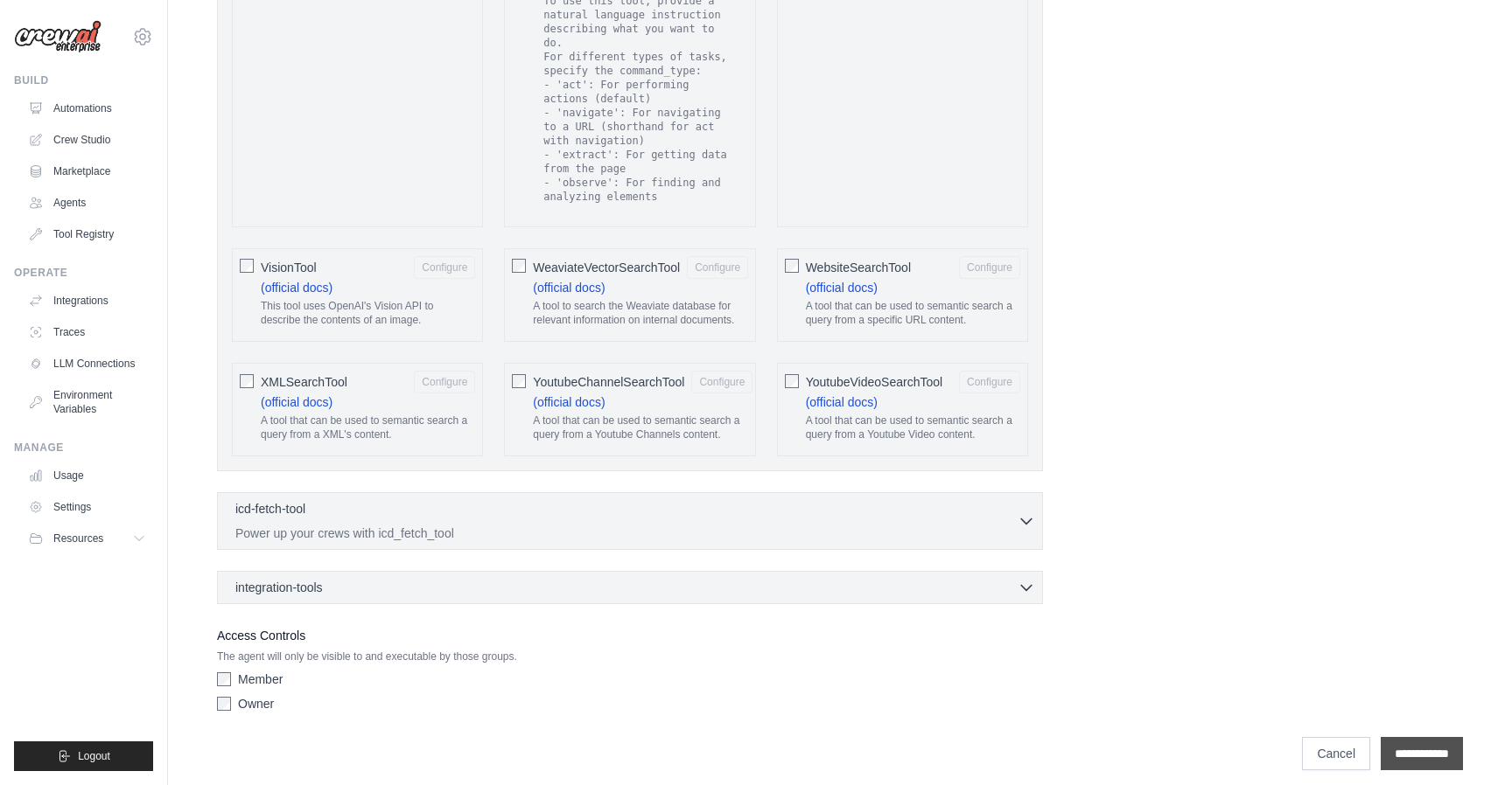
click at [1426, 740] on input "**********" at bounding box center [1422, 754] width 82 height 33
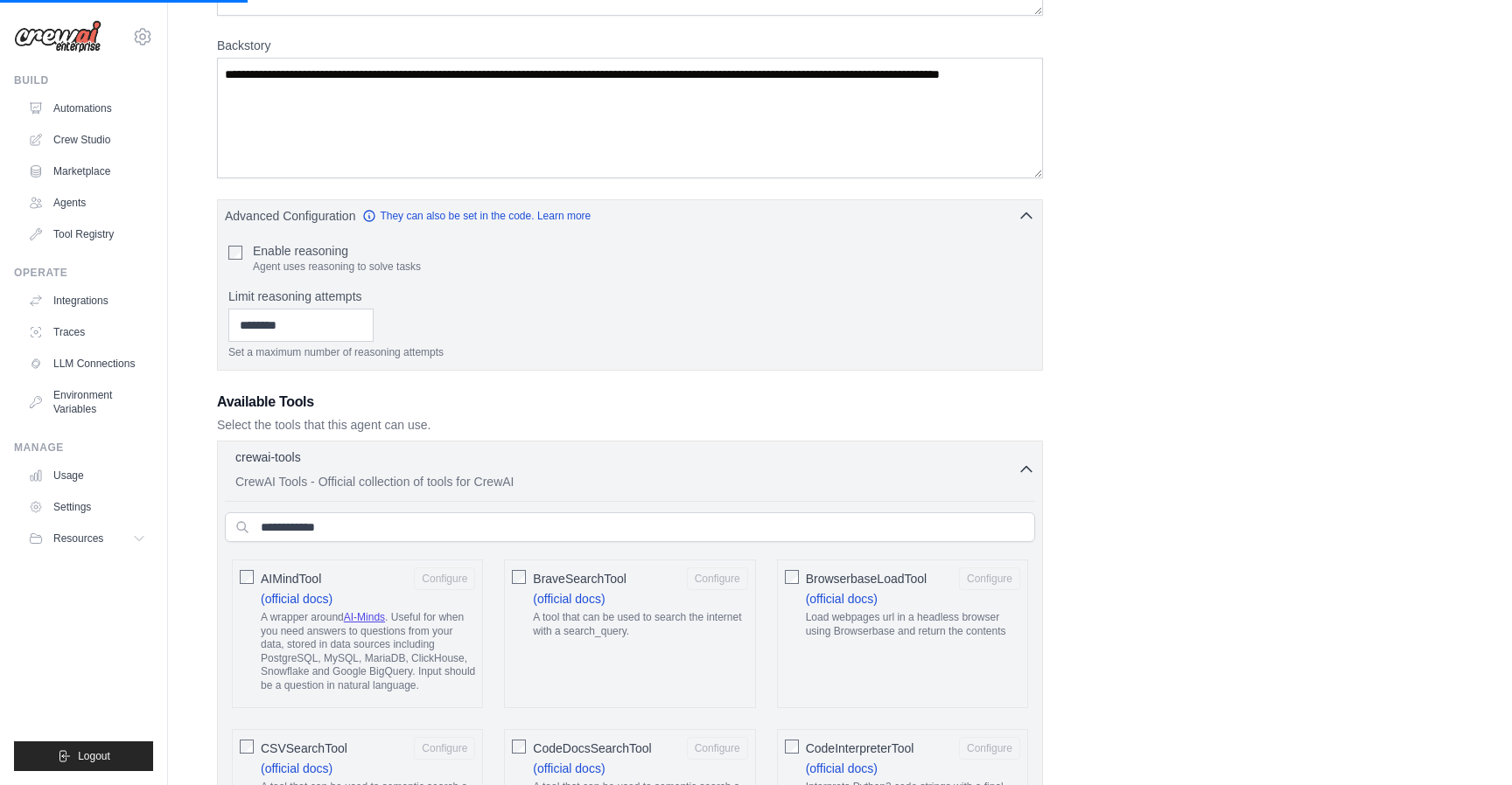
scroll to position [0, 0]
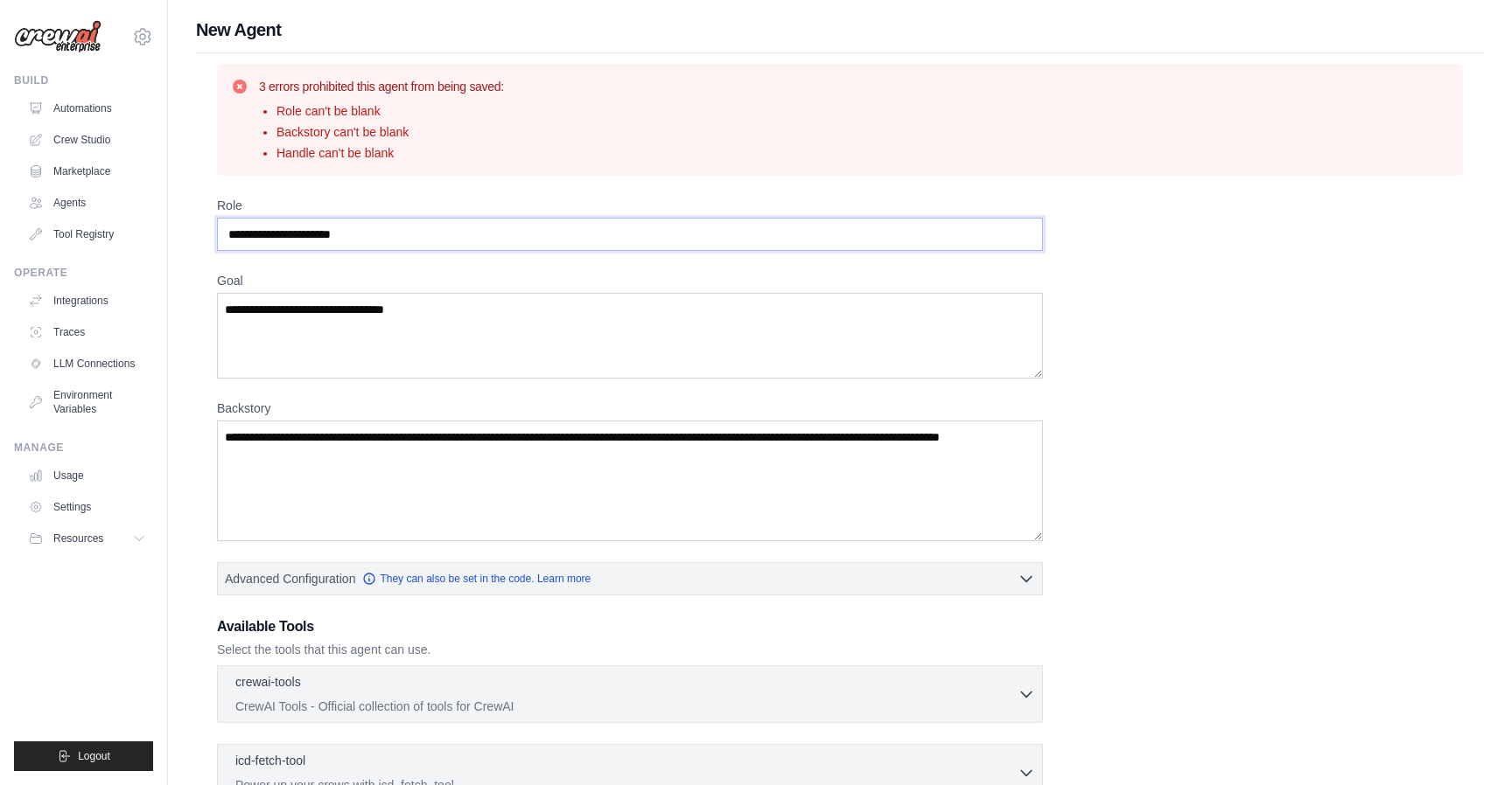
click at [780, 246] on input "Role" at bounding box center [630, 235] width 825 height 33
type input "*"
type input "**********"
click at [500, 318] on textarea "**********" at bounding box center [630, 336] width 825 height 86
type textarea "**********"
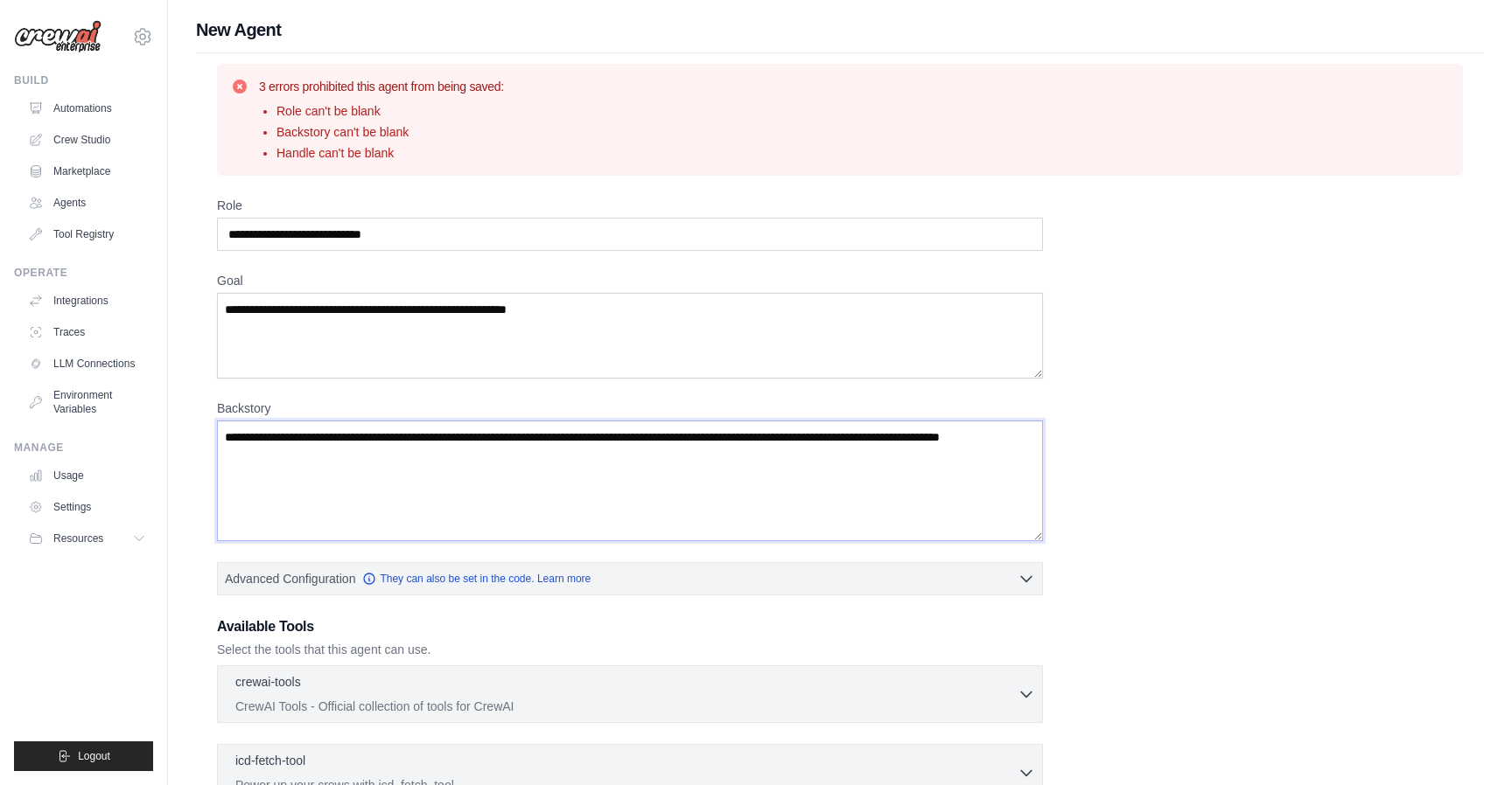
drag, startPoint x: 403, startPoint y: 456, endPoint x: 357, endPoint y: 509, distance: 70.2
click at [357, 509] on textarea "Backstory" at bounding box center [630, 480] width 825 height 120
paste textarea "**********"
type textarea "**********"
click at [585, 341] on textarea "**********" at bounding box center [630, 336] width 825 height 86
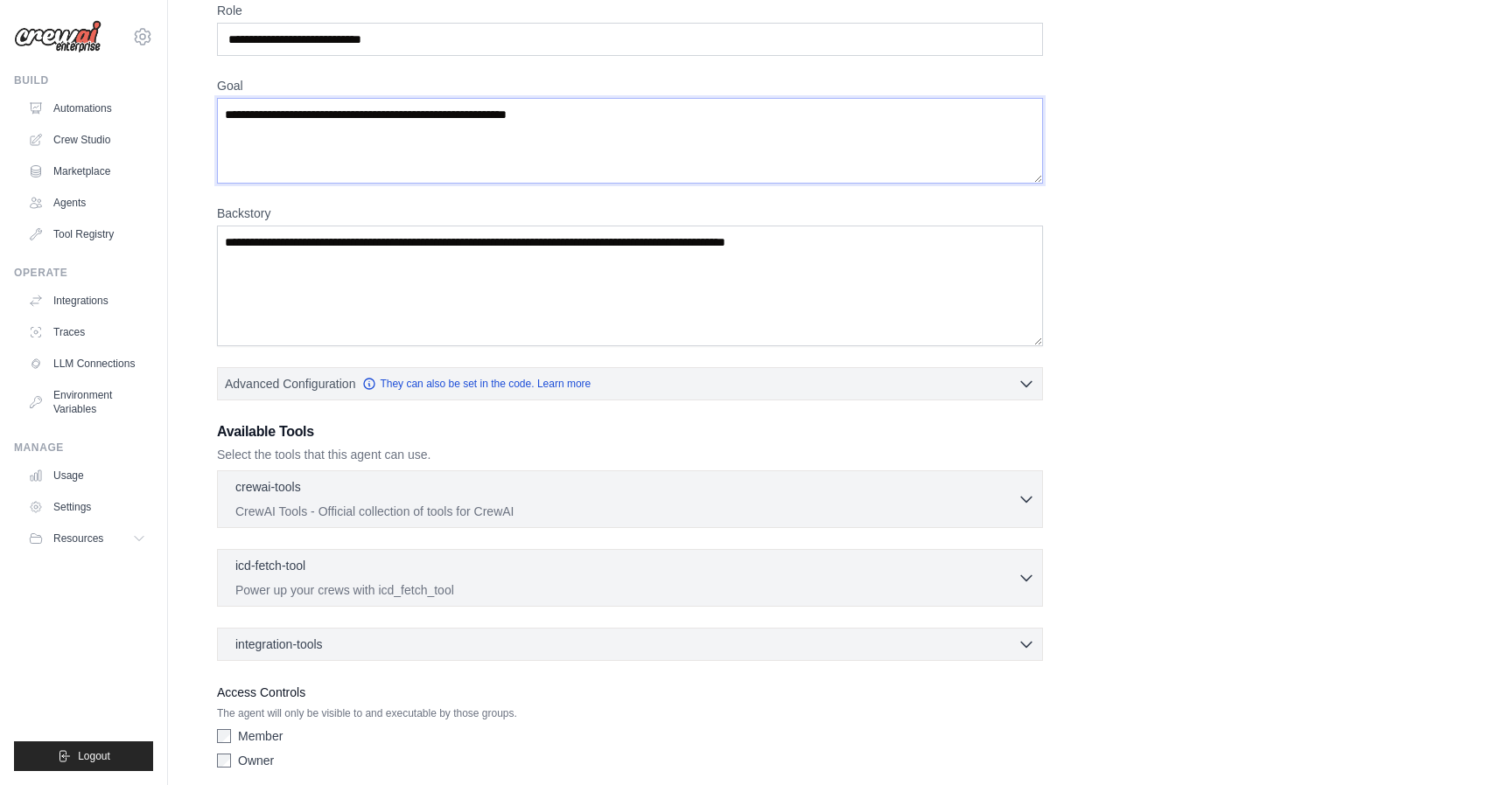
scroll to position [265, 0]
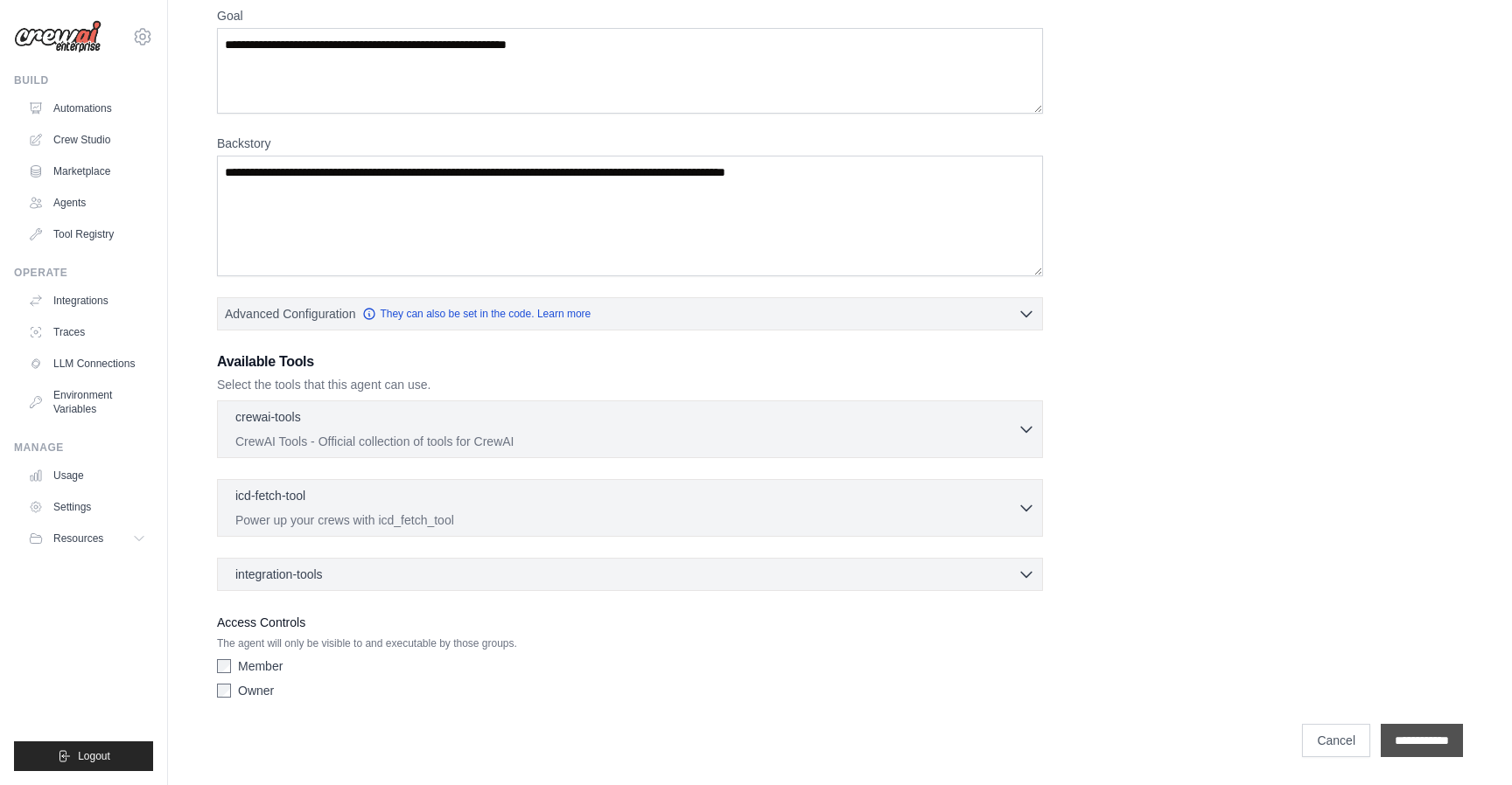
click at [1416, 750] on input "**********" at bounding box center [1422, 741] width 82 height 33
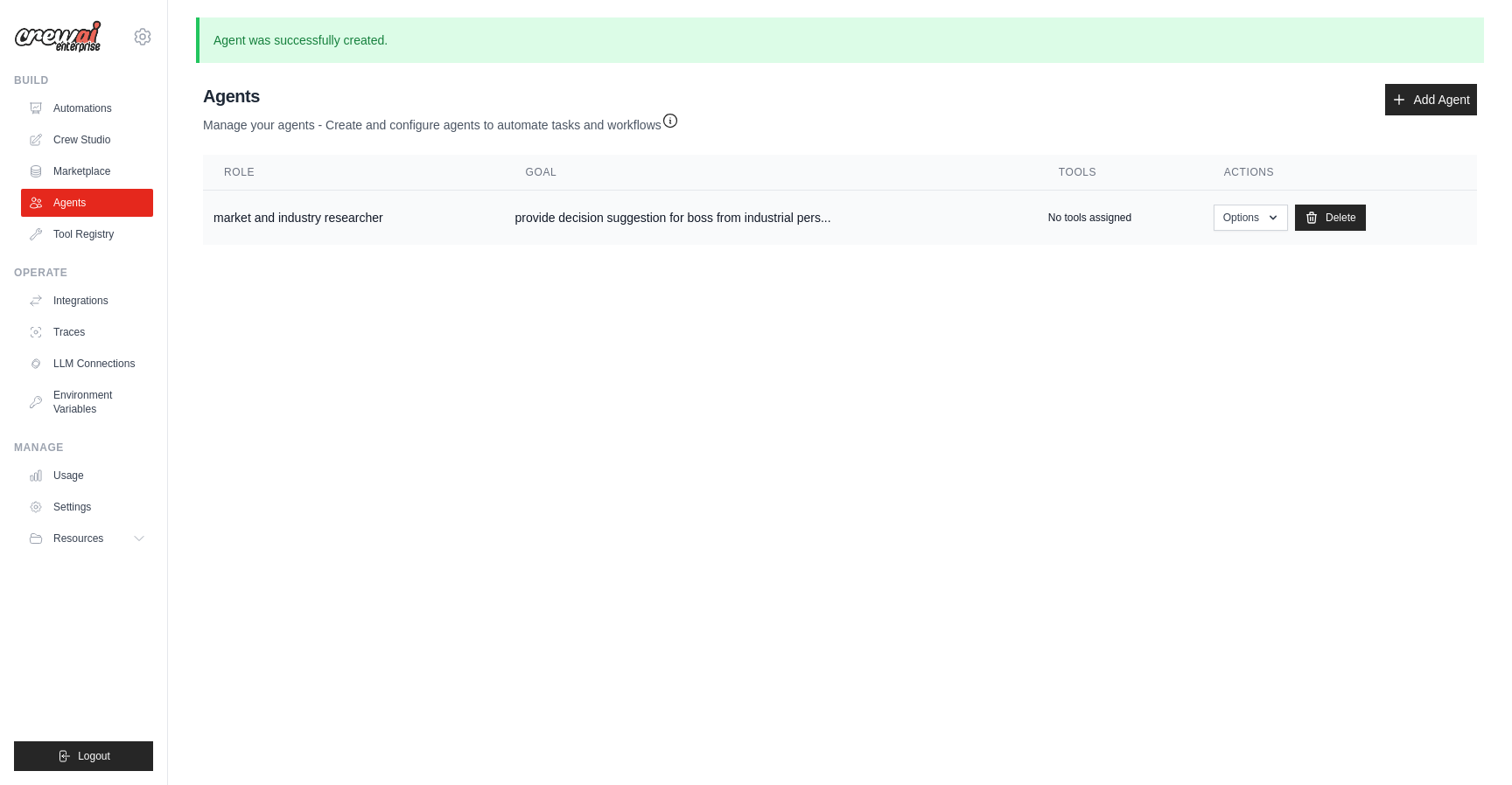
click at [443, 218] on td "market and industry researcher" at bounding box center [354, 218] width 302 height 55
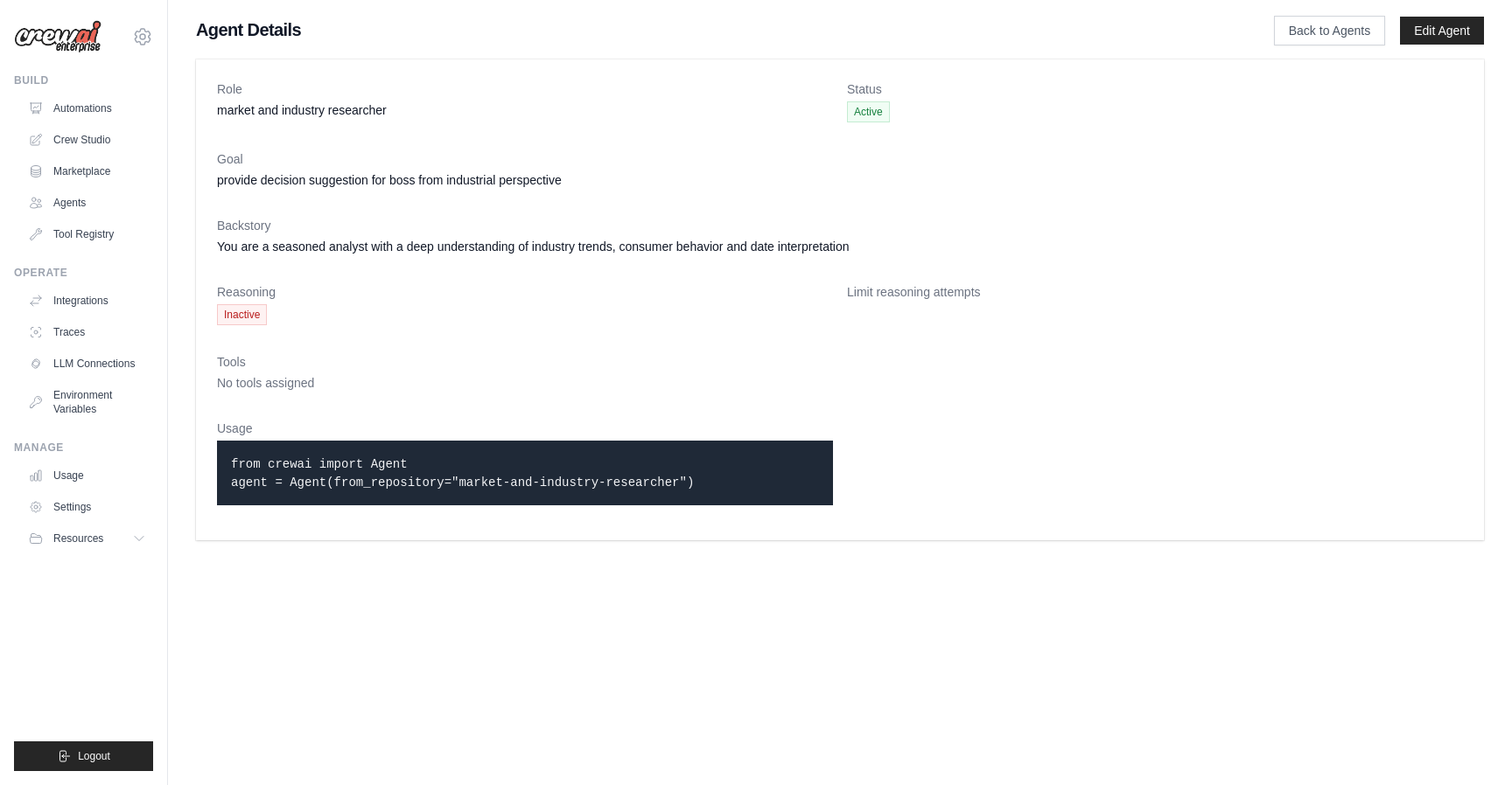
click at [1041, 442] on dl "Role market and industry researcher Status Active Goal provide decision suggest…" at bounding box center [840, 299] width 1246 height 439
